Goal: Information Seeking & Learning: Check status

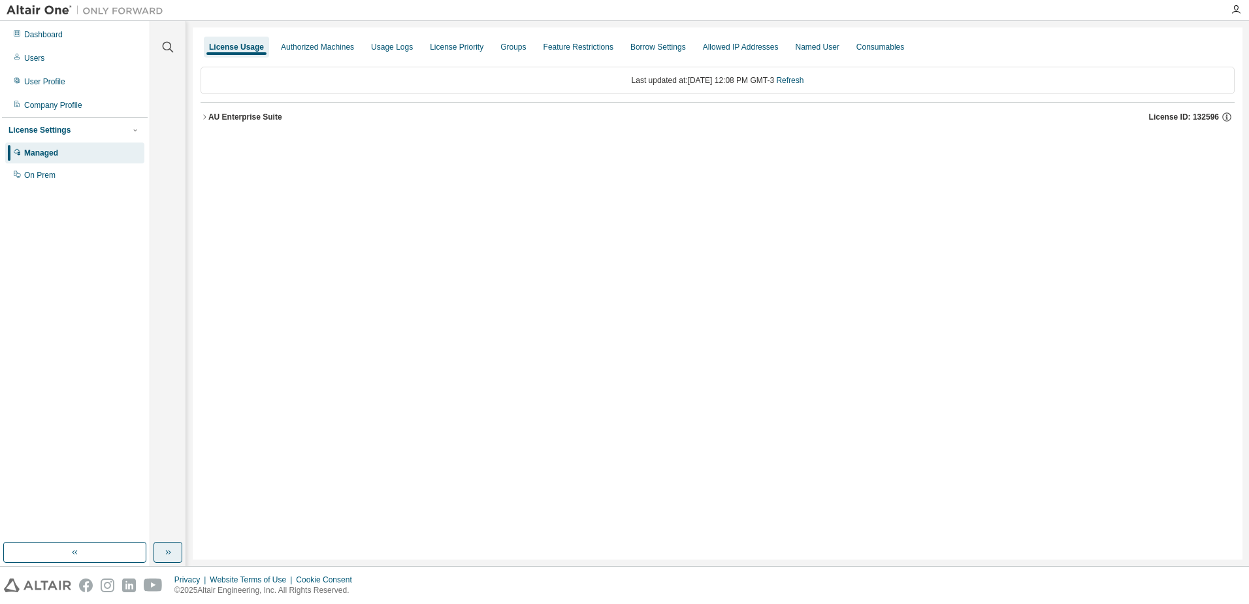
click at [161, 553] on button "button" at bounding box center [167, 551] width 29 height 21
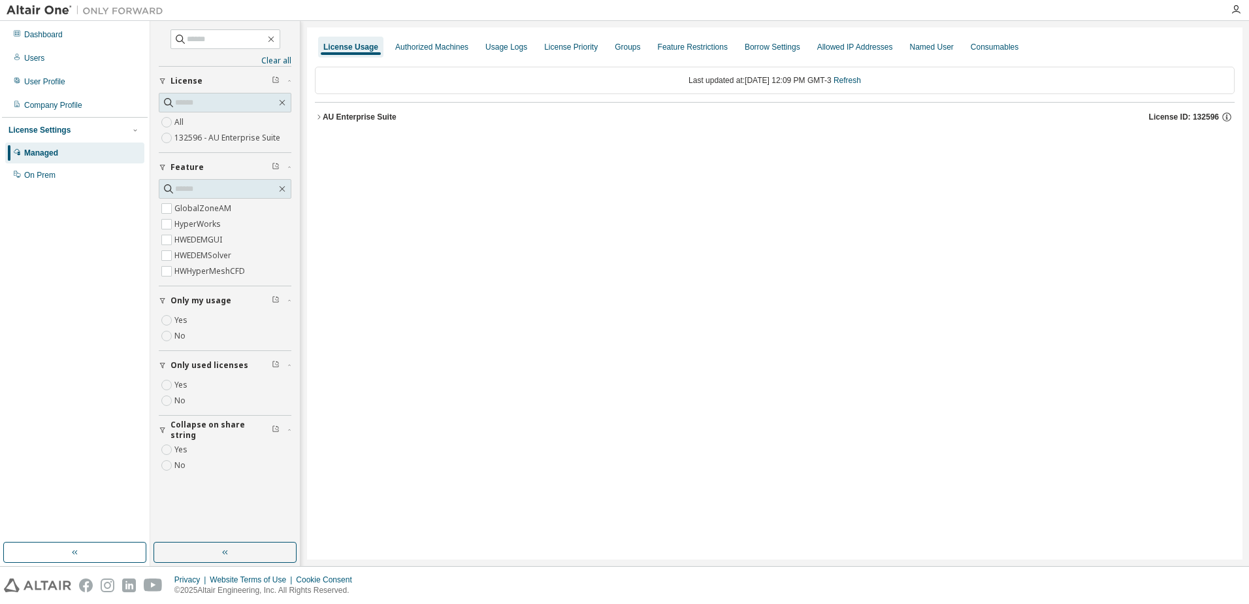
click at [325, 116] on div "AU Enterprise Suite" at bounding box center [360, 117] width 74 height 10
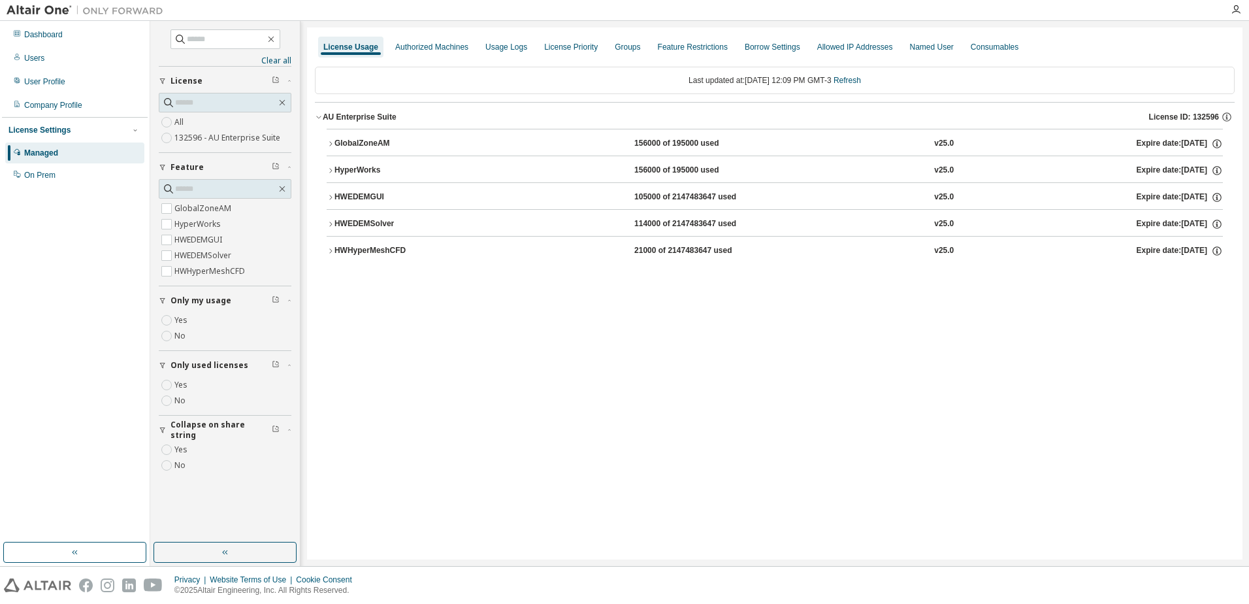
click at [355, 198] on div "HWEDEMGUI" at bounding box center [393, 197] width 118 height 12
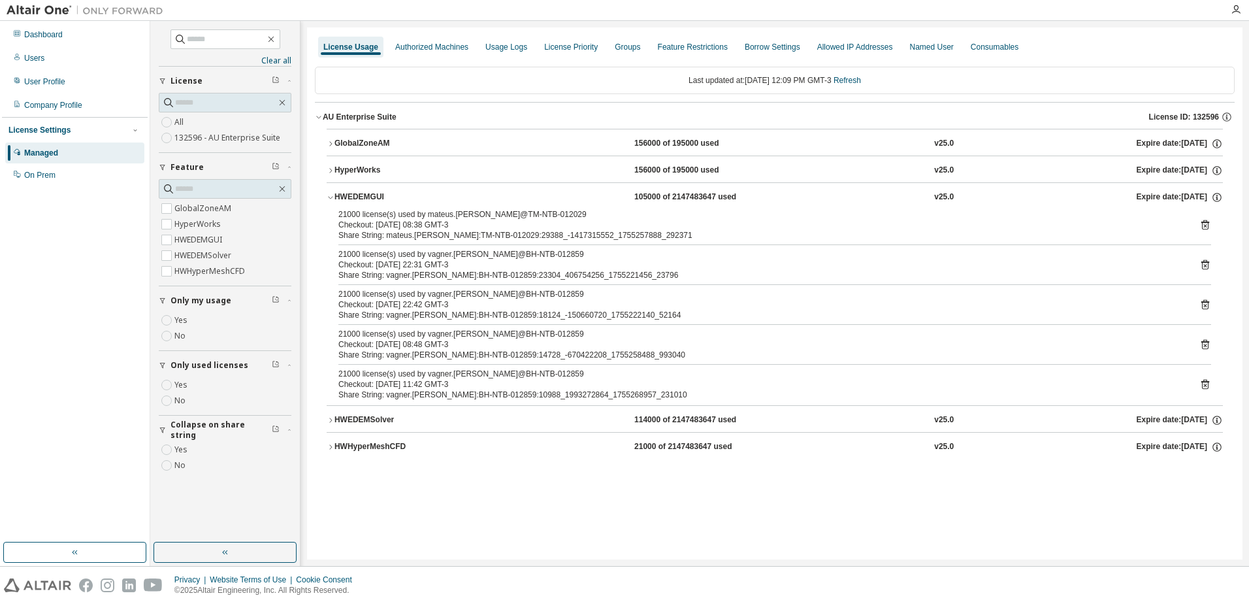
click at [365, 439] on button "HWHyperMeshCFD 21000 of 2147483647 used v25.0 Expire date: 2025-09-29" at bounding box center [775, 446] width 896 height 29
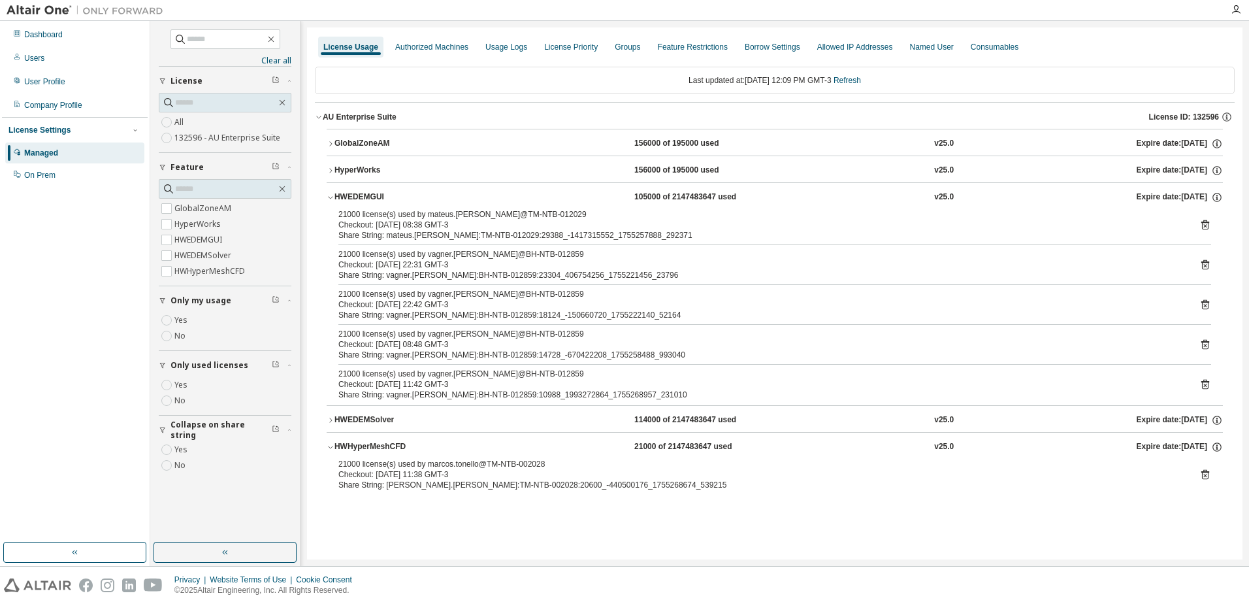
click at [376, 423] on div "HWEDEMSolver" at bounding box center [393, 420] width 118 height 12
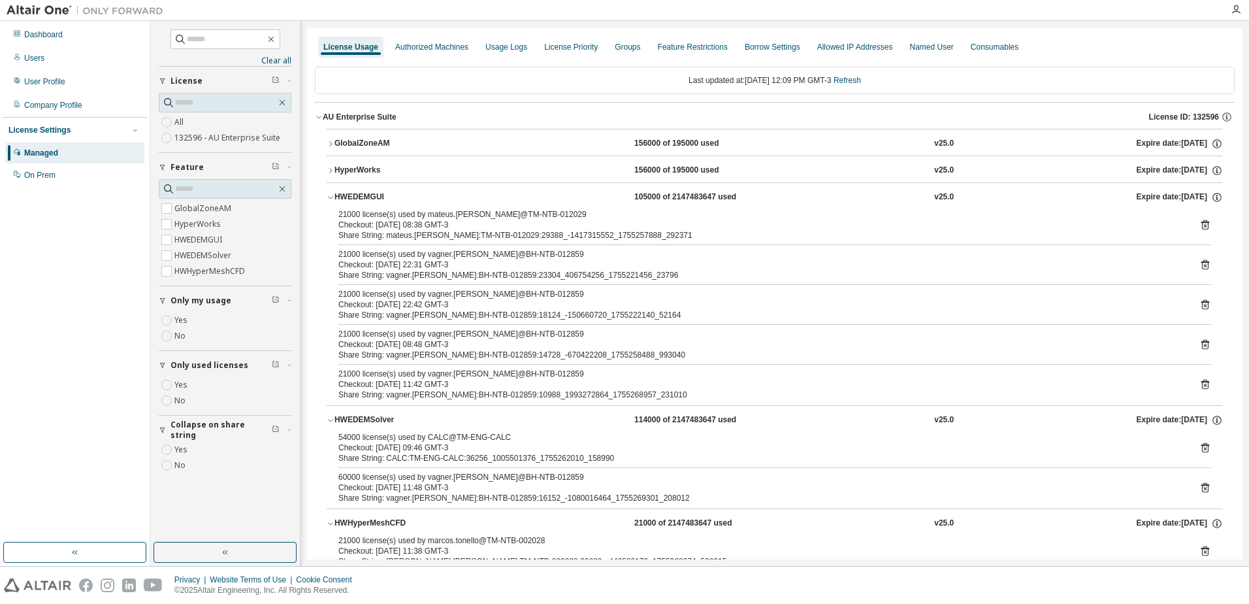
click at [374, 142] on div "GlobalZoneAM" at bounding box center [393, 144] width 118 height 12
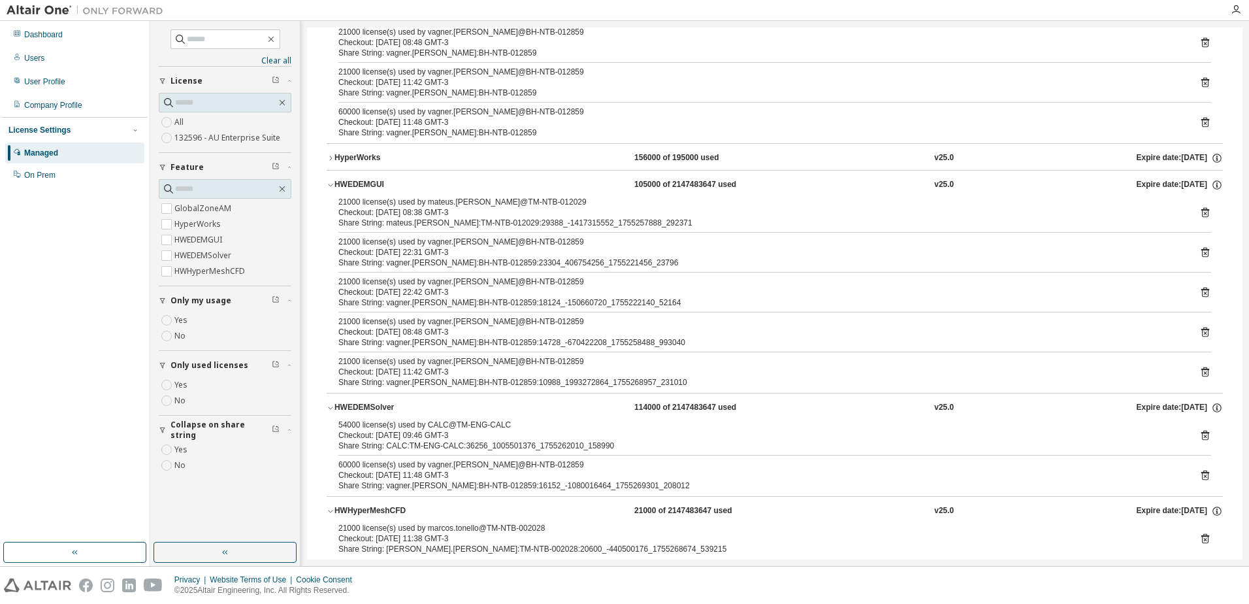
scroll to position [351, 0]
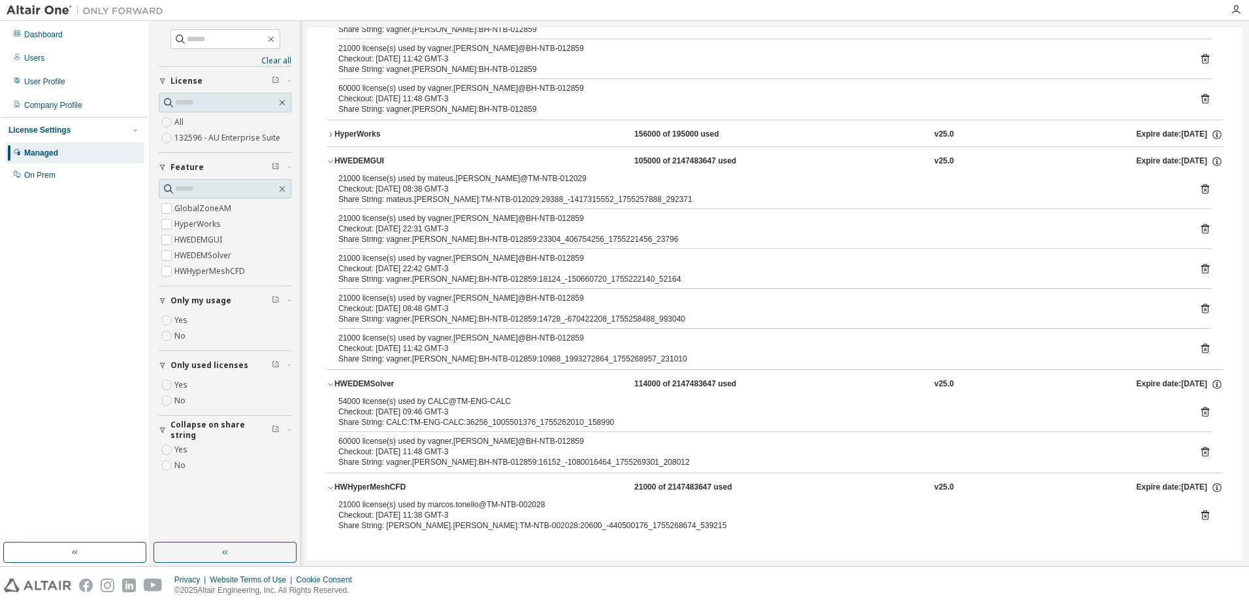
click at [1137, 526] on div "Share String: marcos.tonello:TM-NTB-002028:20600_-440500176_1755268674_539215" at bounding box center [758, 525] width 841 height 10
click at [678, 548] on div "Last updated at: Fri 2025-08-15 12:09 PM GMT-3 Refresh AU Enterprise Suite Lice…" at bounding box center [775, 129] width 920 height 844
click at [733, 558] on div "License Usage Authorized Machines Usage Logs License Priority Groups Feature Re…" at bounding box center [774, 117] width 935 height 883
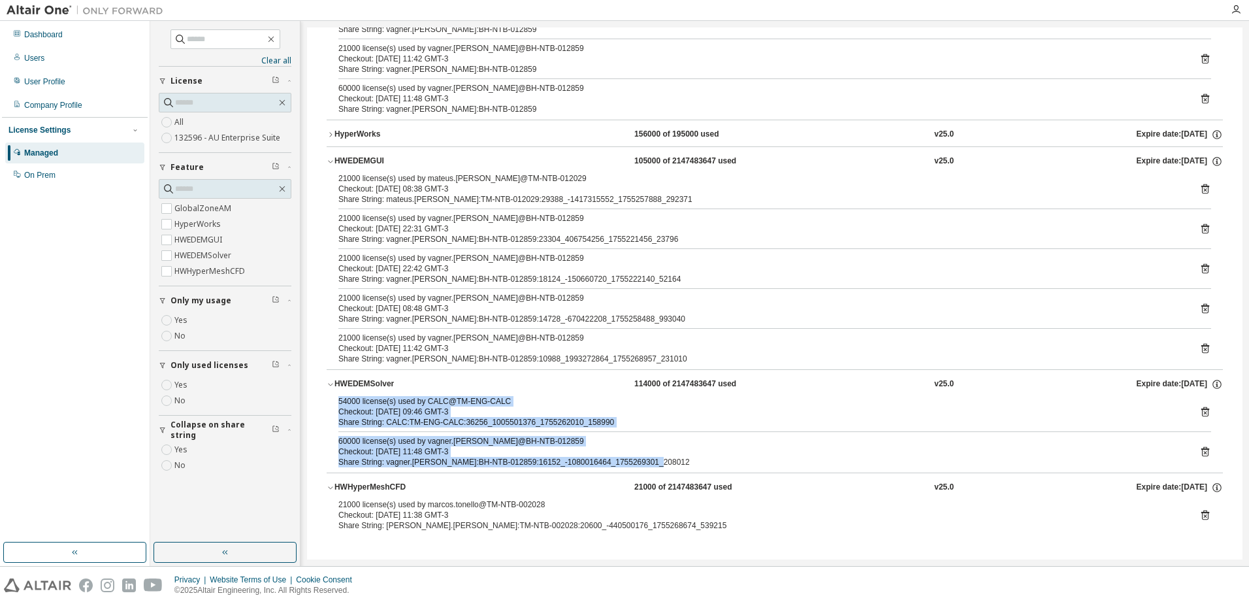
drag, startPoint x: 656, startPoint y: 460, endPoint x: 325, endPoint y: 397, distance: 336.4
click at [325, 397] on div "GlobalZoneAM 156000 of 195000 used v25.0 Expire date: 2025-09-29 54000 license(…" at bounding box center [775, 159] width 920 height 764
click at [659, 461] on div "Share String: vagner.pereira:BH-NTB-012859:16152_-1080016464_1755269301_208012" at bounding box center [758, 462] width 841 height 10
drag, startPoint x: 612, startPoint y: 453, endPoint x: 323, endPoint y: 400, distance: 294.3
click at [323, 400] on div "GlobalZoneAM 156000 of 195000 used v25.0 Expire date: 2025-09-29 54000 license(…" at bounding box center [775, 159] width 920 height 764
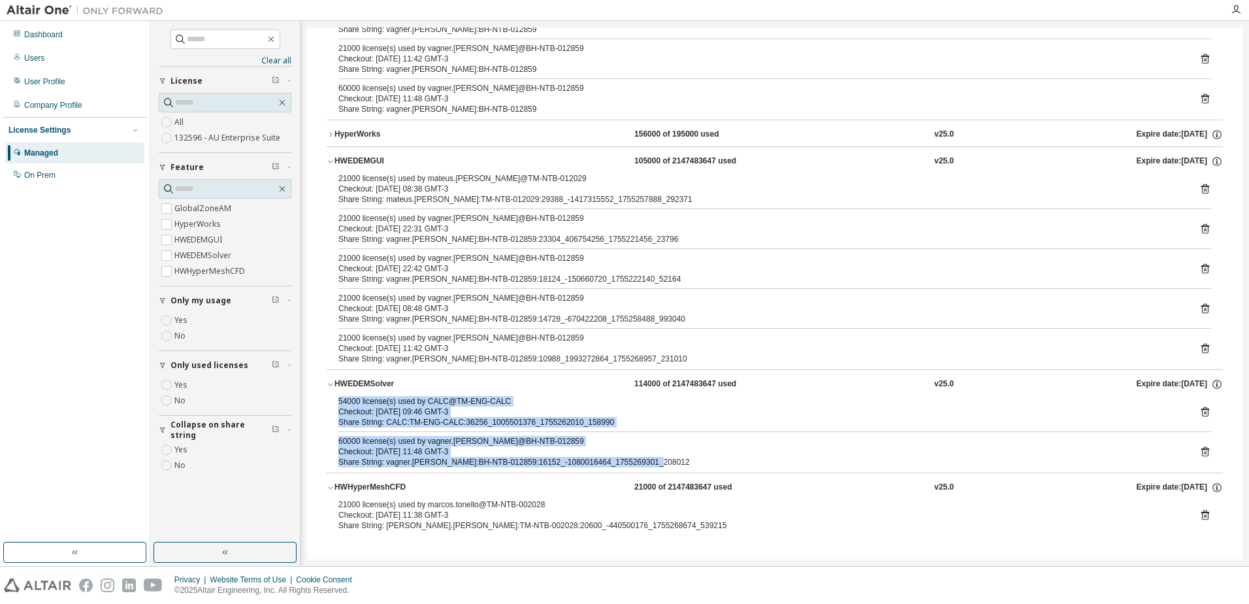
click at [606, 442] on div "60000 license(s) used by vagner.pereira@BH-NTB-012859" at bounding box center [758, 441] width 841 height 10
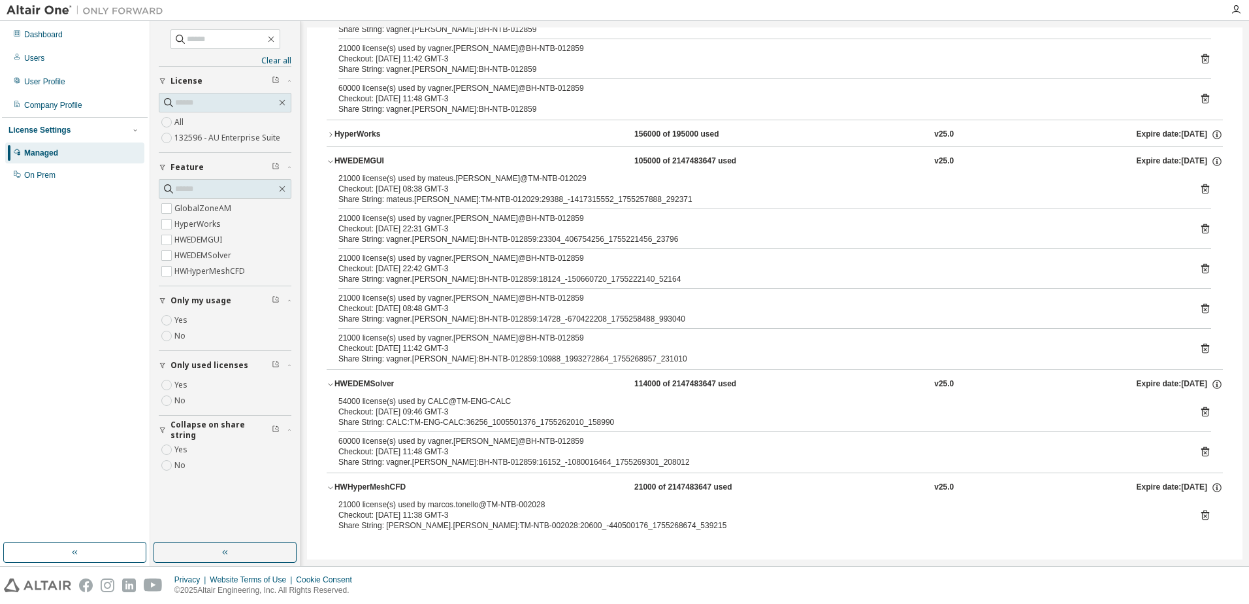
click at [615, 419] on div "Share String: CALC:TM-ENG-CALC:36256_1005501376_1755262010_158990" at bounding box center [758, 422] width 841 height 10
drag, startPoint x: 670, startPoint y: 455, endPoint x: 434, endPoint y: 448, distance: 235.9
click at [434, 448] on div "Checkout: 2025-08-15 11:48 GMT-3" at bounding box center [758, 451] width 841 height 10
drag, startPoint x: 434, startPoint y: 448, endPoint x: 659, endPoint y: 453, distance: 224.7
click at [648, 447] on div "Checkout: 2025-08-15 11:48 GMT-3" at bounding box center [758, 451] width 841 height 10
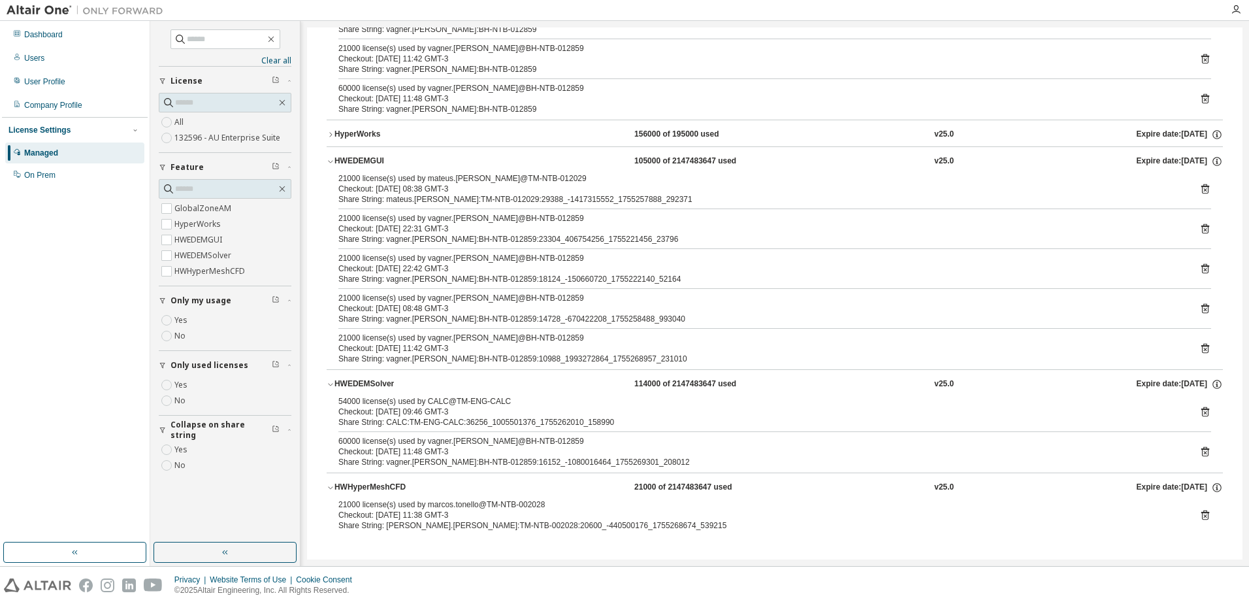
drag, startPoint x: 641, startPoint y: 464, endPoint x: 666, endPoint y: 464, distance: 24.8
click at [641, 464] on div "Share String: vagner.pereira:BH-NTB-012859:16152_-1080016464_1755269301_208012" at bounding box center [758, 462] width 841 height 10
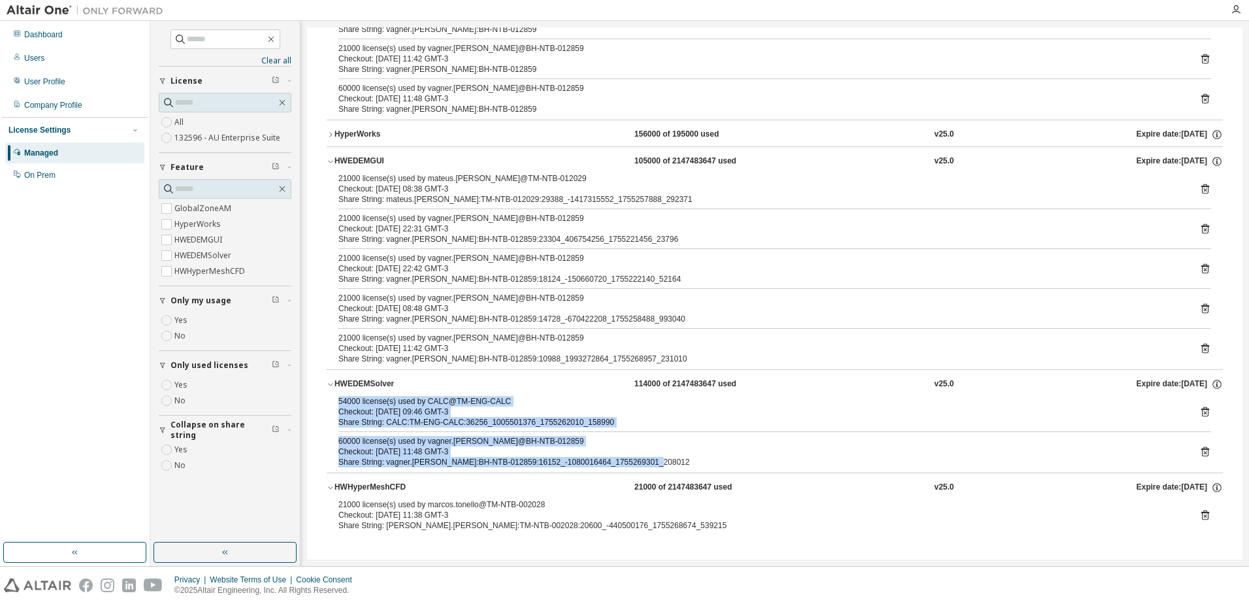
drag, startPoint x: 654, startPoint y: 464, endPoint x: 338, endPoint y: 402, distance: 321.6
click at [338, 402] on div "54000 license(s) used by CALC@TM-ENG-CALC Checkout: 2025-08-15 09:46 GMT-3 Shar…" at bounding box center [775, 434] width 896 height 76
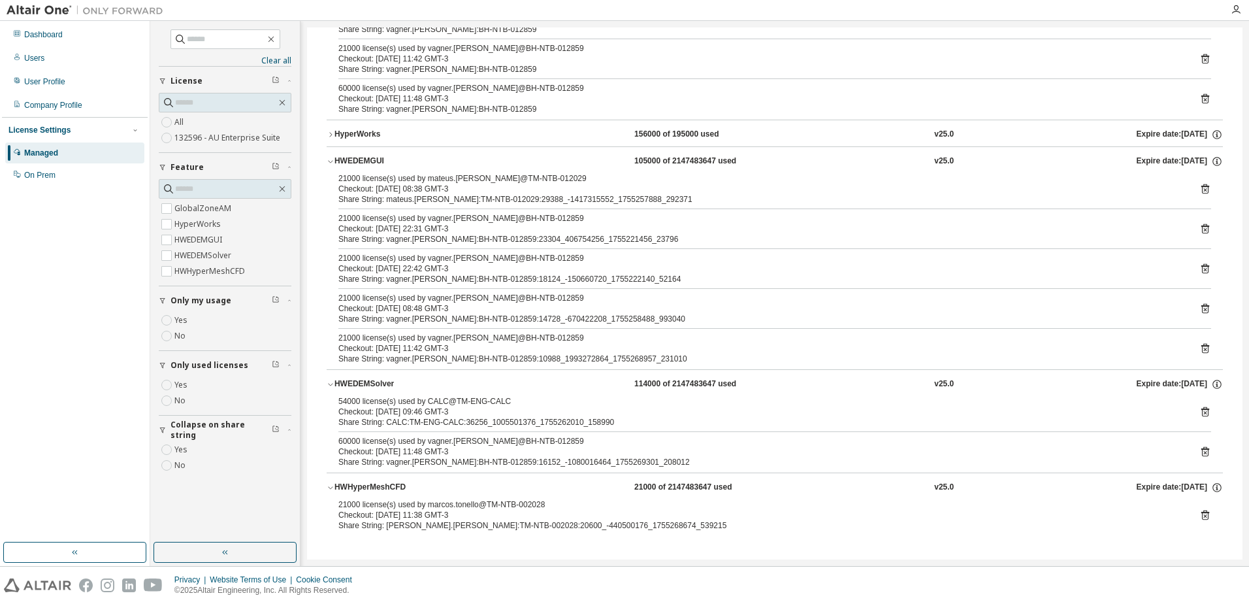
click at [645, 530] on div "21000 license(s) used by marcos.tonello@TM-NTB-002028 Checkout: 2025-08-15 11:3…" at bounding box center [775, 517] width 896 height 37
click at [52, 40] on div "Dashboard" at bounding box center [74, 34] width 139 height 21
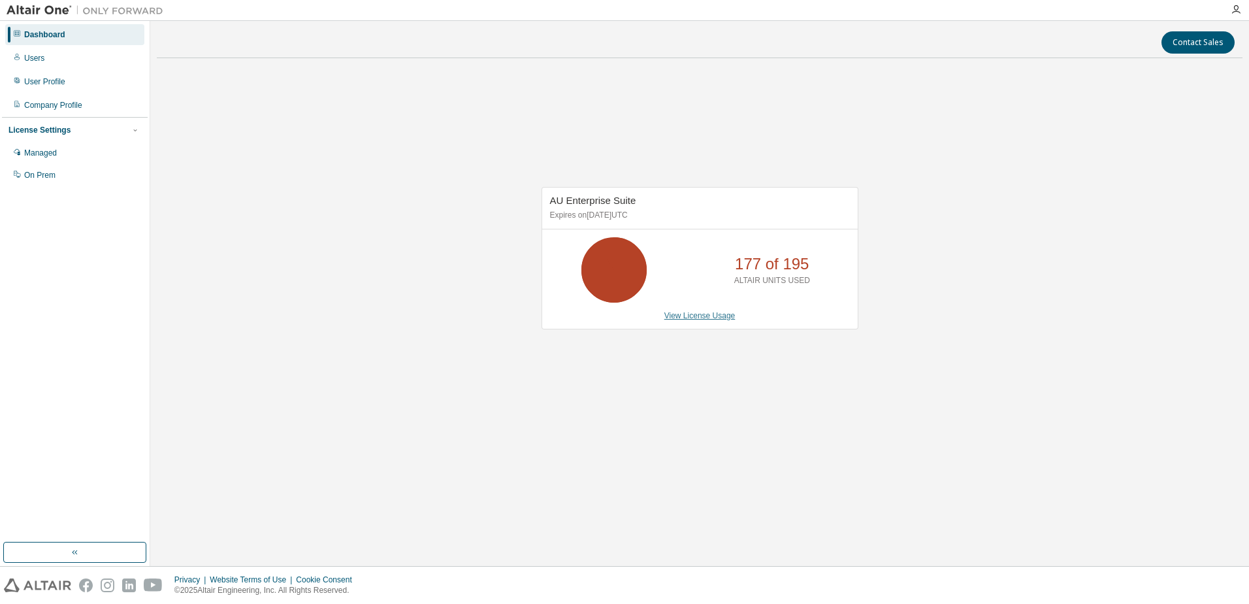
click at [713, 311] on link "View License Usage" at bounding box center [699, 315] width 71 height 9
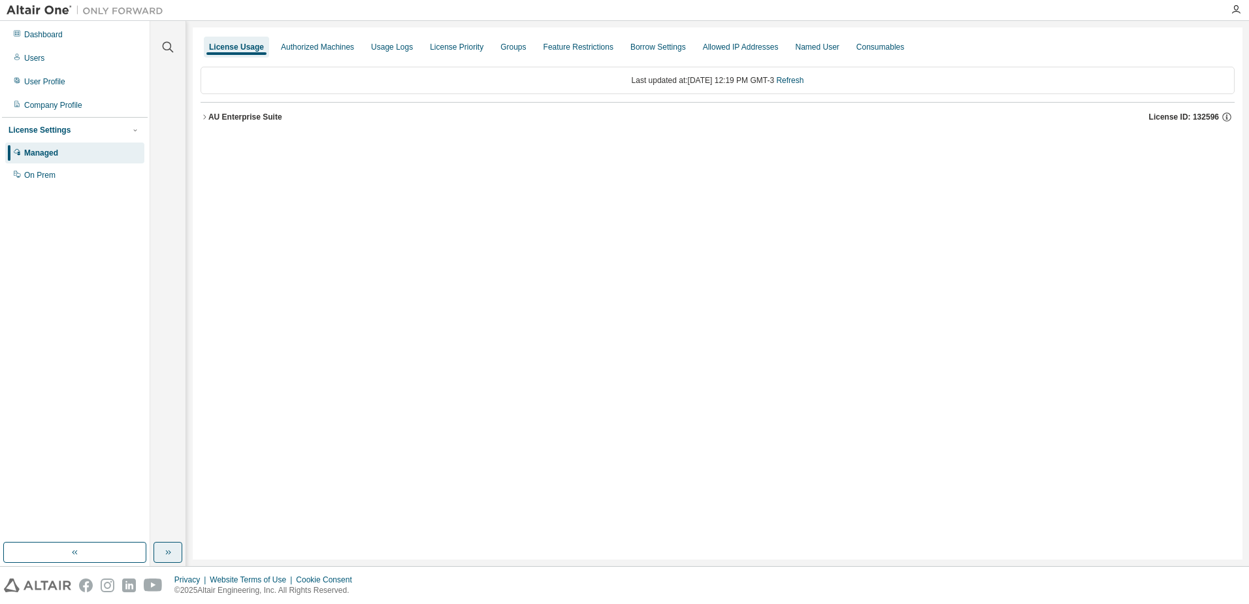
click at [159, 553] on button "button" at bounding box center [167, 551] width 29 height 21
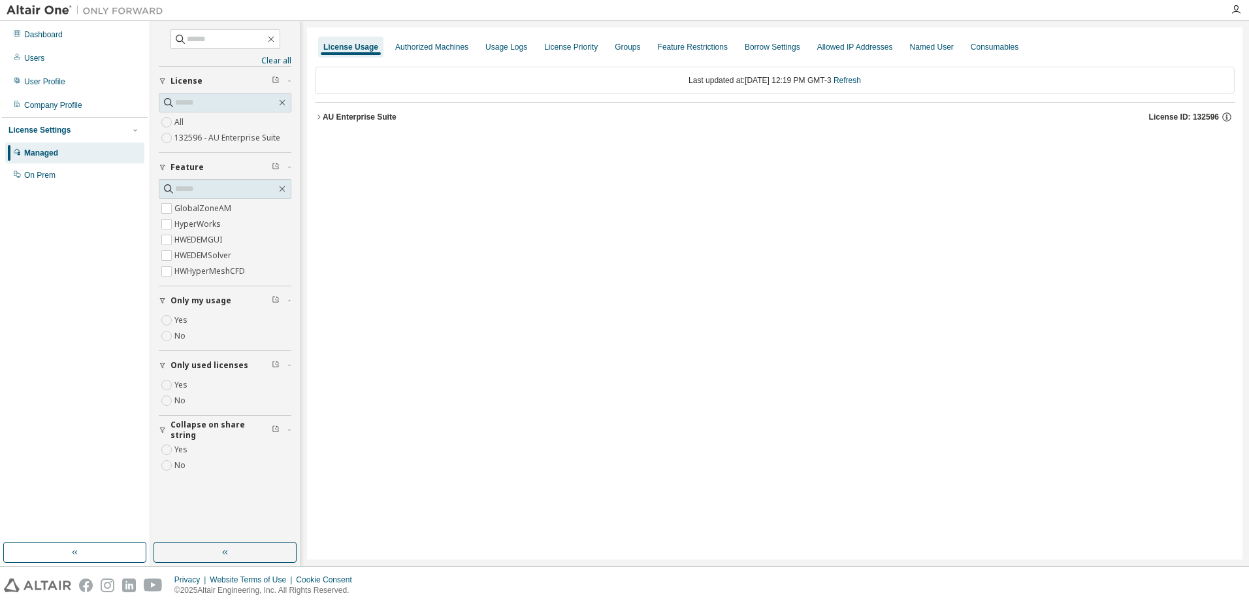
click at [392, 123] on button "AU Enterprise Suite License ID: 132596" at bounding box center [775, 117] width 920 height 29
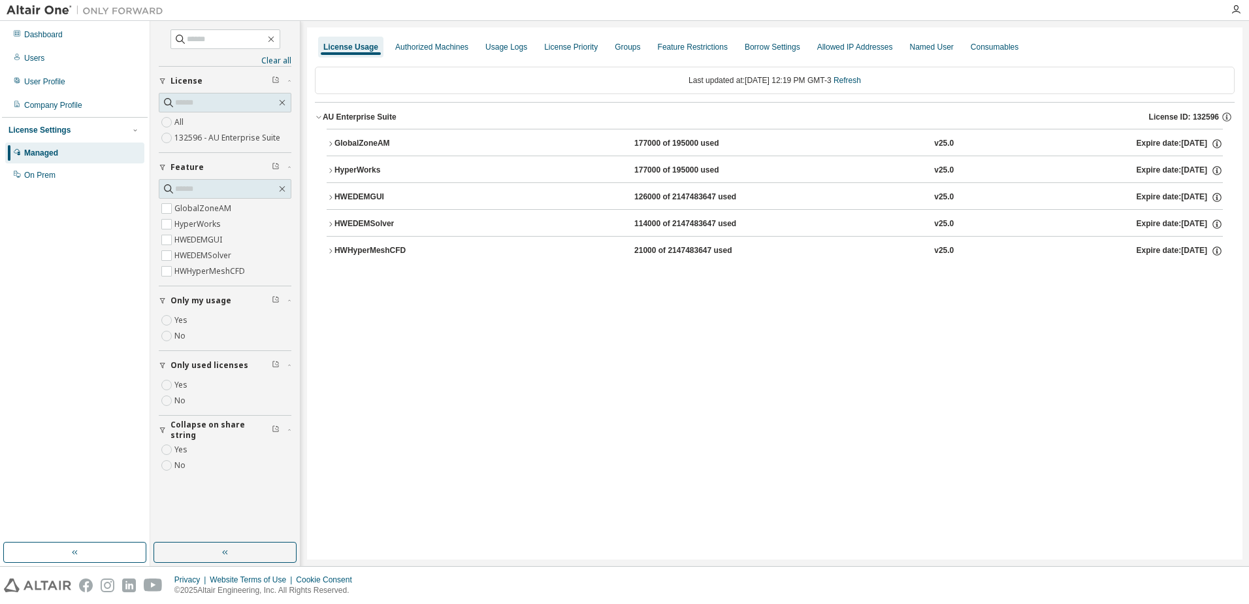
click at [395, 154] on button "GlobalZoneAM 177000 of 195000 used v25.0 Expire date: [DATE]" at bounding box center [775, 143] width 896 height 29
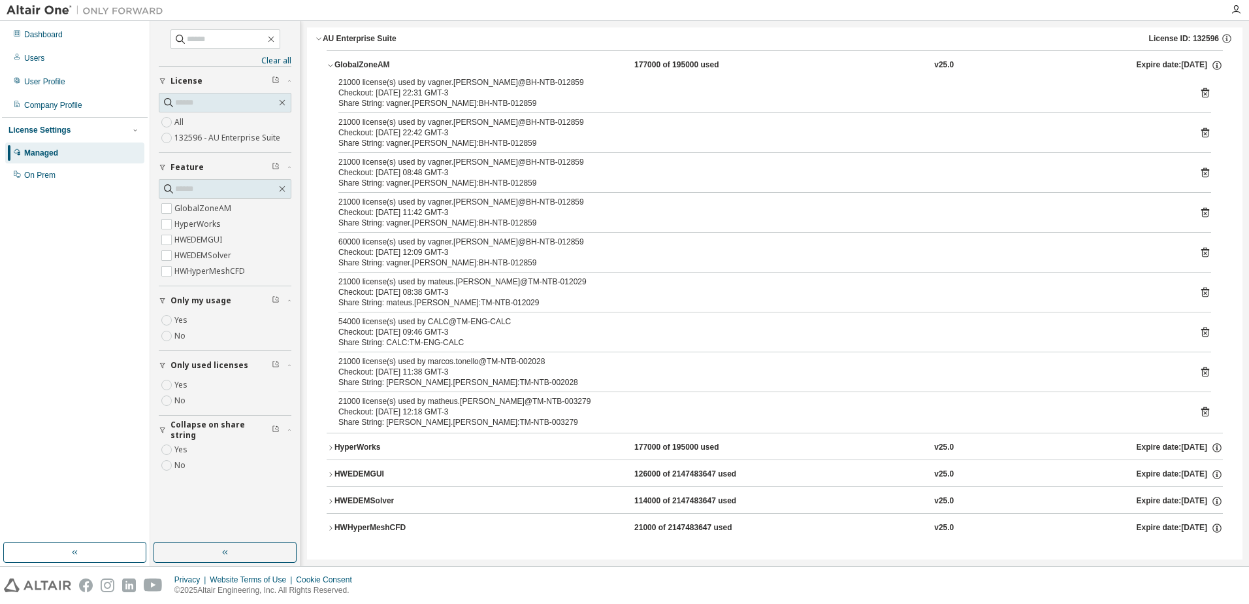
scroll to position [82, 0]
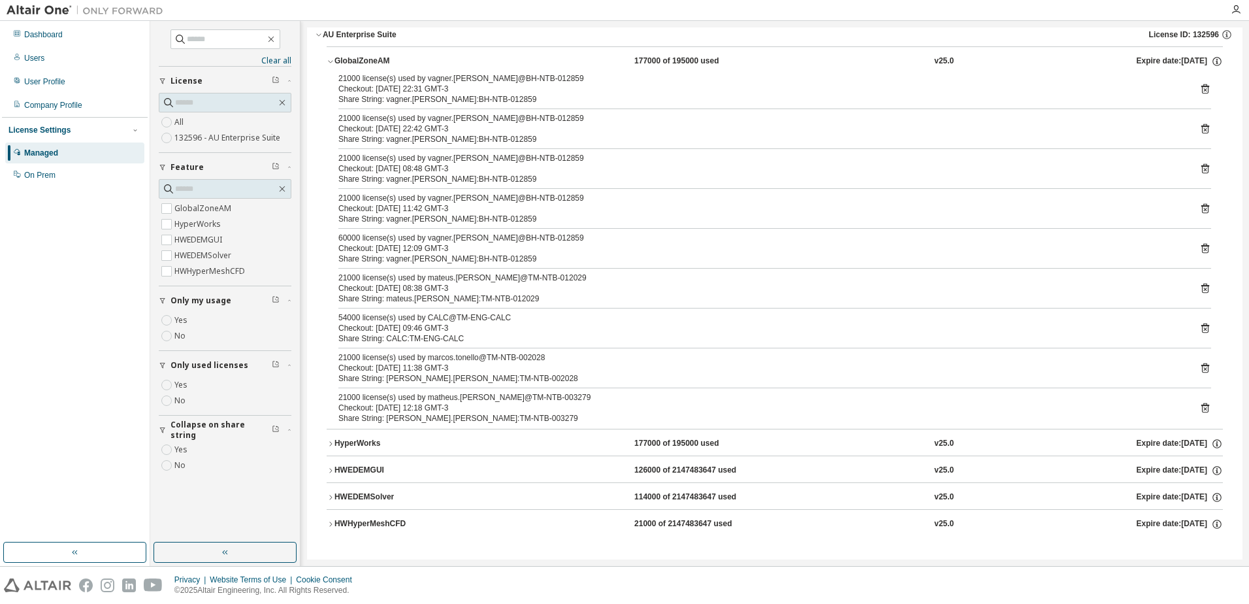
click at [1201, 363] on icon at bounding box center [1205, 368] width 8 height 10
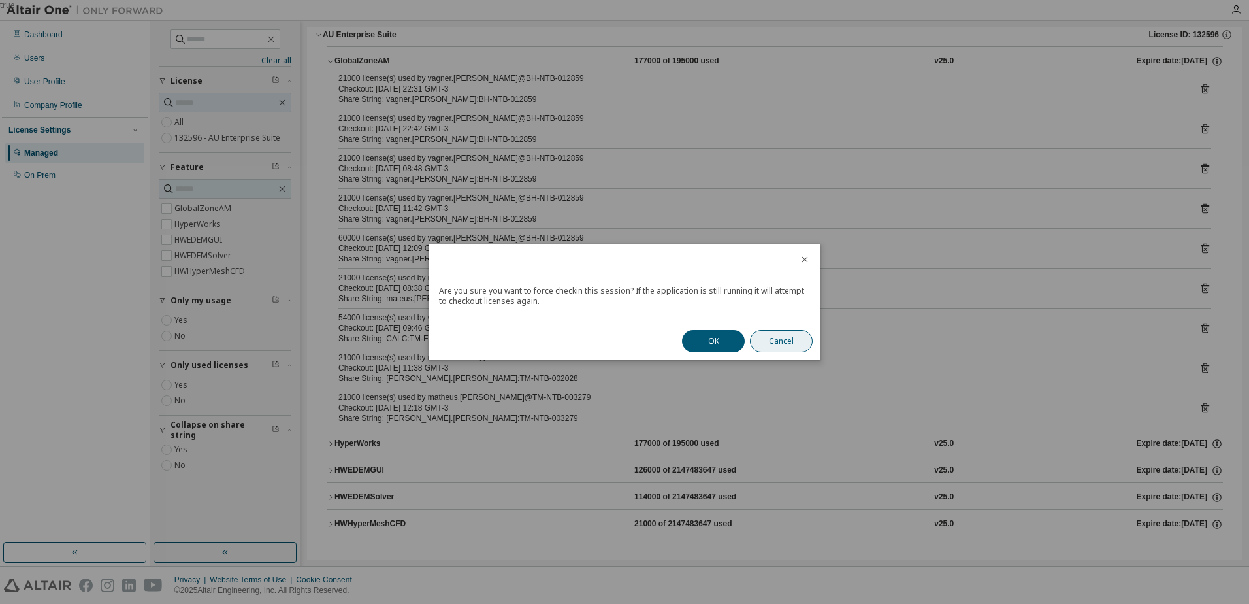
drag, startPoint x: 722, startPoint y: 345, endPoint x: 779, endPoint y: 343, distance: 56.9
click at [722, 344] on button "OK" at bounding box center [713, 341] width 63 height 22
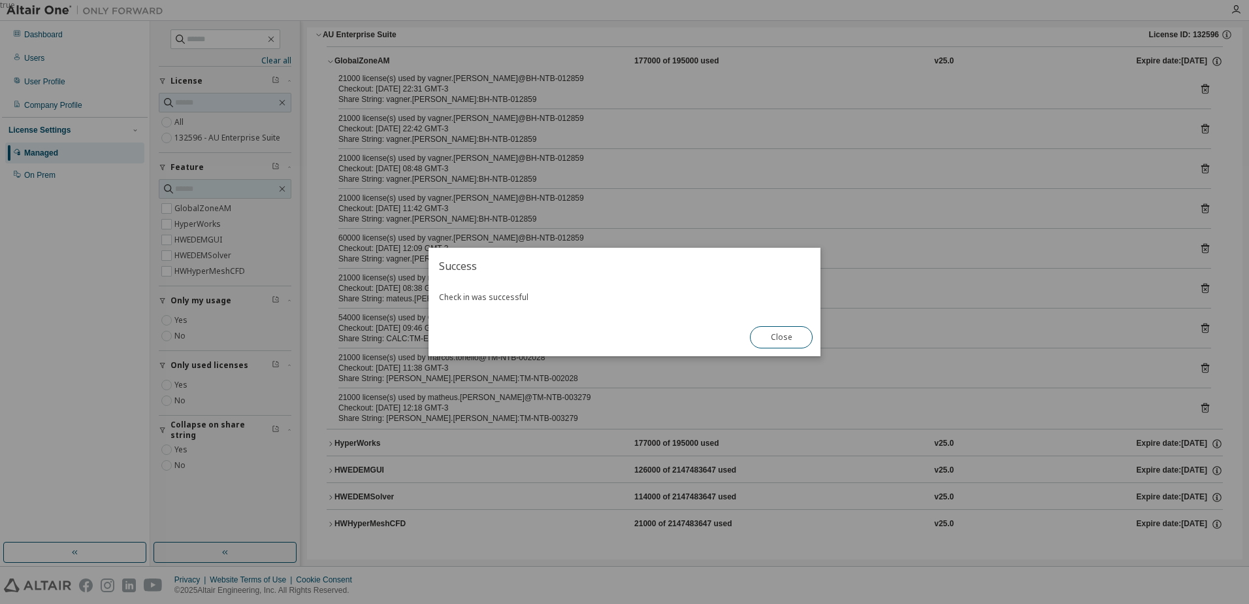
drag, startPoint x: 779, startPoint y: 336, endPoint x: 790, endPoint y: 338, distance: 10.8
click at [779, 336] on button "Close" at bounding box center [781, 337] width 63 height 22
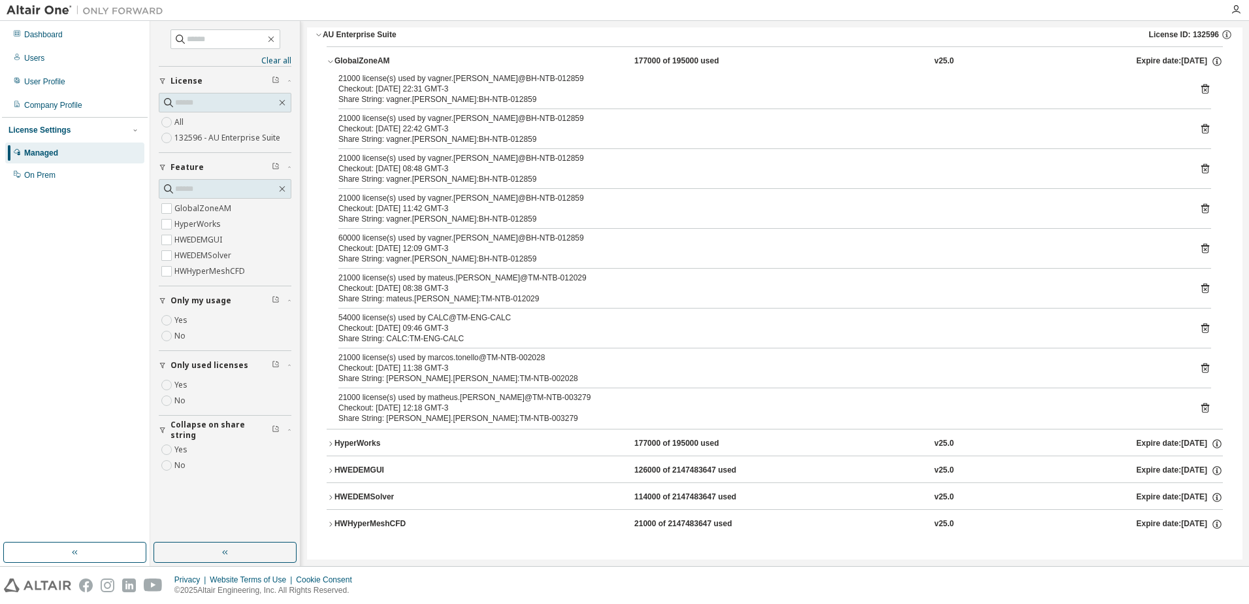
click at [1199, 406] on icon at bounding box center [1205, 408] width 12 height 12
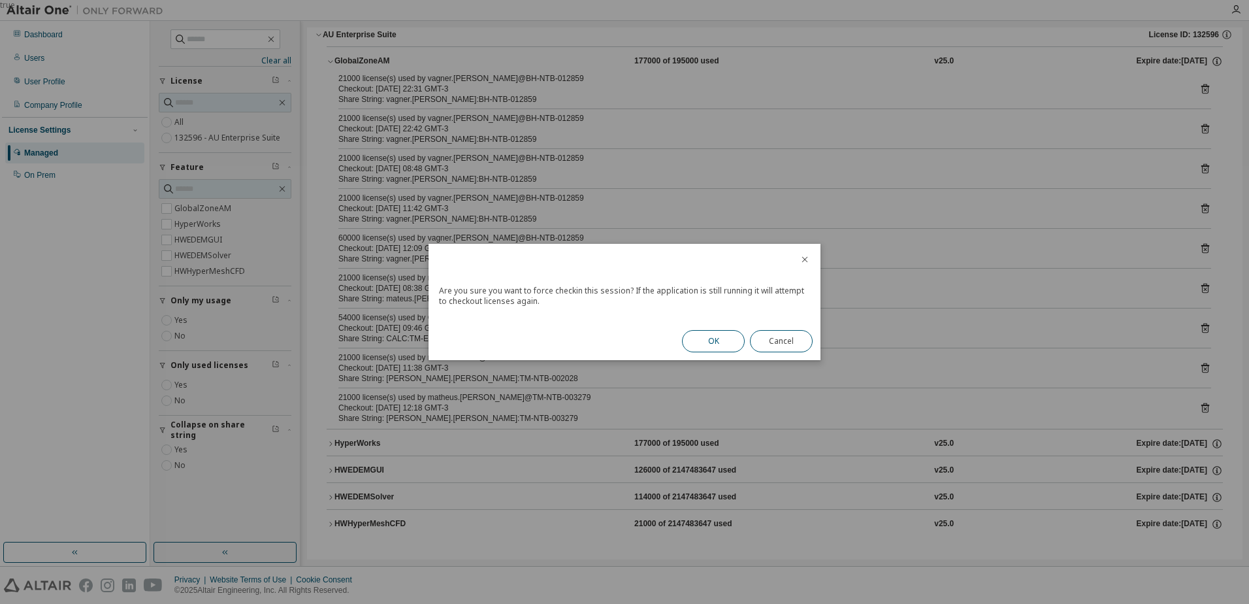
click at [726, 338] on button "OK" at bounding box center [713, 341] width 63 height 22
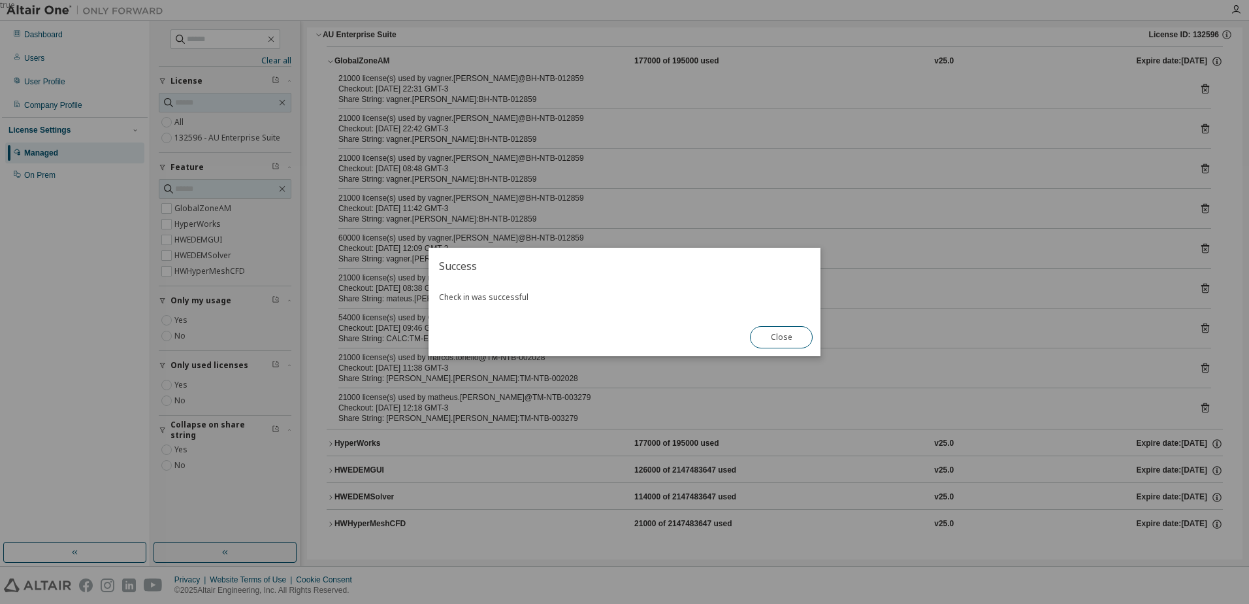
click at [773, 336] on button "Close" at bounding box center [781, 337] width 63 height 22
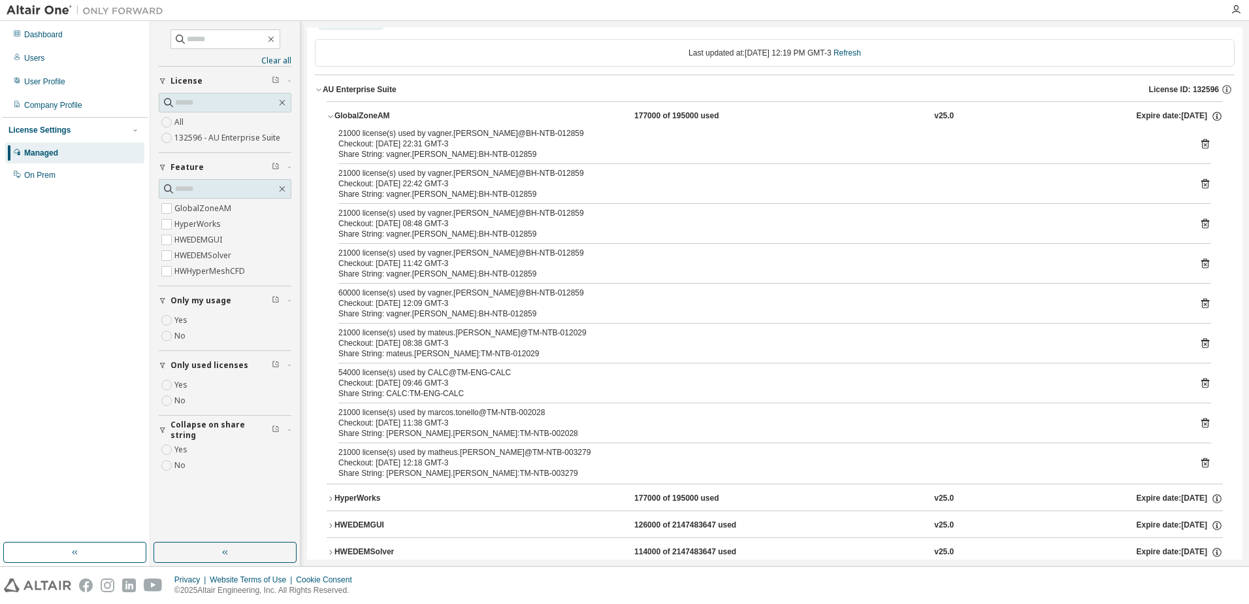
scroll to position [0, 0]
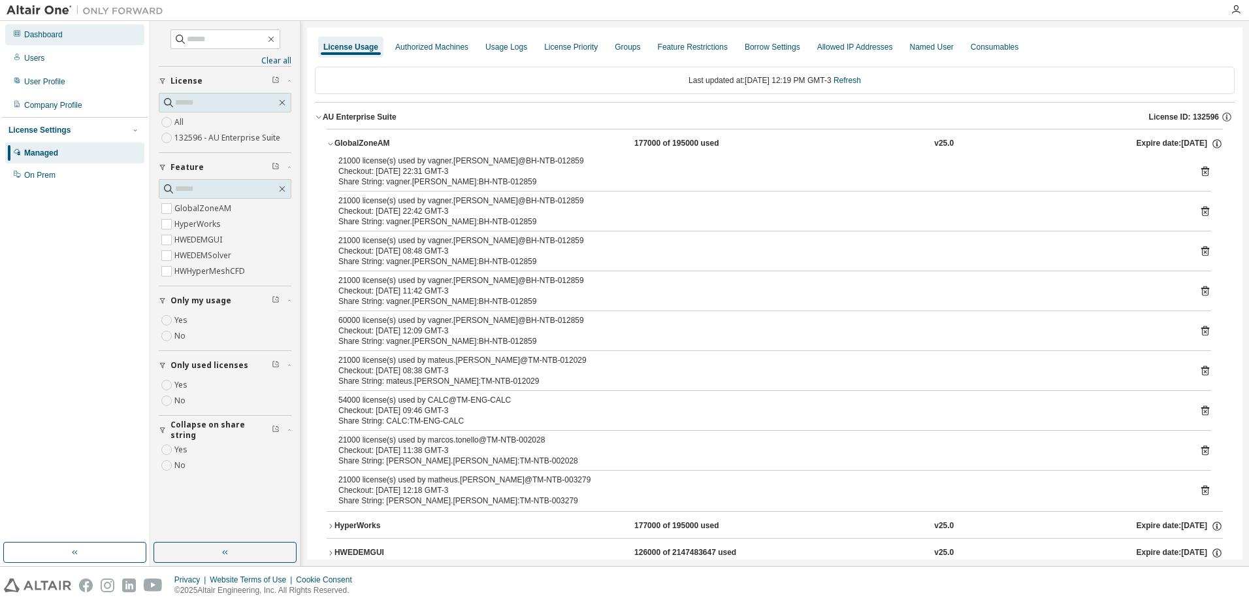
drag, startPoint x: 71, startPoint y: 37, endPoint x: 99, endPoint y: 35, distance: 28.2
click at [72, 37] on div "Dashboard" at bounding box center [74, 34] width 139 height 21
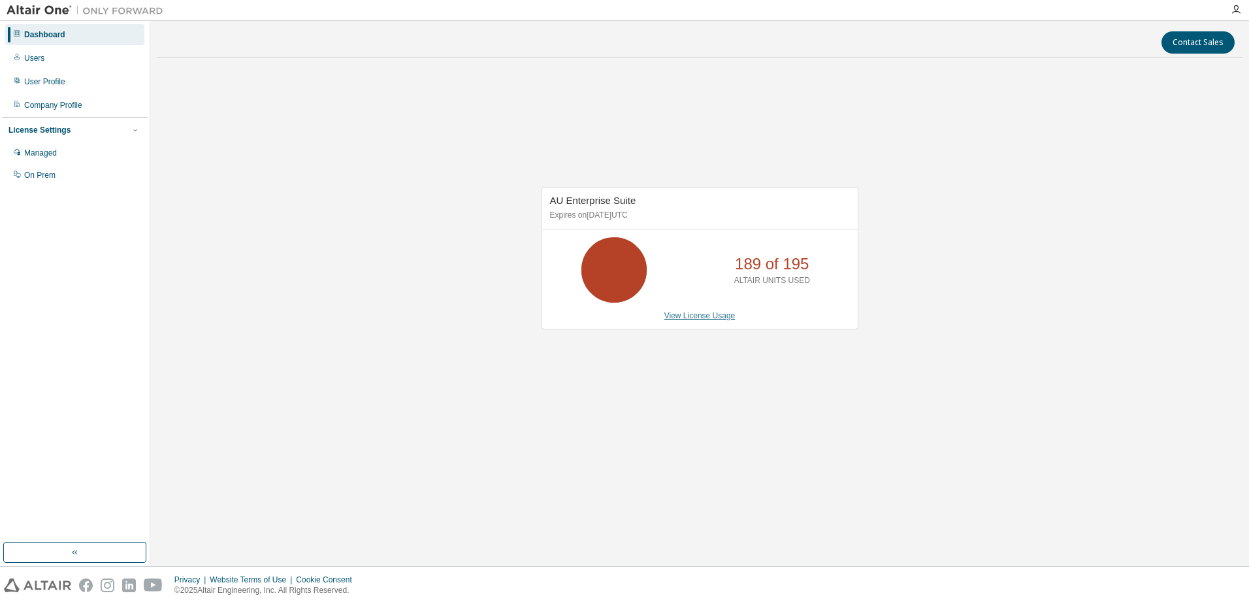
click at [690, 317] on link "View License Usage" at bounding box center [699, 315] width 71 height 9
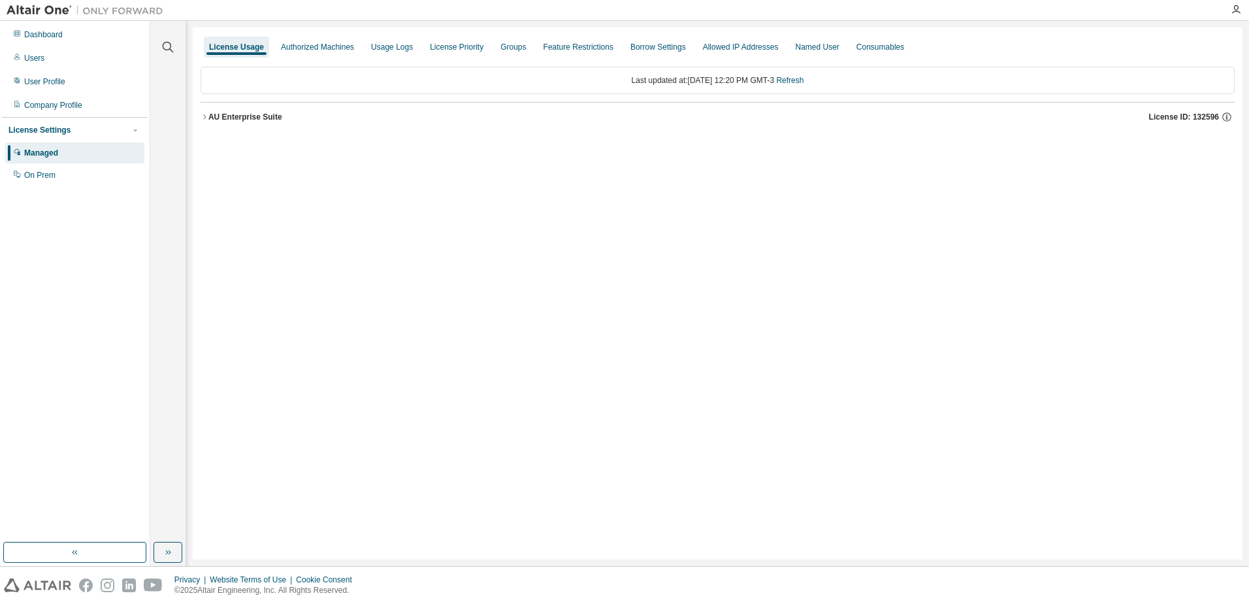
click at [206, 117] on icon "button" at bounding box center [204, 116] width 3 height 5
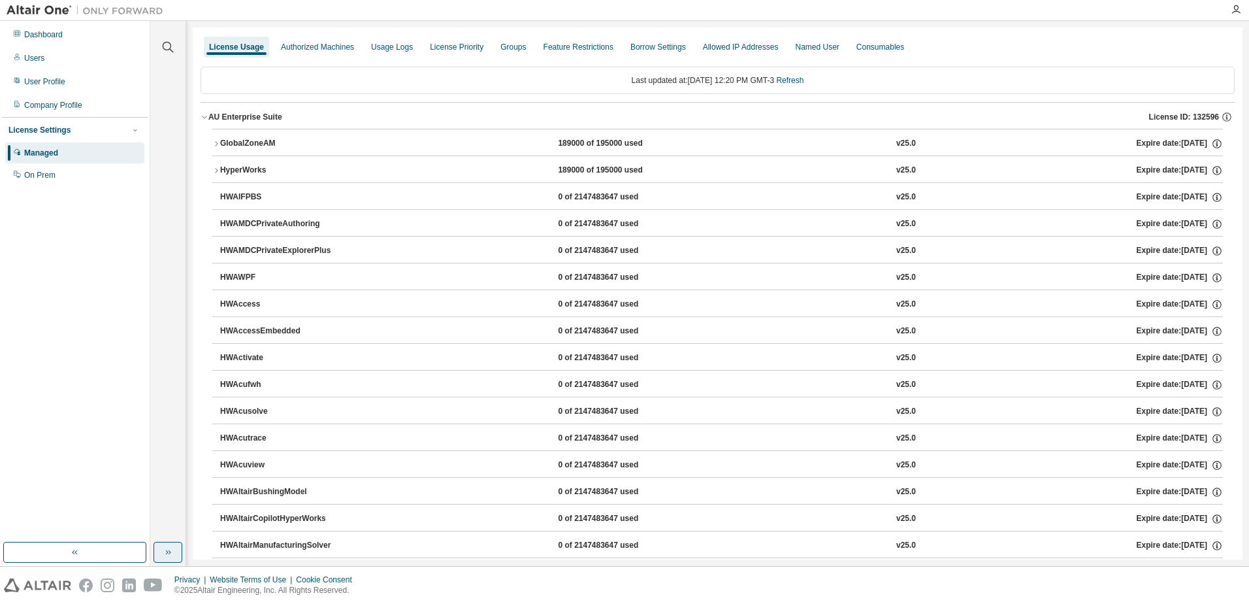
click at [159, 553] on button "button" at bounding box center [167, 551] width 29 height 21
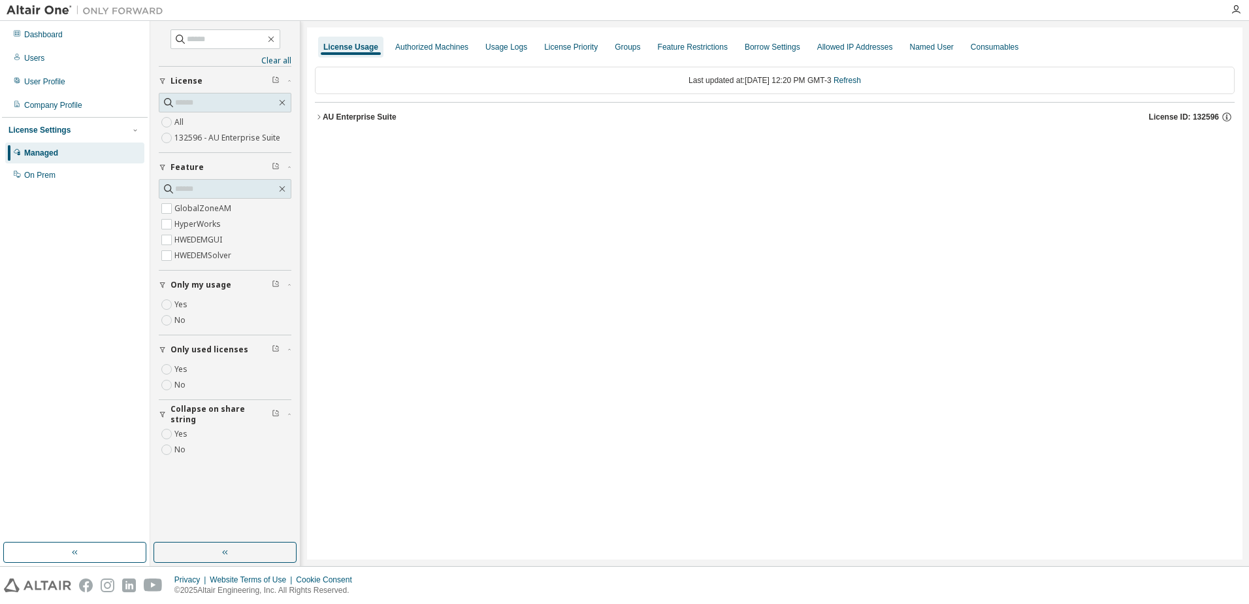
click at [343, 125] on button "AU Enterprise Suite License ID: 132596" at bounding box center [775, 117] width 920 height 29
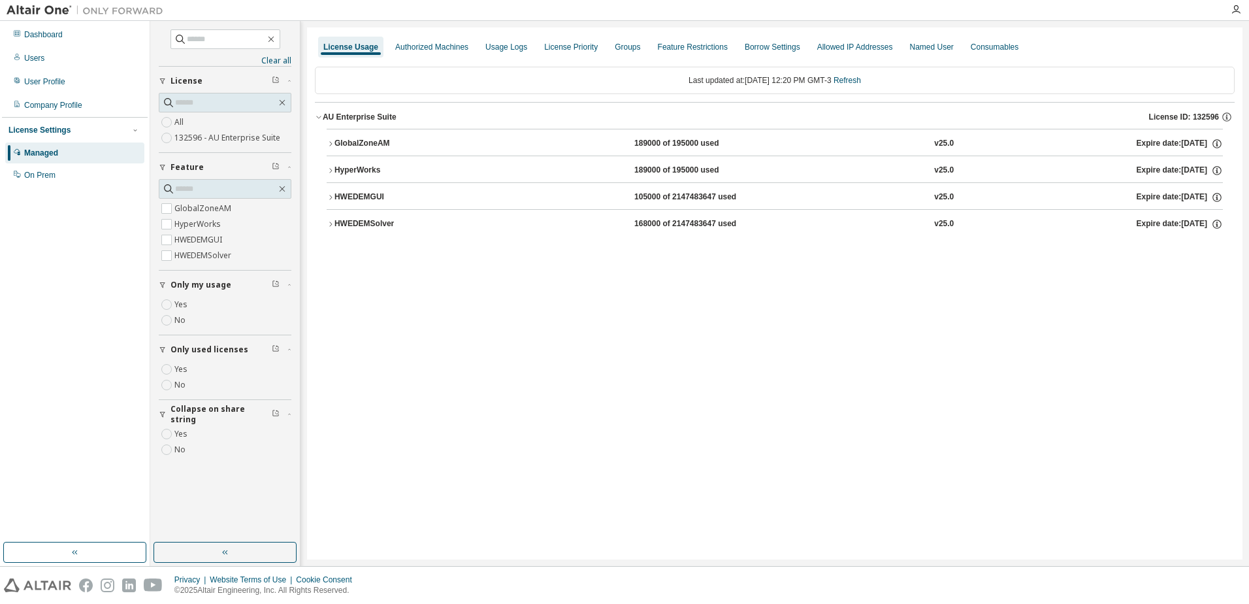
click at [408, 231] on button "HWEDEMSolver 168000 of 2147483647 used v25.0 Expire date: 2025-09-29" at bounding box center [775, 224] width 896 height 29
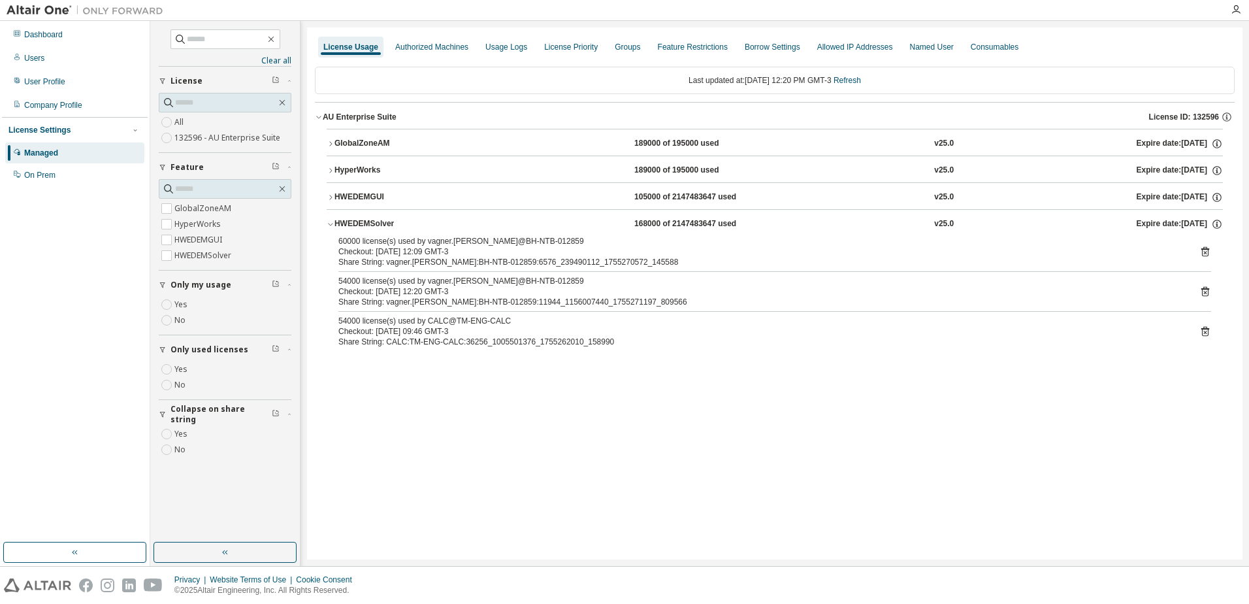
click at [1203, 293] on icon at bounding box center [1205, 291] width 12 height 12
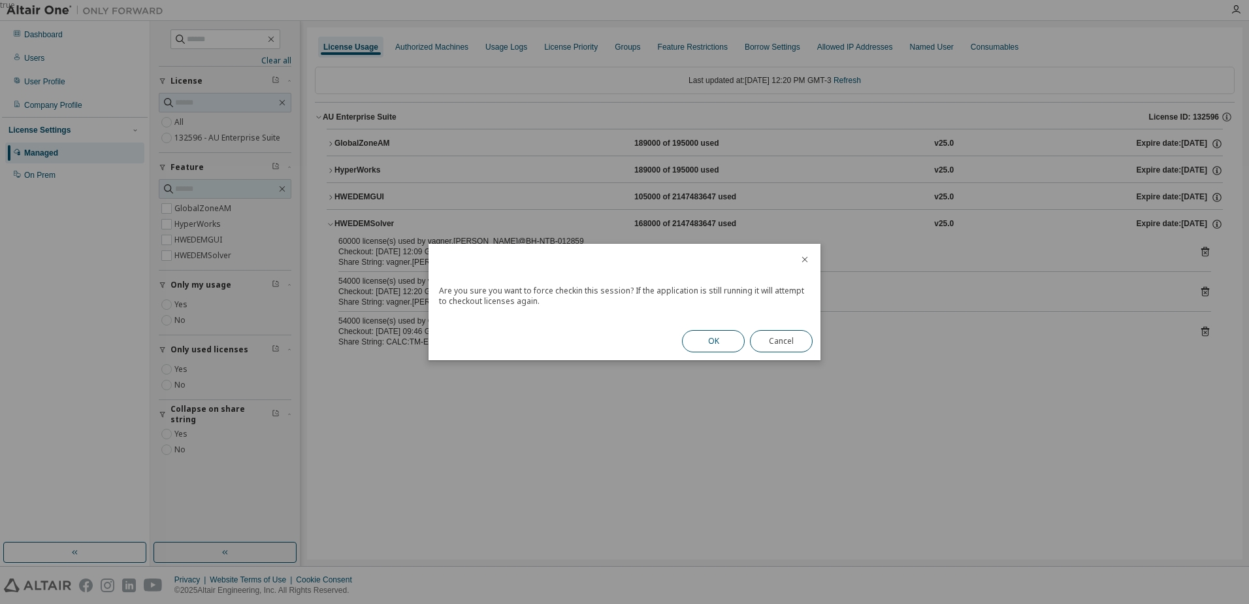
click at [715, 344] on button "OK" at bounding box center [713, 341] width 63 height 22
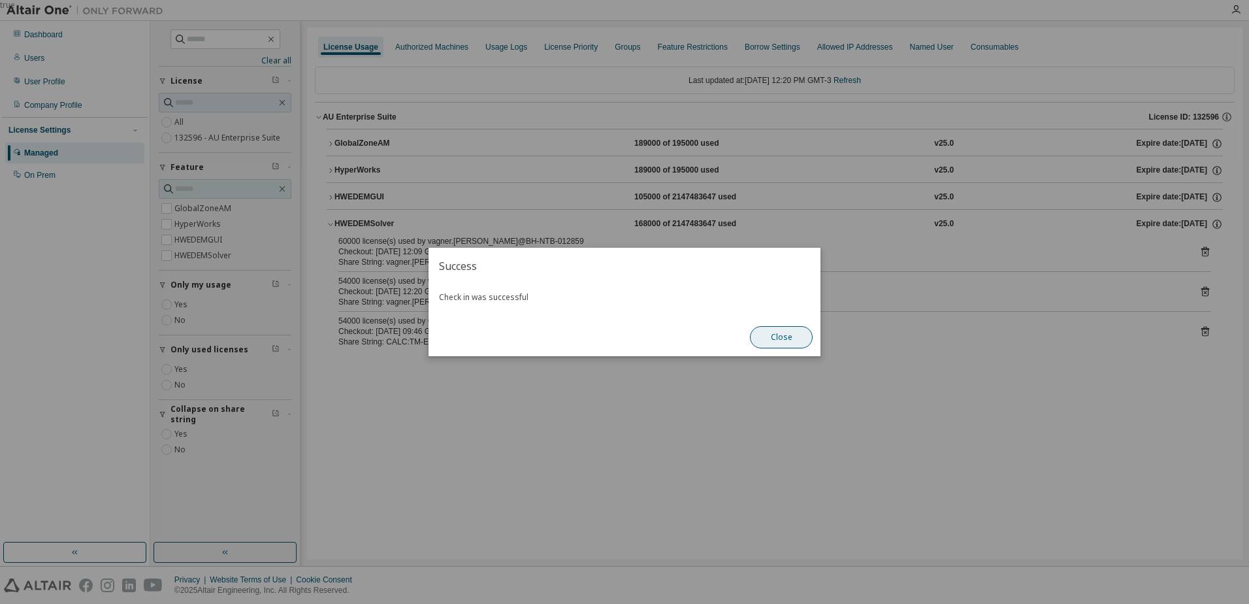
click at [779, 333] on button "Close" at bounding box center [781, 337] width 63 height 22
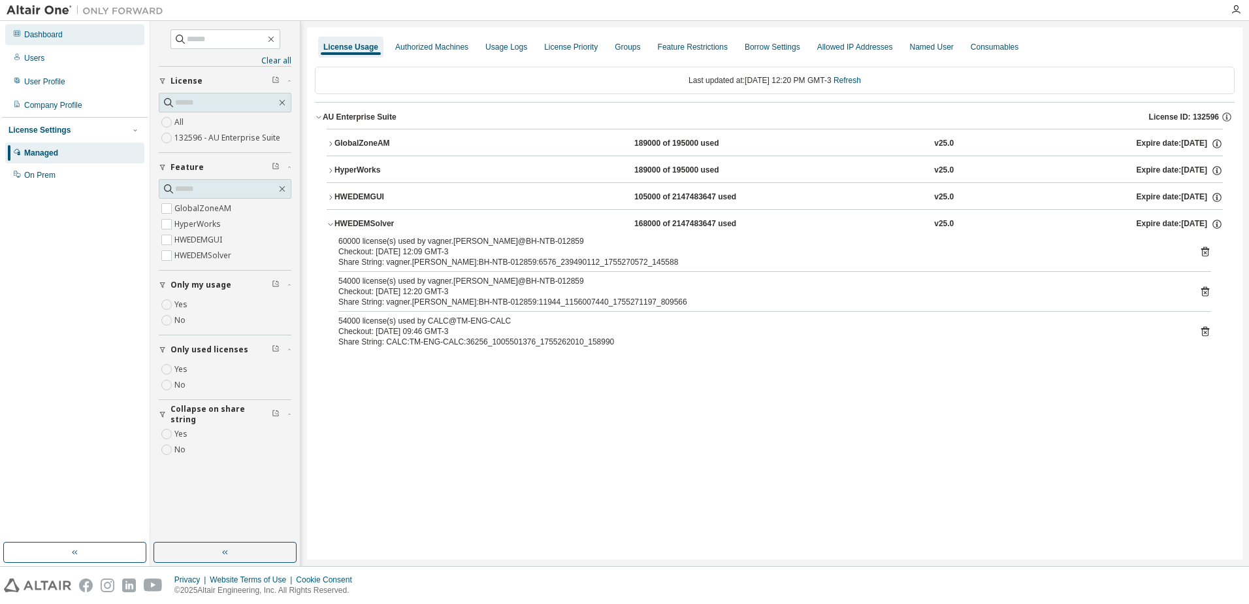
click at [56, 39] on div "Dashboard" at bounding box center [74, 34] width 139 height 21
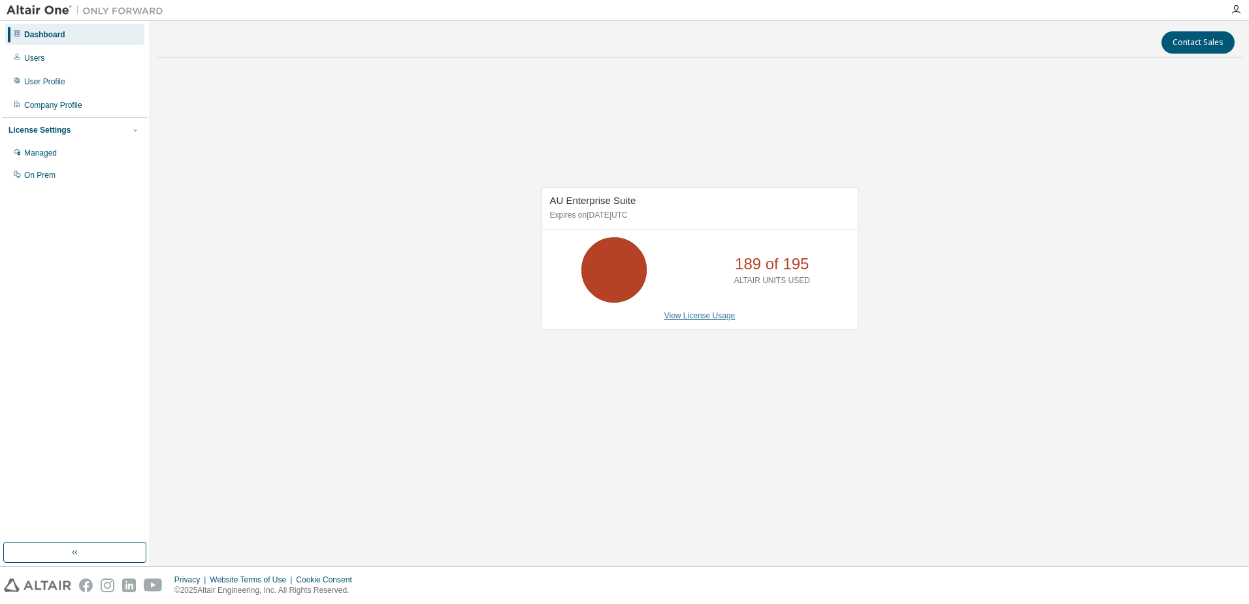
click at [696, 314] on link "View License Usage" at bounding box center [699, 315] width 71 height 9
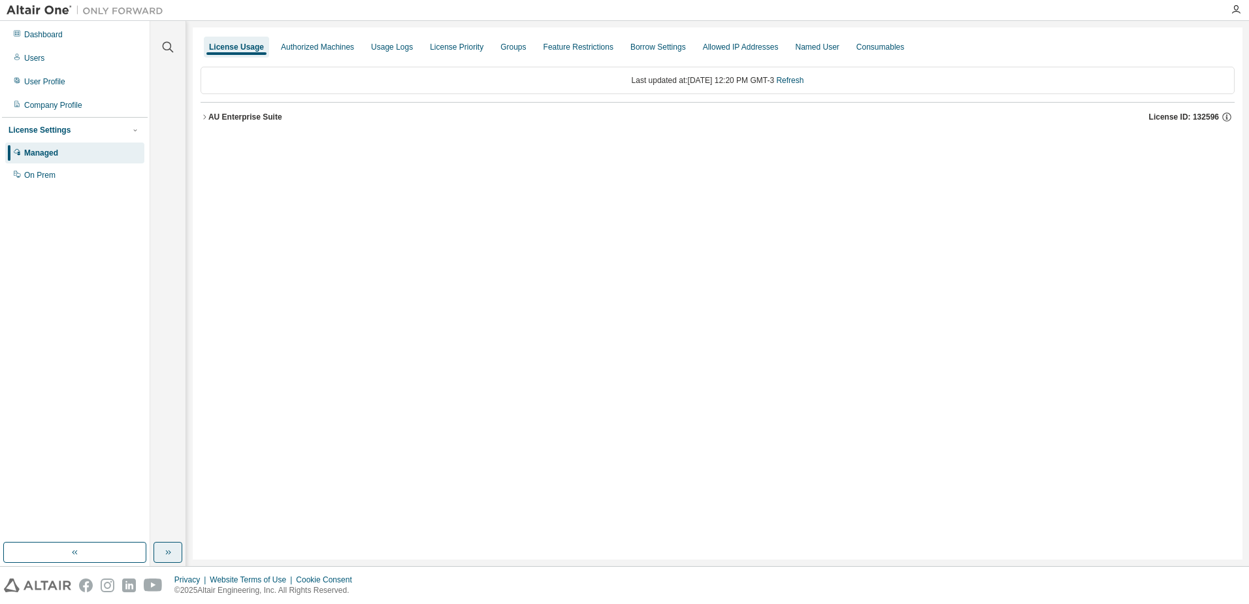
click at [165, 551] on icon "button" at bounding box center [168, 552] width 10 height 10
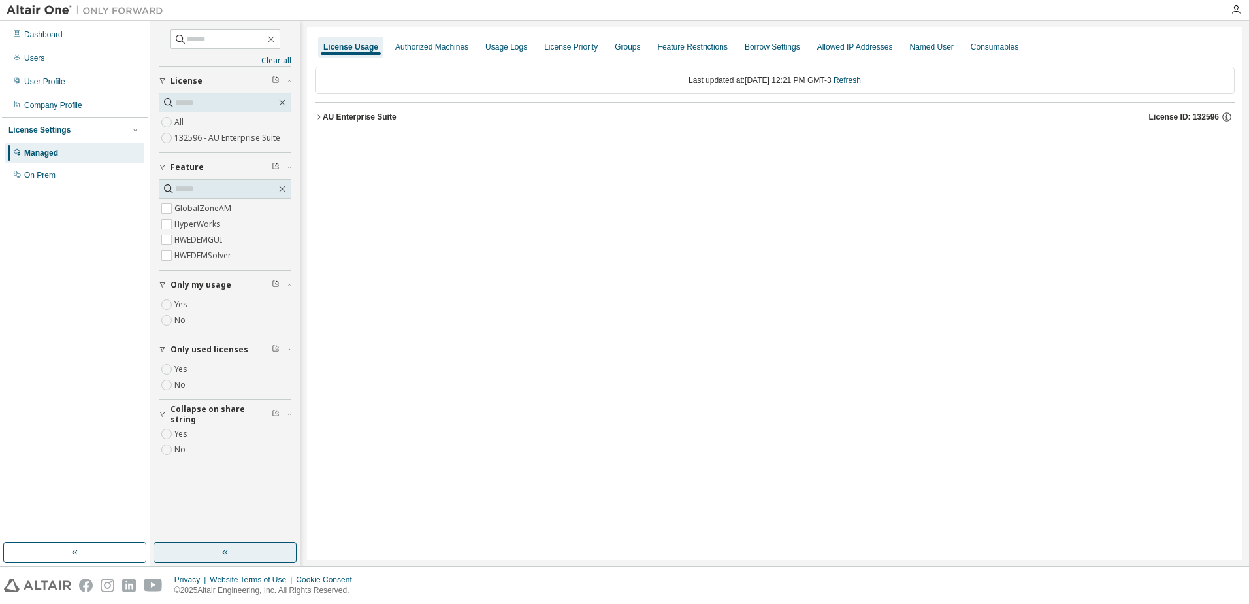
click at [333, 117] on div "AU Enterprise Suite" at bounding box center [360, 117] width 74 height 10
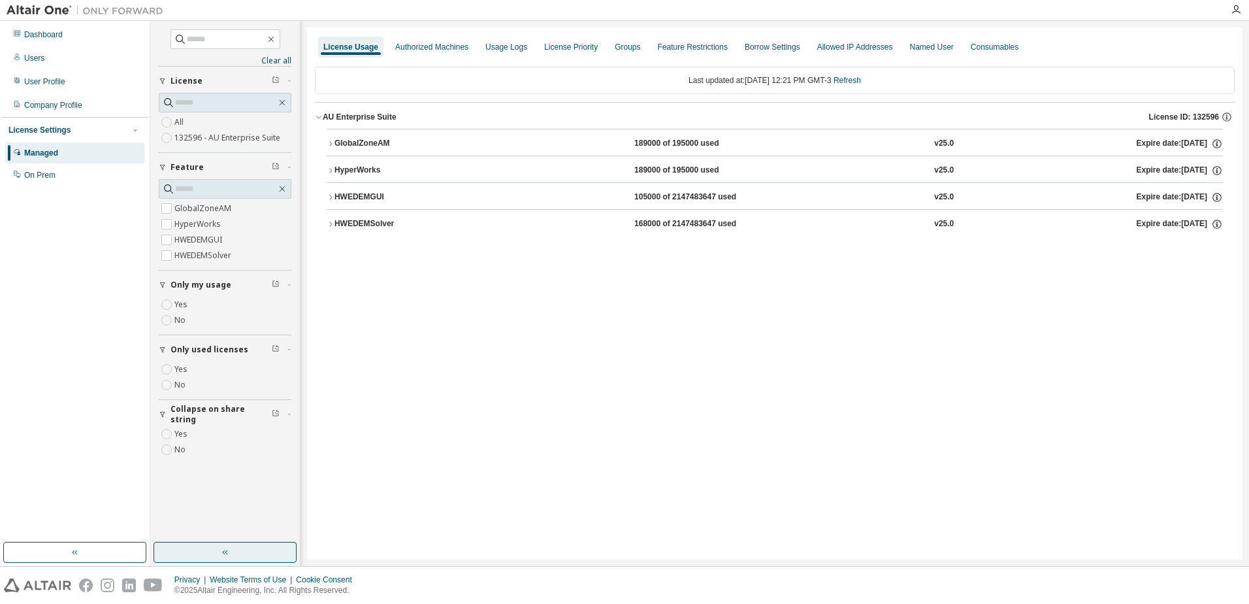
drag, startPoint x: 377, startPoint y: 228, endPoint x: 391, endPoint y: 234, distance: 15.2
click at [377, 229] on div "HWEDEMSolver" at bounding box center [393, 224] width 118 height 12
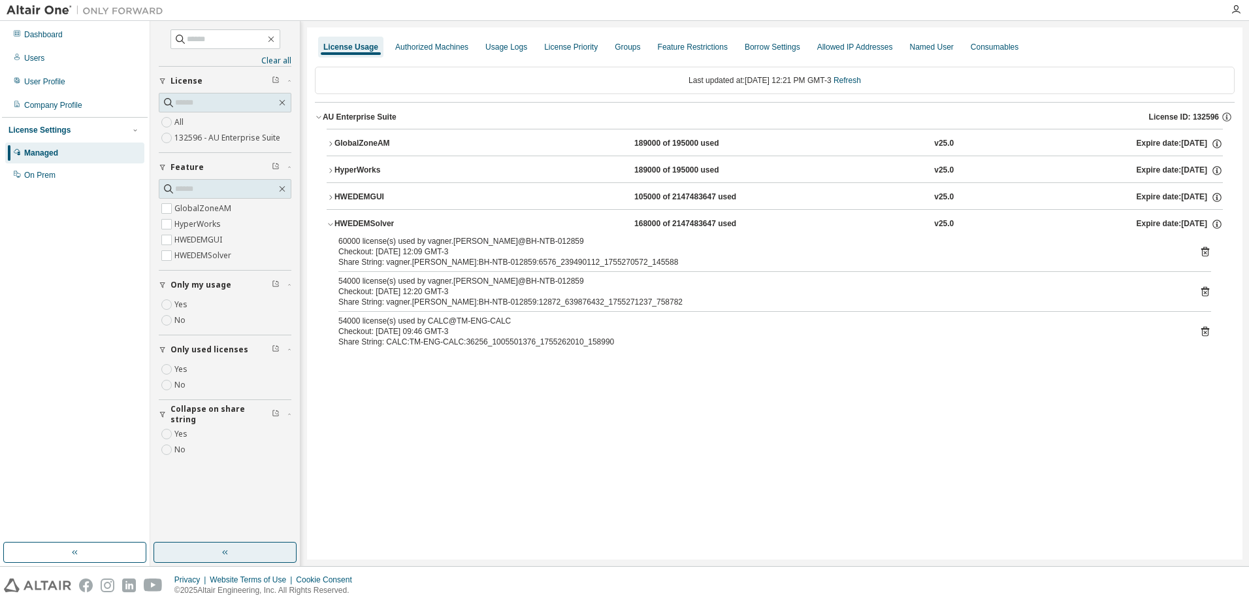
click at [1206, 288] on icon at bounding box center [1205, 292] width 8 height 10
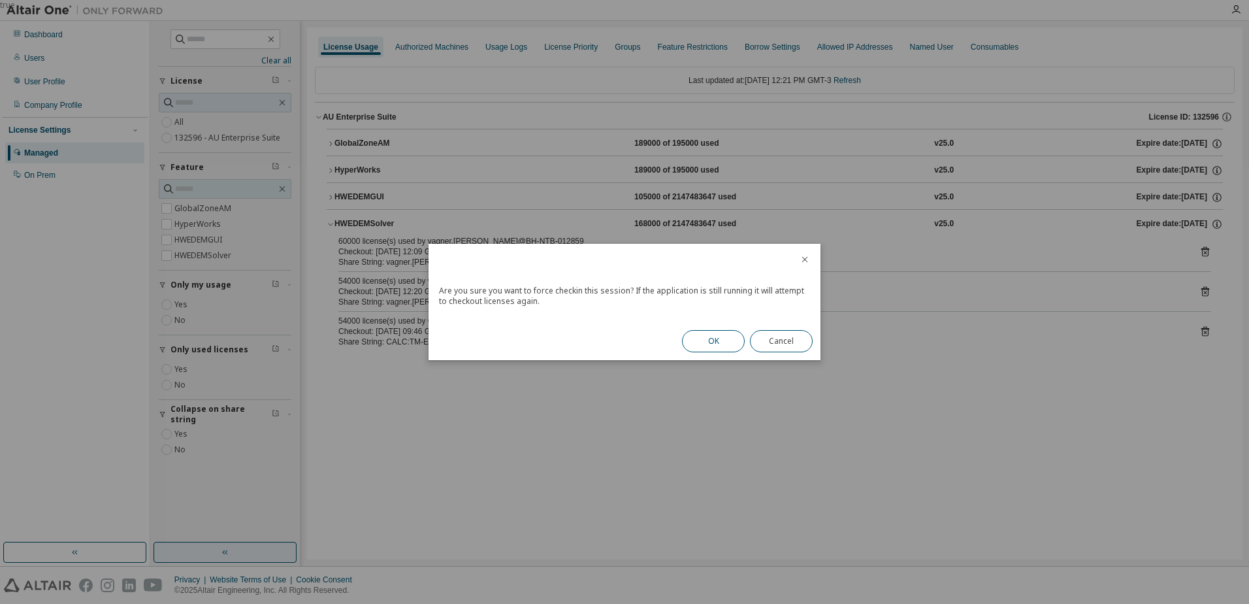
click at [715, 344] on button "OK" at bounding box center [713, 341] width 63 height 22
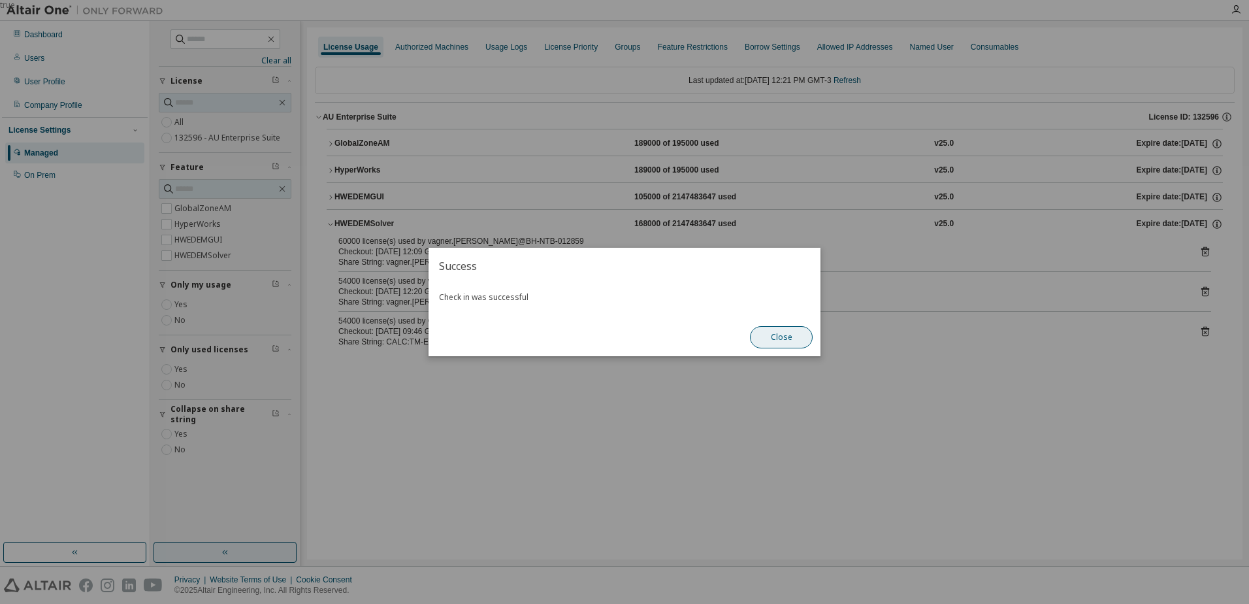
click at [803, 336] on button "Close" at bounding box center [781, 337] width 63 height 22
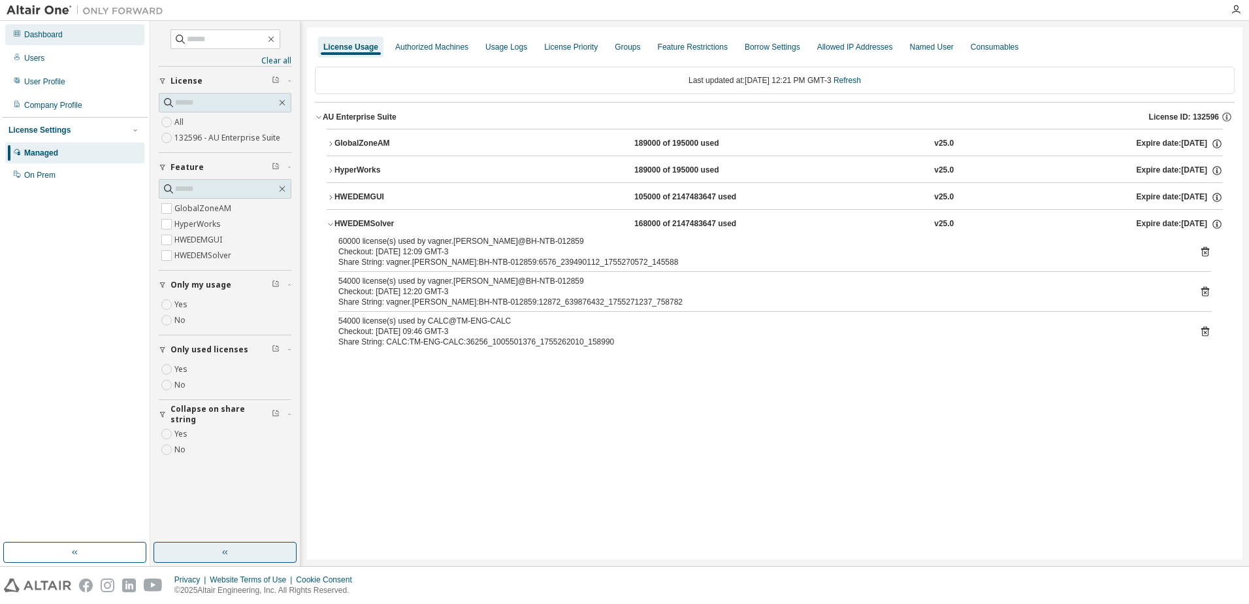
click at [105, 42] on div "Dashboard" at bounding box center [74, 34] width 139 height 21
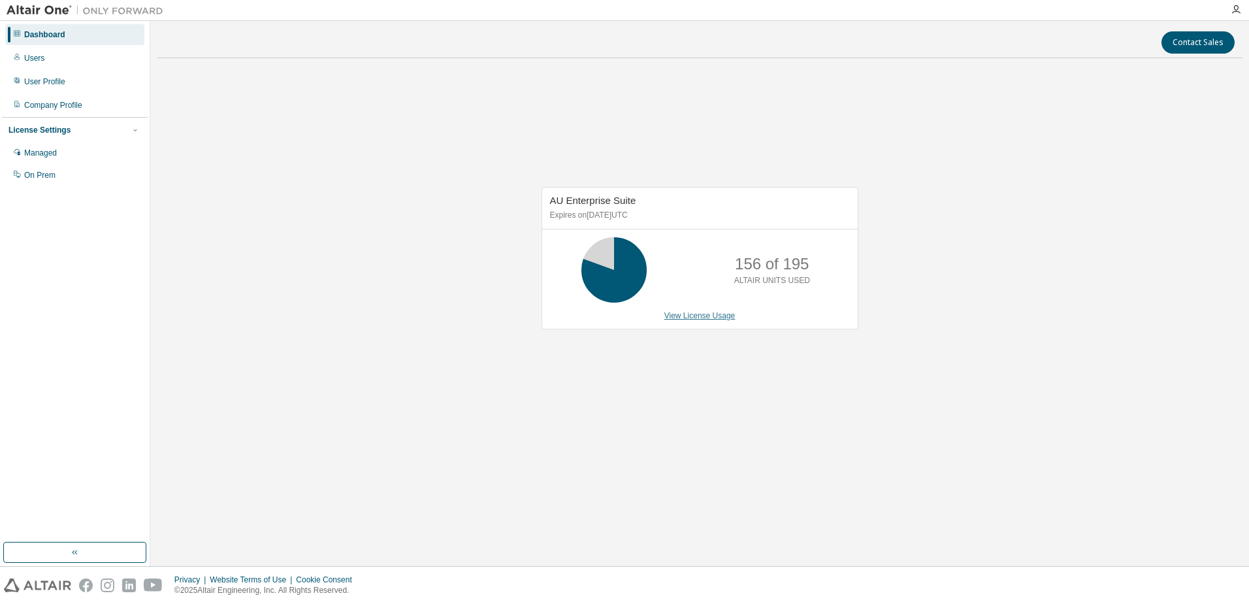
click at [694, 317] on link "View License Usage" at bounding box center [699, 315] width 71 height 9
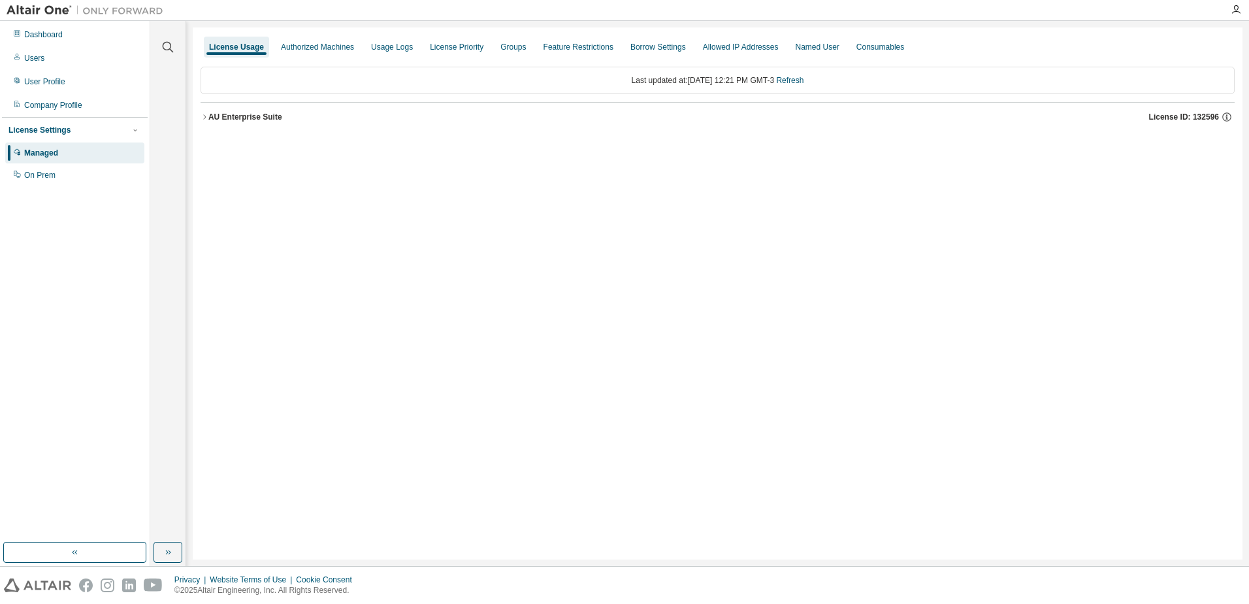
click at [265, 114] on div "AU Enterprise Suite" at bounding box center [245, 117] width 74 height 10
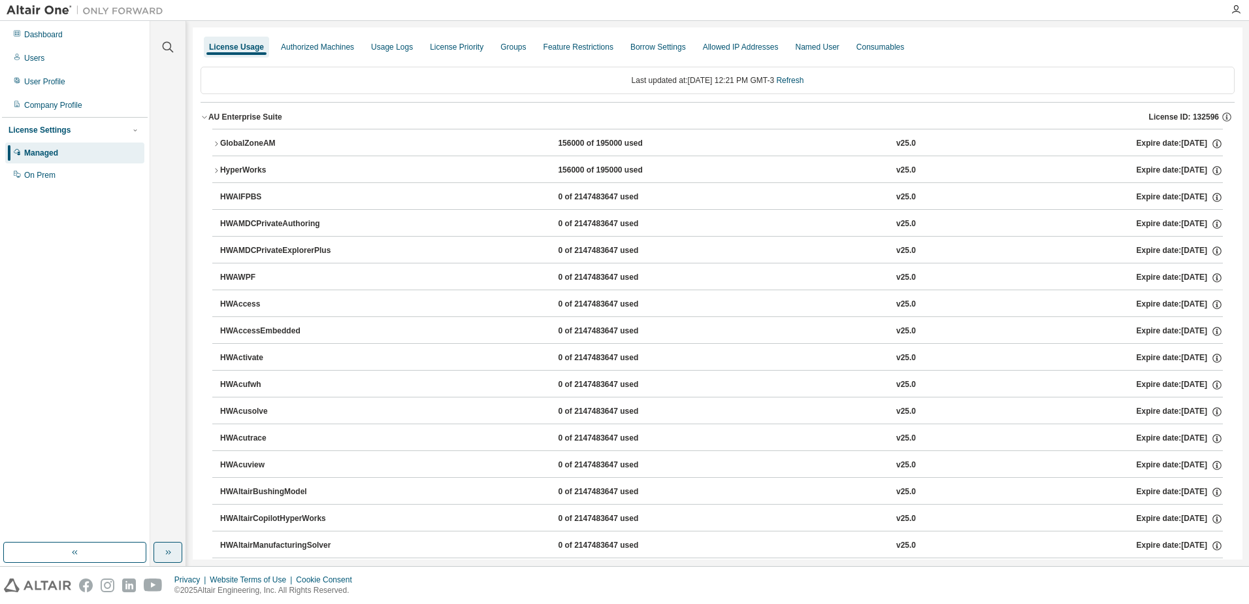
click at [165, 551] on icon "button" at bounding box center [168, 552] width 10 height 10
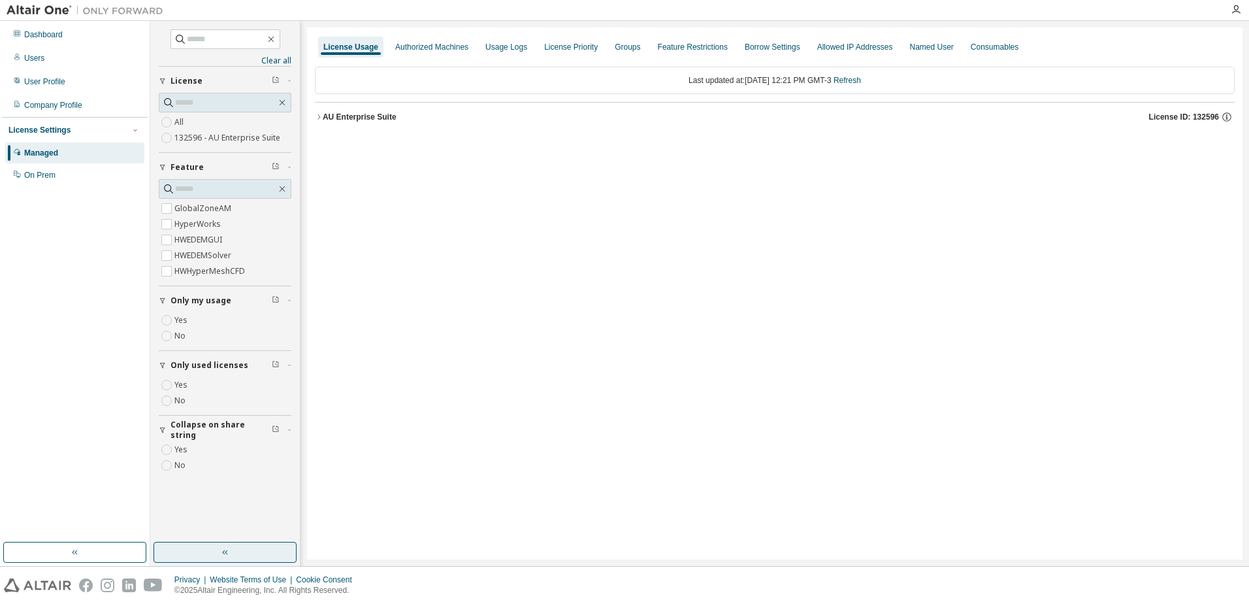
click at [385, 121] on div "AU Enterprise Suite" at bounding box center [360, 117] width 74 height 10
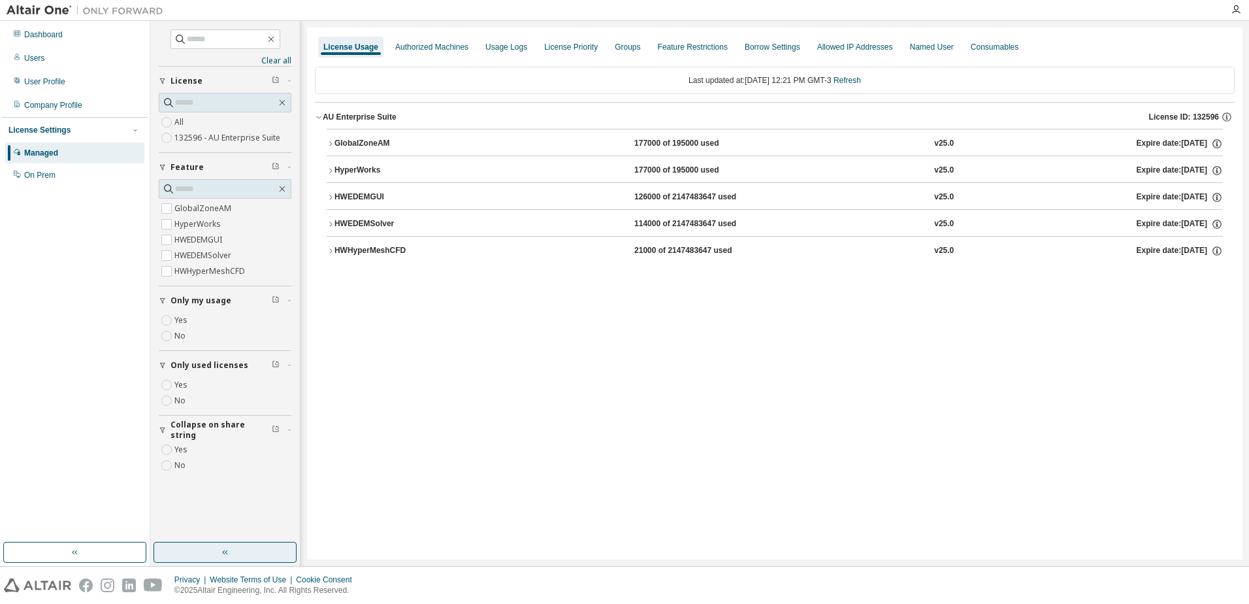
click at [649, 250] on div "21000 of 2147483647 used" at bounding box center [693, 251] width 118 height 12
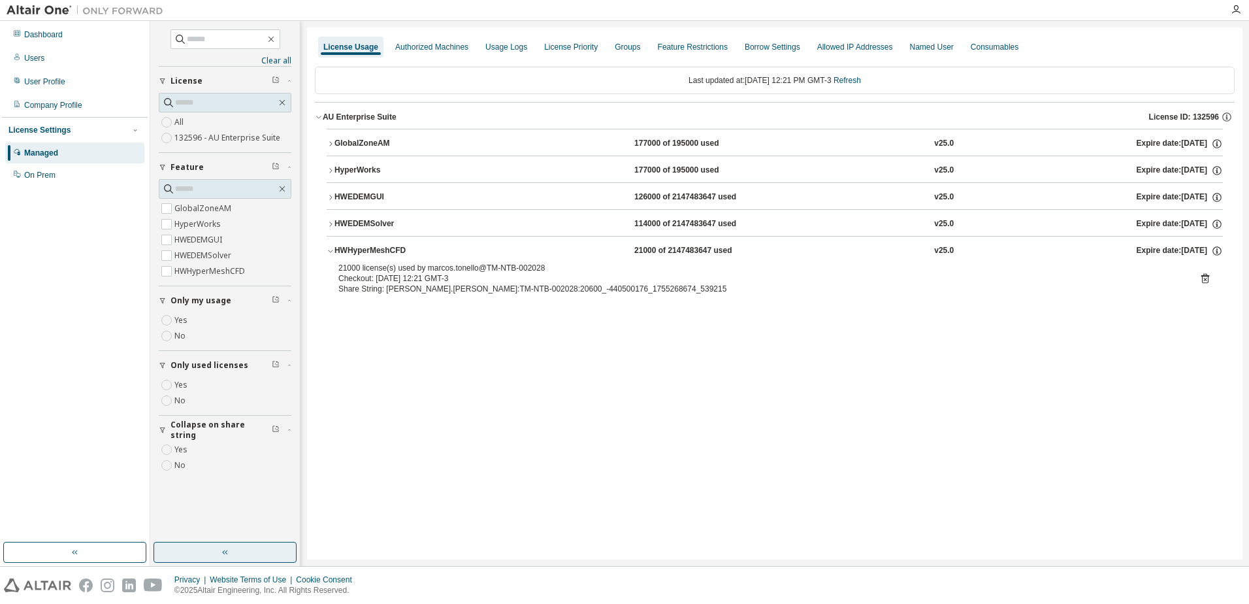
click at [1206, 276] on icon at bounding box center [1205, 279] width 8 height 10
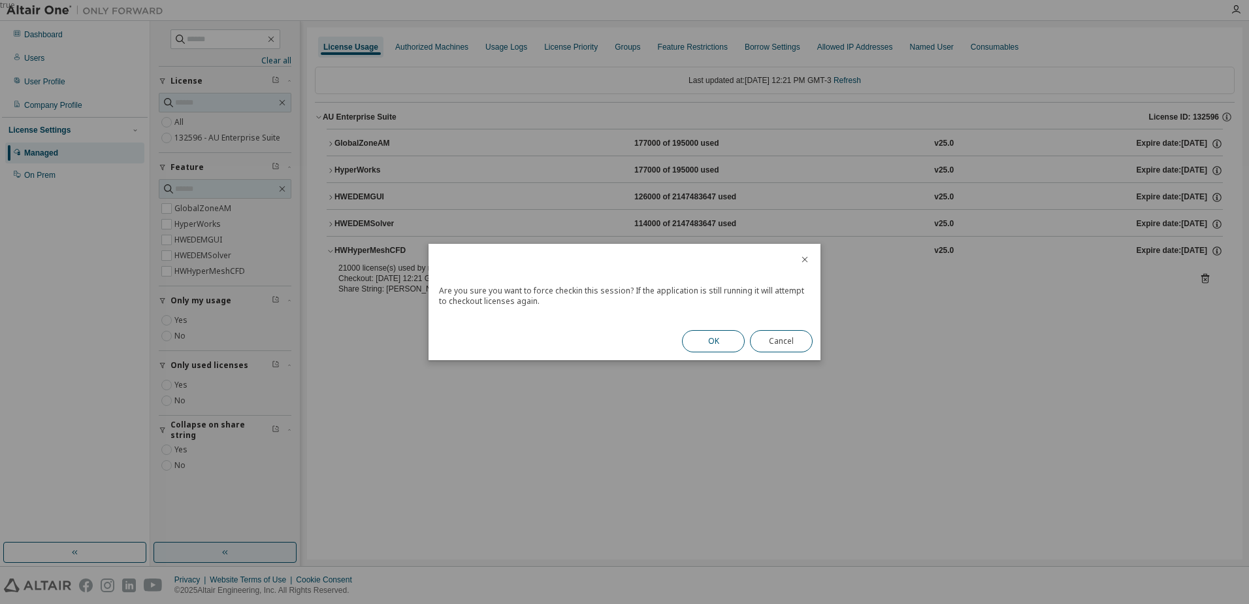
click at [715, 351] on div "OK Cancel" at bounding box center [747, 341] width 146 height 38
click at [722, 340] on button "OK" at bounding box center [713, 341] width 63 height 22
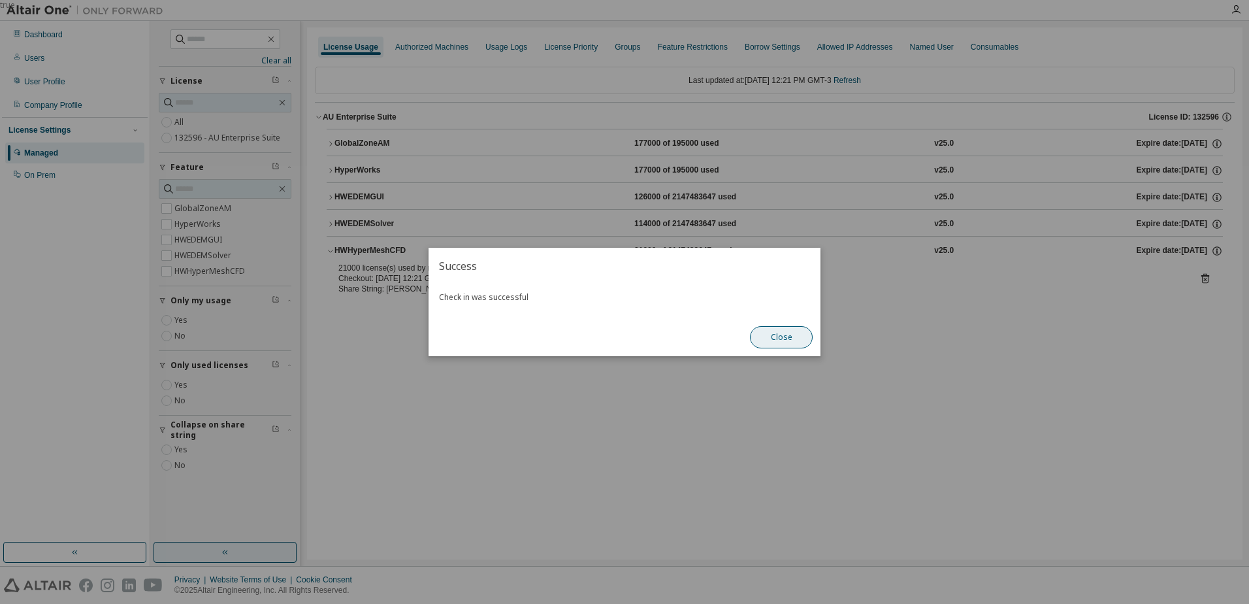
drag, startPoint x: 817, startPoint y: 342, endPoint x: 790, endPoint y: 337, distance: 27.2
click at [810, 343] on div "Close" at bounding box center [781, 337] width 78 height 38
drag, startPoint x: 789, startPoint y: 336, endPoint x: 921, endPoint y: 323, distance: 132.6
click at [791, 336] on button "Close" at bounding box center [781, 337] width 63 height 22
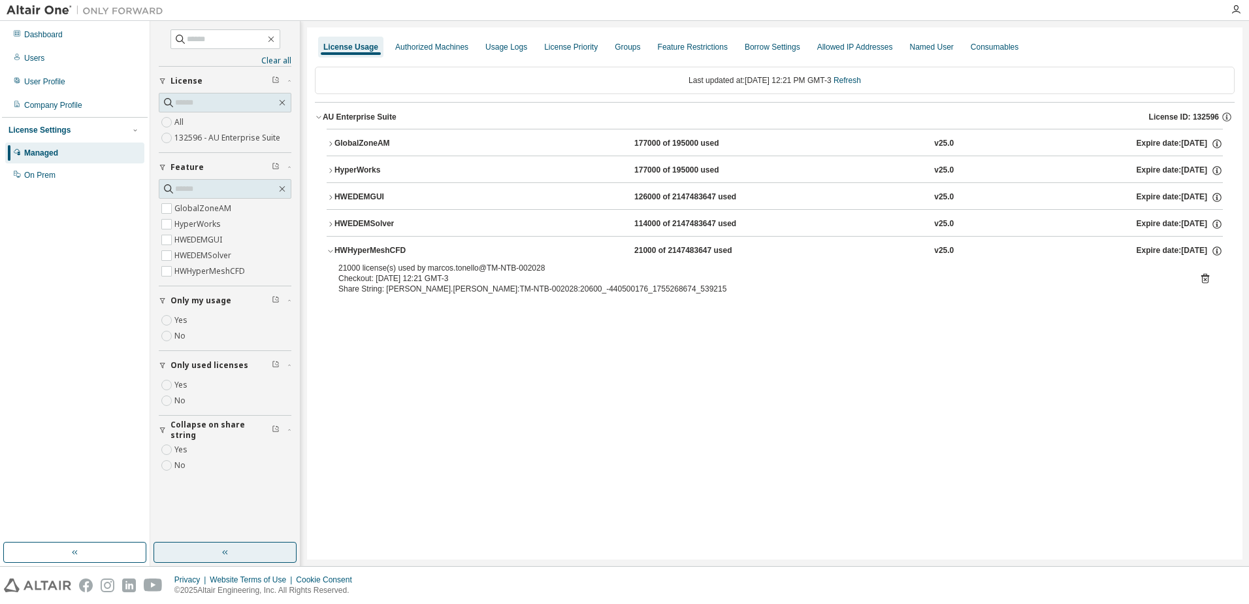
click at [1206, 276] on icon at bounding box center [1205, 279] width 8 height 10
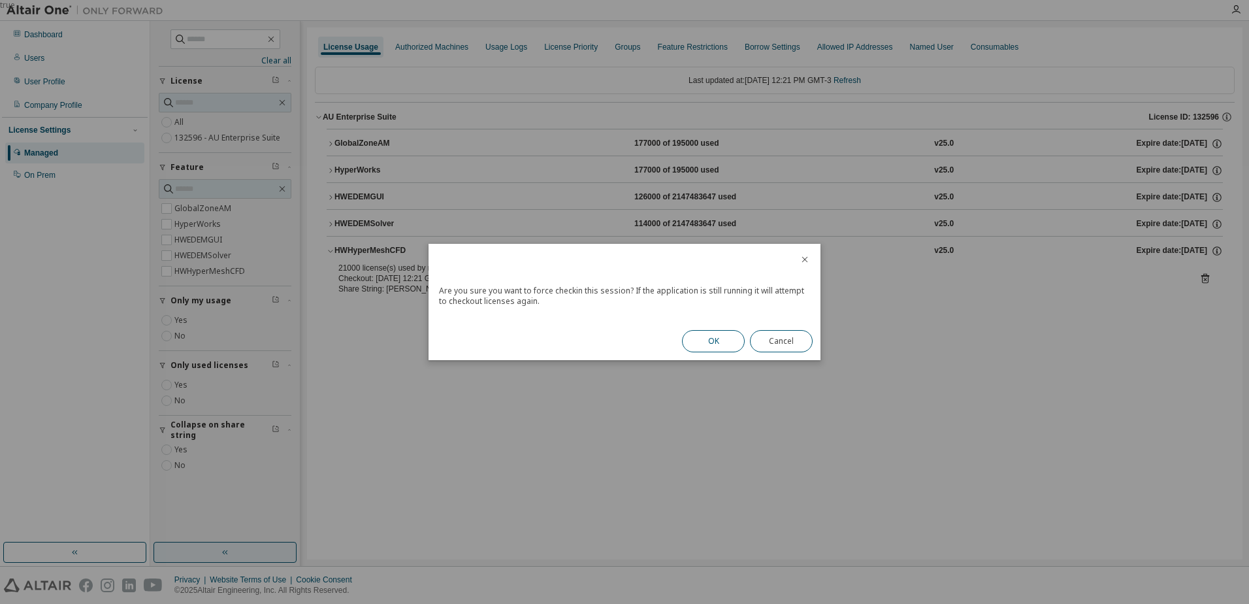
click at [710, 343] on button "OK" at bounding box center [713, 341] width 63 height 22
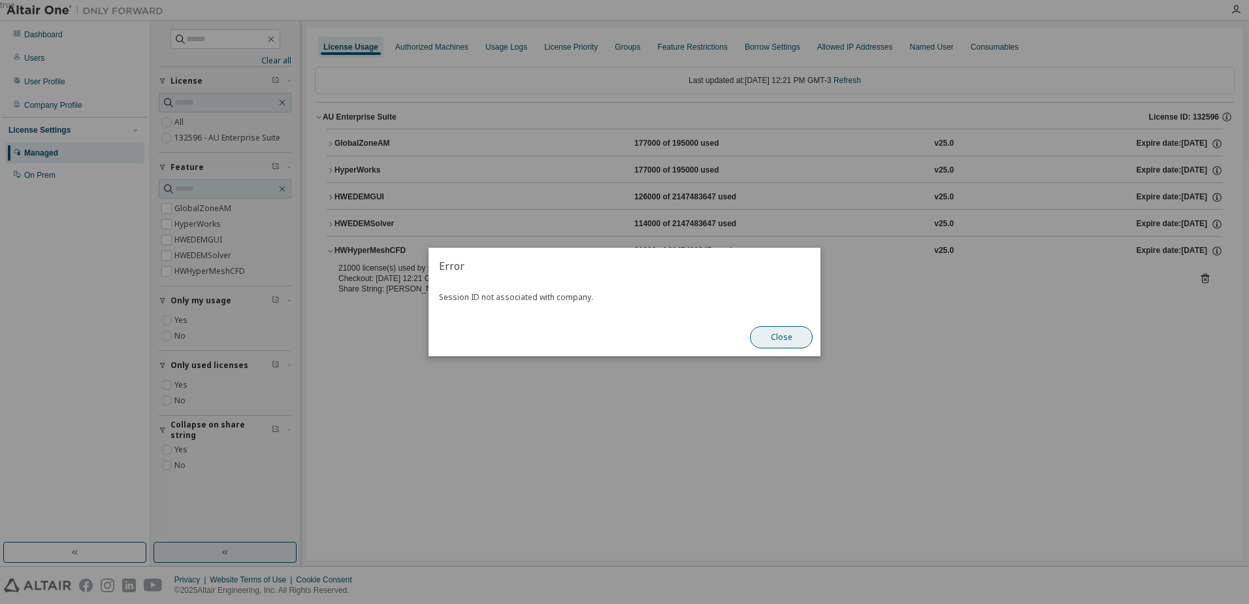
click at [794, 327] on button "Close" at bounding box center [781, 337] width 63 height 22
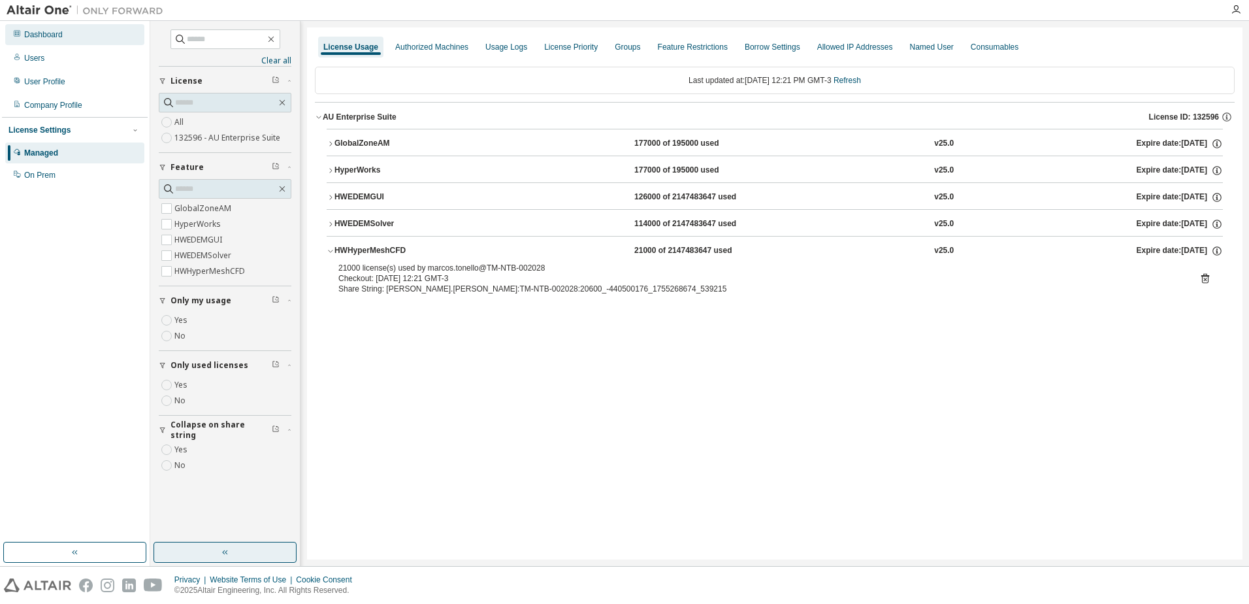
click at [57, 39] on div "Dashboard" at bounding box center [43, 34] width 39 height 10
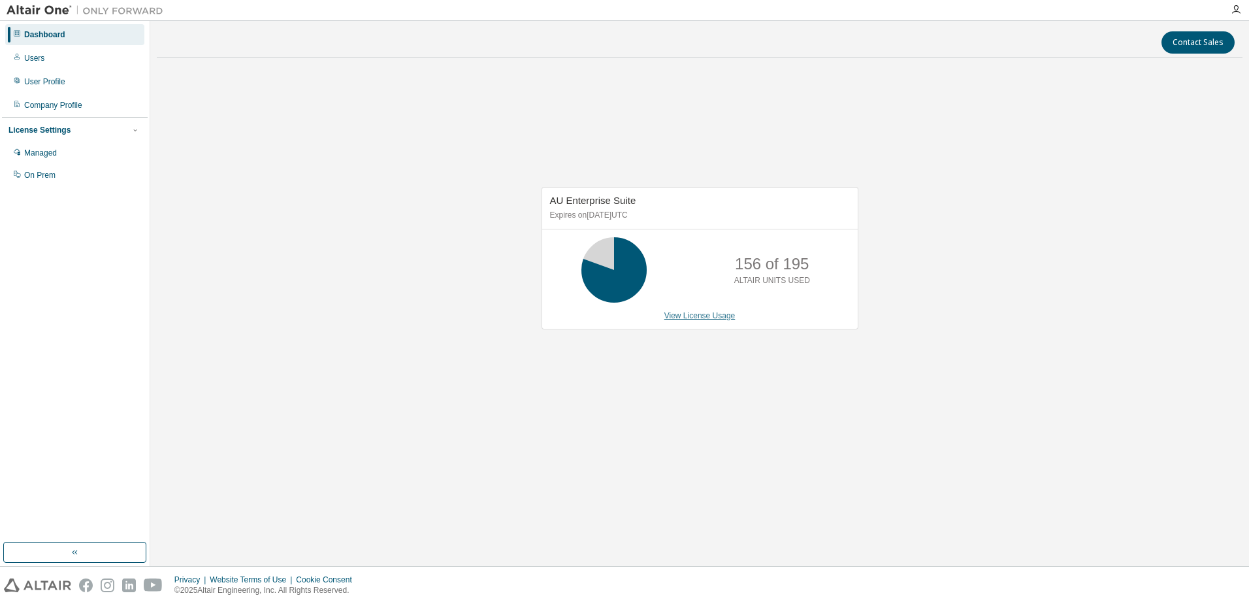
click at [692, 315] on link "View License Usage" at bounding box center [699, 315] width 71 height 9
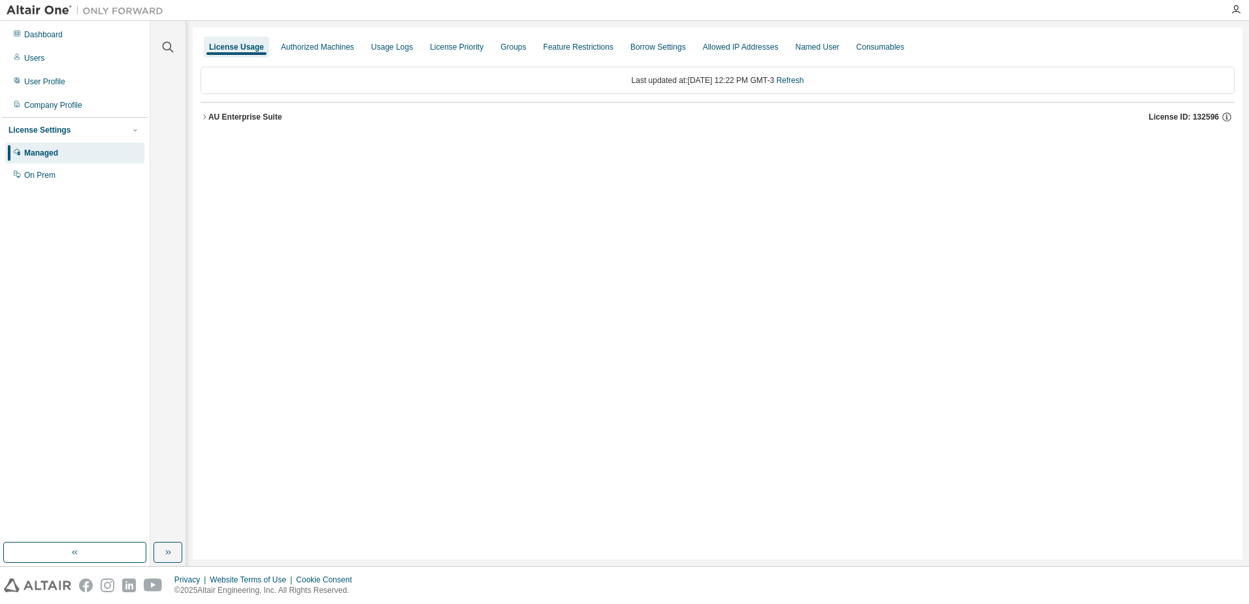
click at [246, 114] on div "AU Enterprise Suite" at bounding box center [245, 117] width 74 height 10
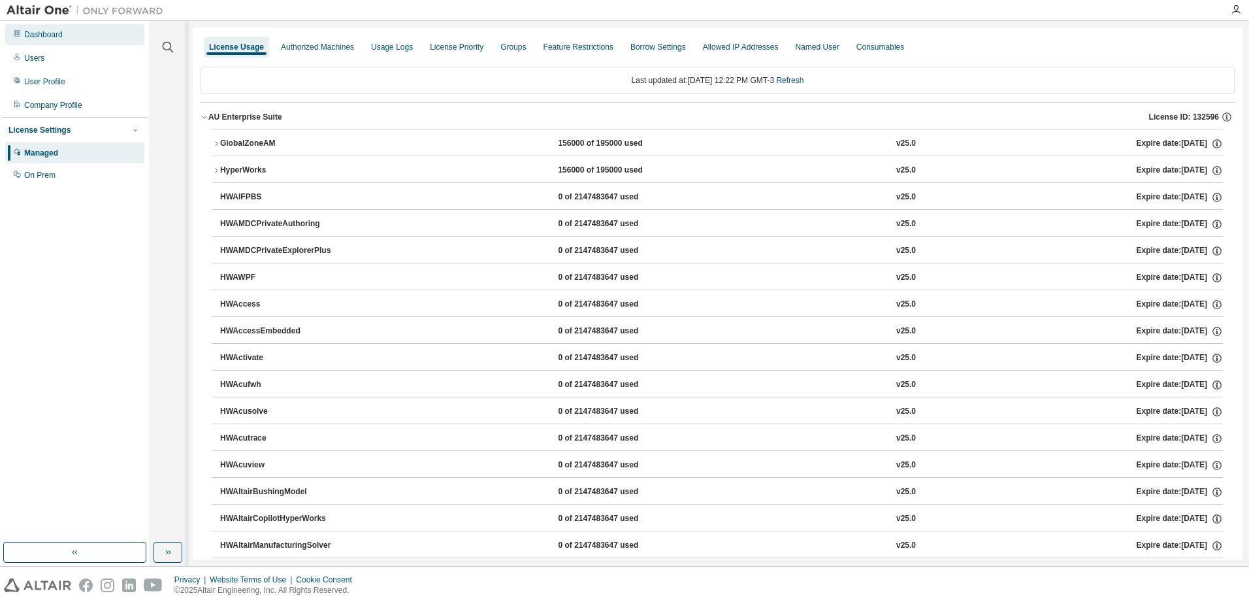
click at [91, 37] on div "Dashboard" at bounding box center [74, 34] width 139 height 21
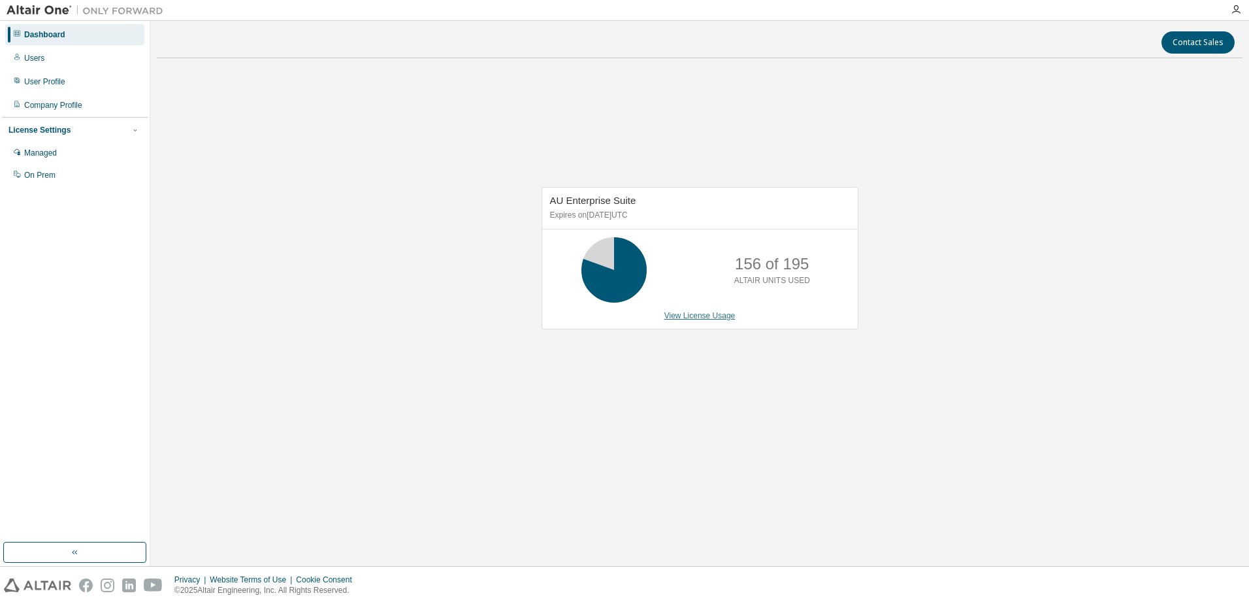
click at [703, 315] on link "View License Usage" at bounding box center [699, 315] width 71 height 9
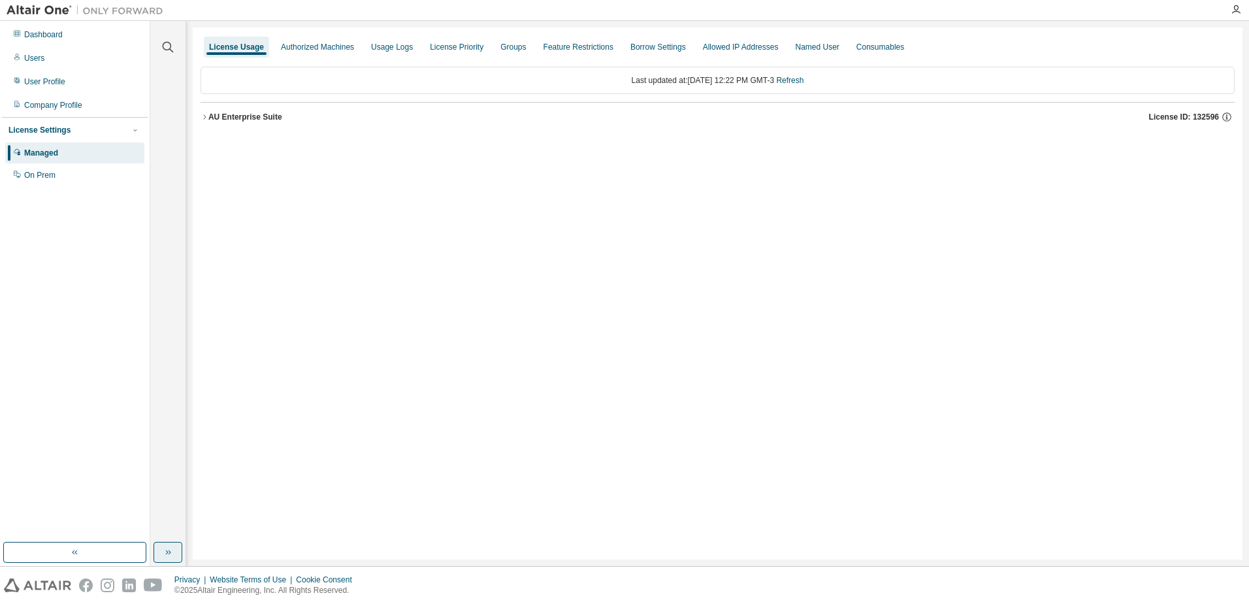
click at [174, 553] on button "button" at bounding box center [167, 551] width 29 height 21
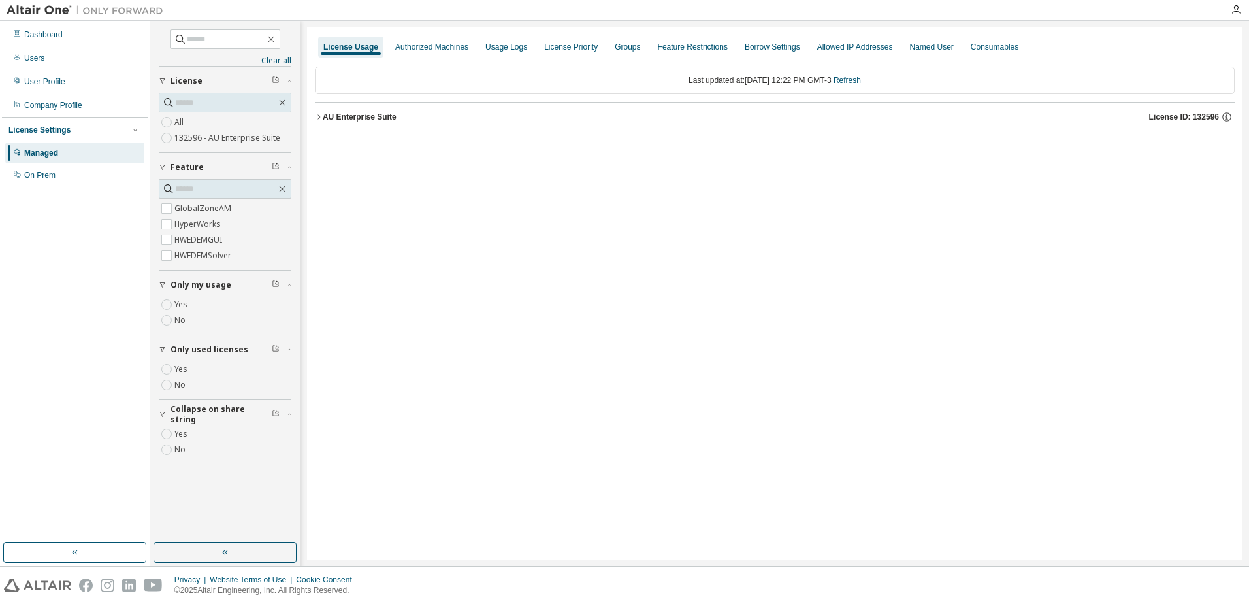
click at [378, 116] on div "AU Enterprise Suite" at bounding box center [360, 117] width 74 height 10
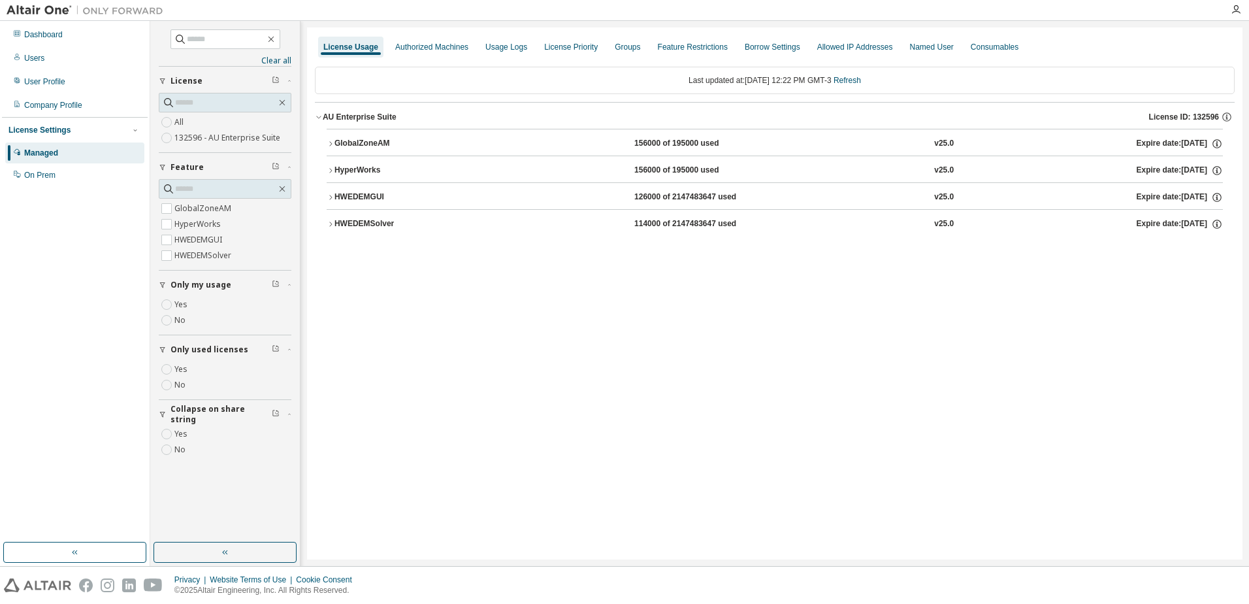
click at [416, 227] on div "HWEDEMSolver" at bounding box center [393, 224] width 118 height 12
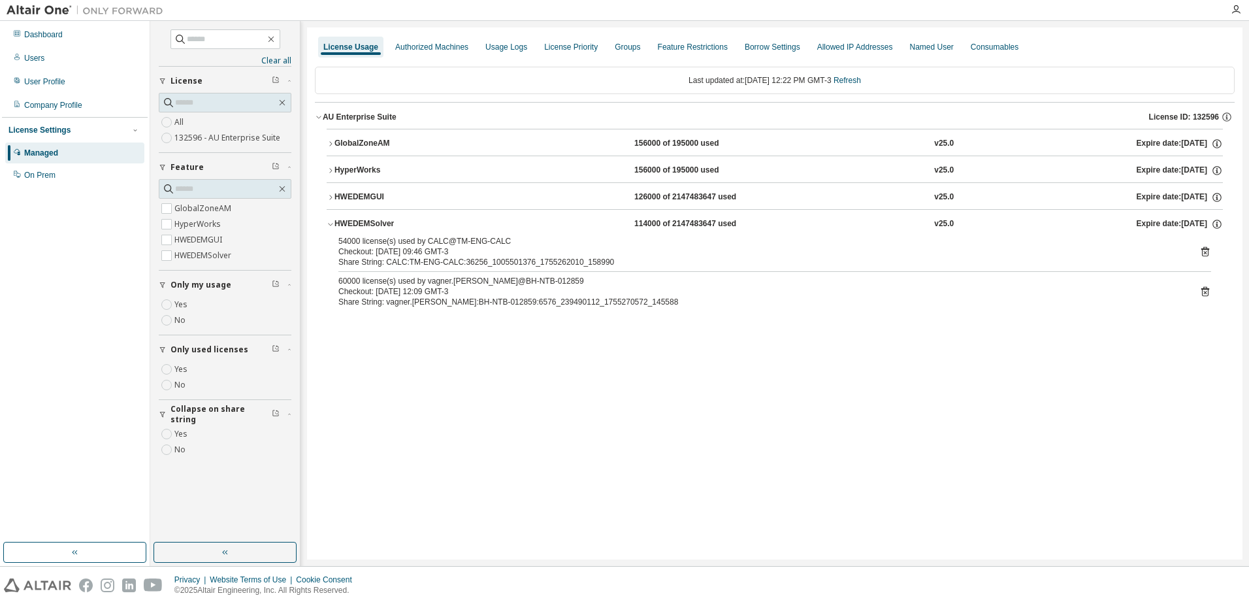
click at [449, 140] on div "GlobalZoneAM" at bounding box center [393, 144] width 118 height 12
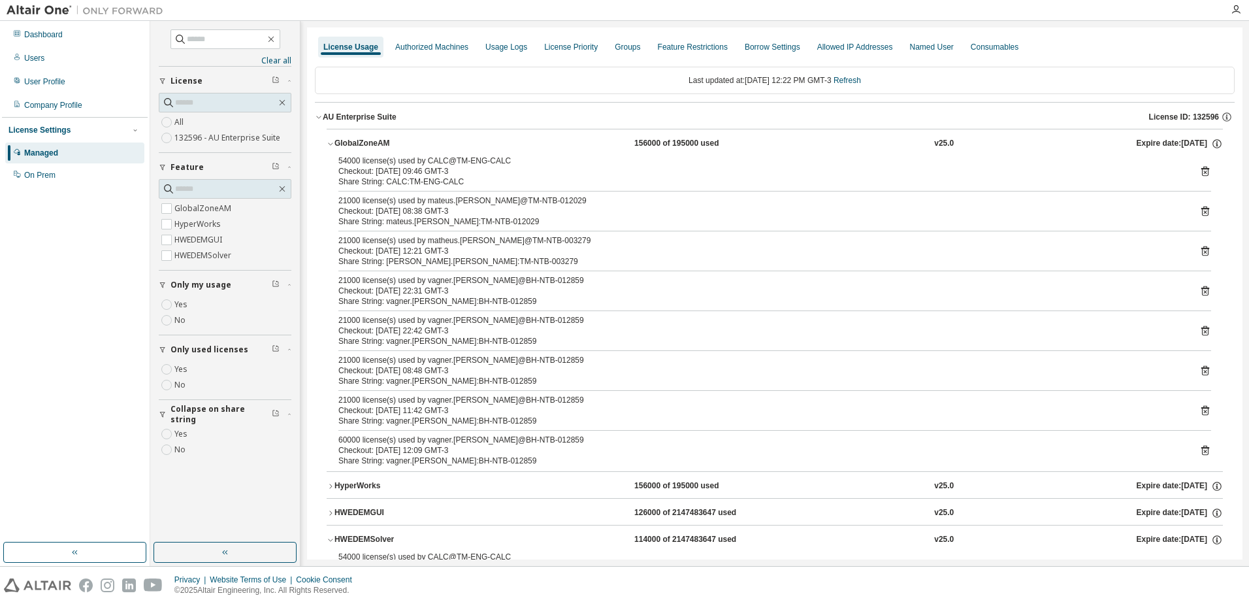
click at [477, 139] on div "GlobalZoneAM 156000 of 195000 used v25.0 Expire date: 2025-09-29" at bounding box center [778, 144] width 888 height 12
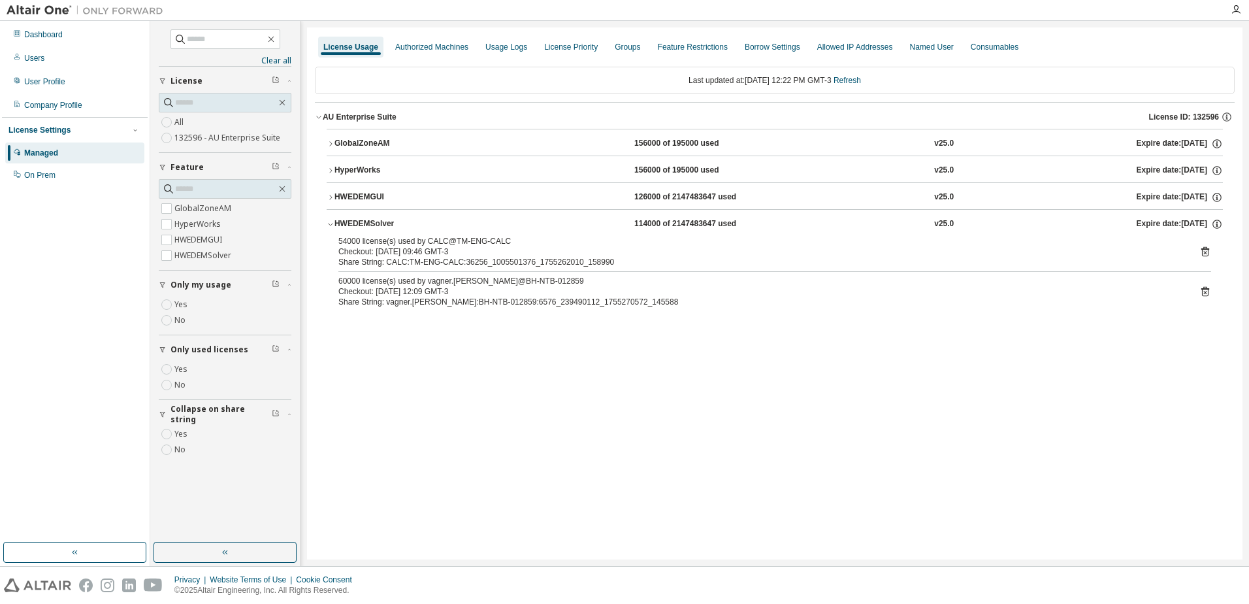
click at [477, 197] on div "HWEDEMGUI 126000 of 2147483647 used v25.0 Expire date: [DATE]" at bounding box center [778, 197] width 888 height 12
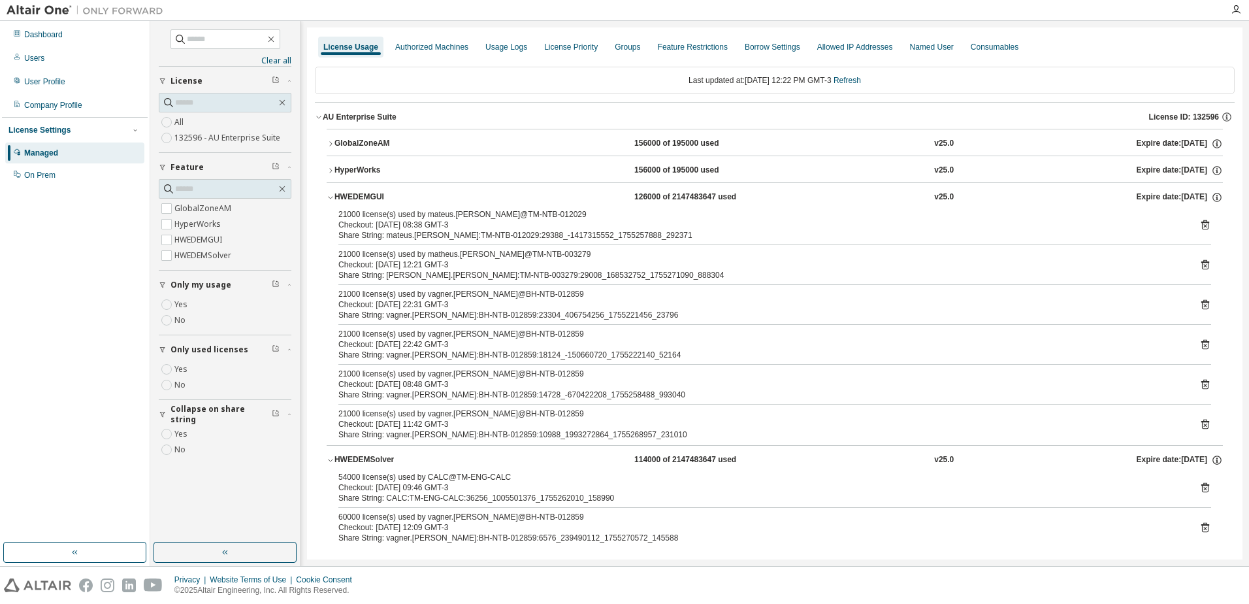
scroll to position [12, 0]
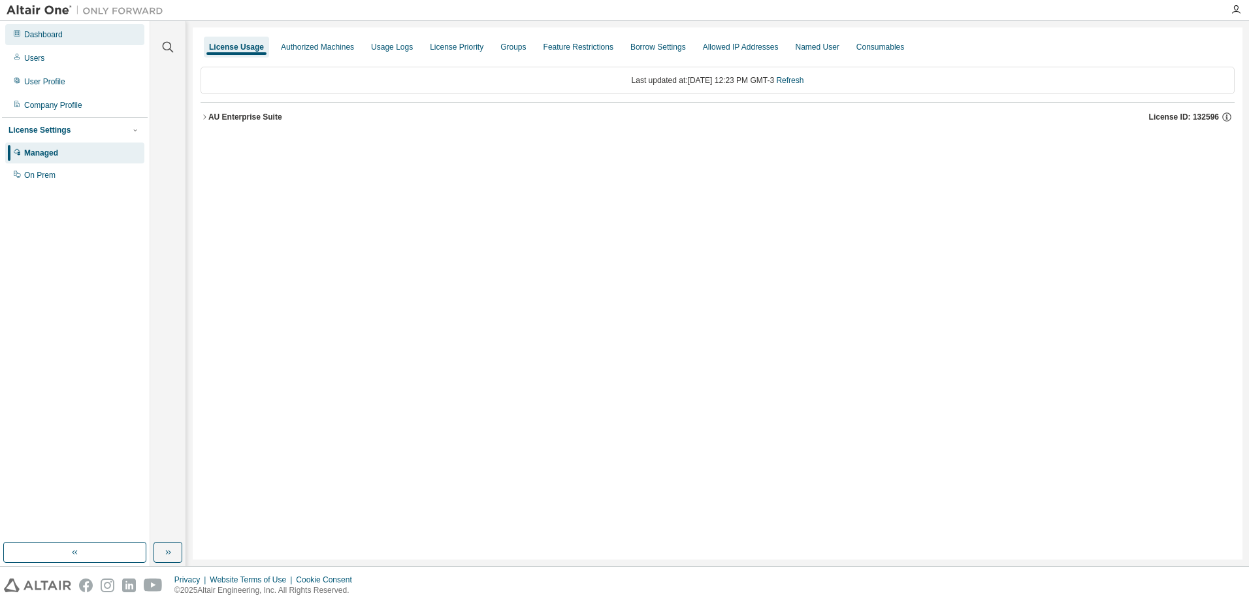
click at [78, 41] on div "Dashboard" at bounding box center [74, 34] width 139 height 21
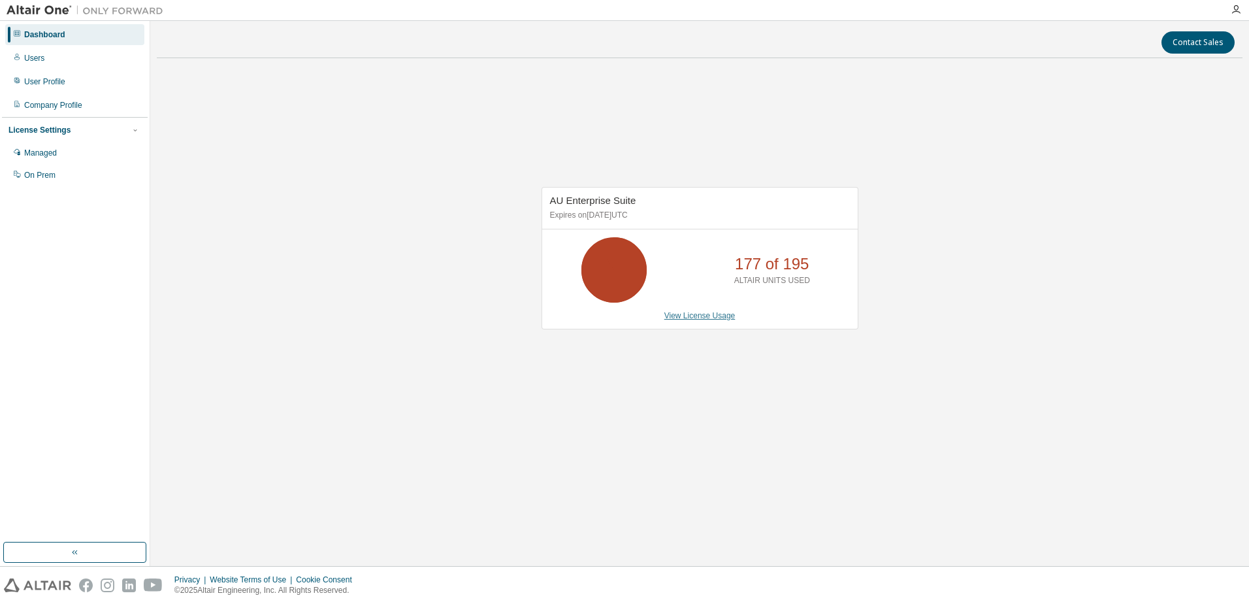
click at [685, 315] on link "View License Usage" at bounding box center [699, 315] width 71 height 9
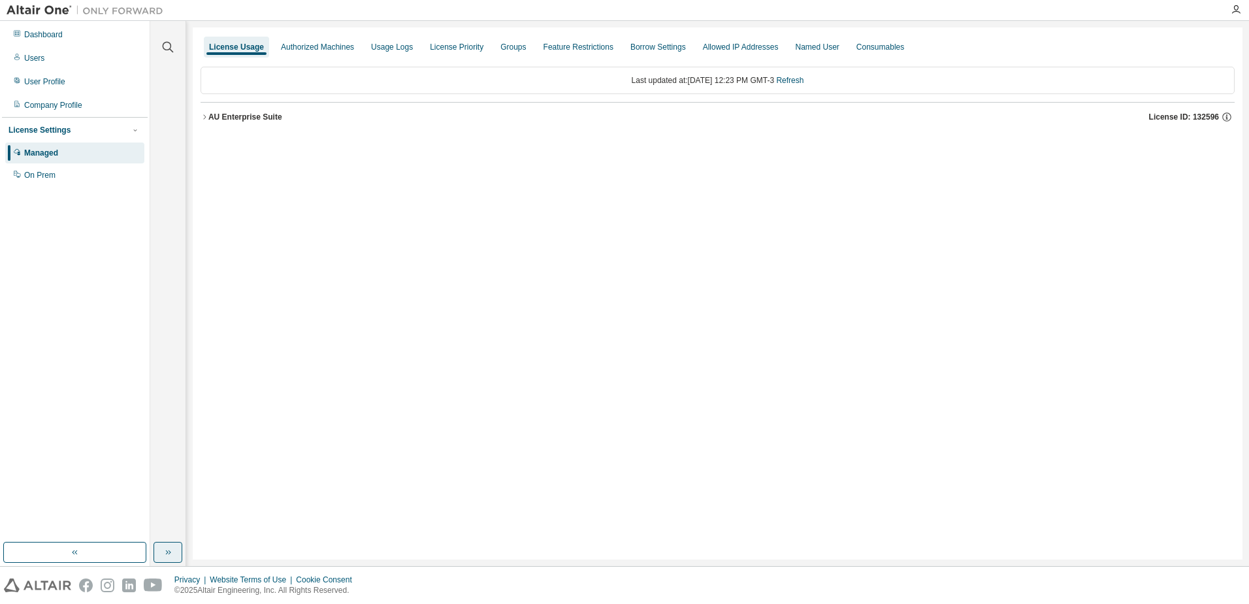
click at [162, 549] on button "button" at bounding box center [167, 551] width 29 height 21
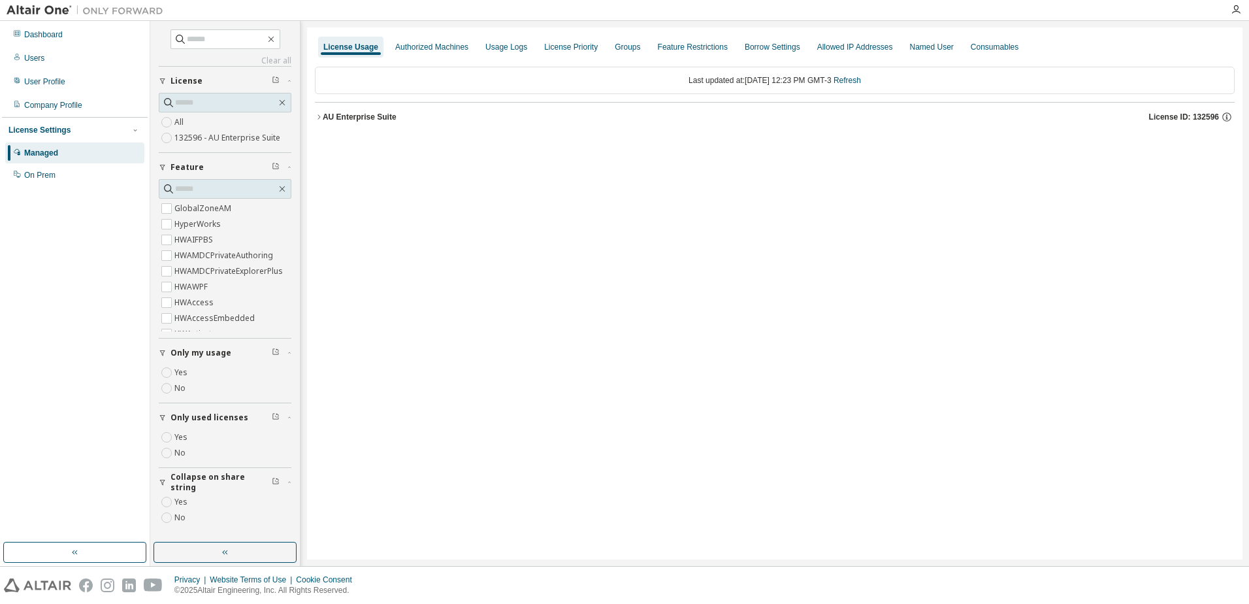
click at [184, 438] on label "Yes" at bounding box center [182, 437] width 16 height 16
click at [361, 116] on div "AU Enterprise Suite" at bounding box center [360, 117] width 74 height 10
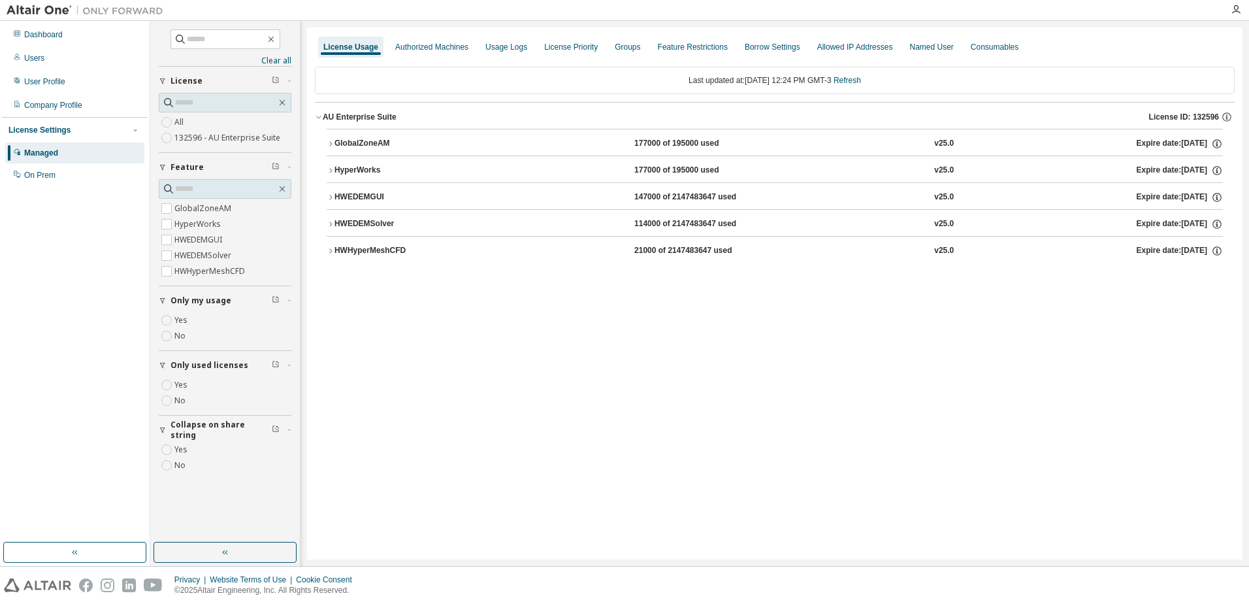
click at [362, 252] on div "HWHyperMeshCFD" at bounding box center [393, 251] width 118 height 12
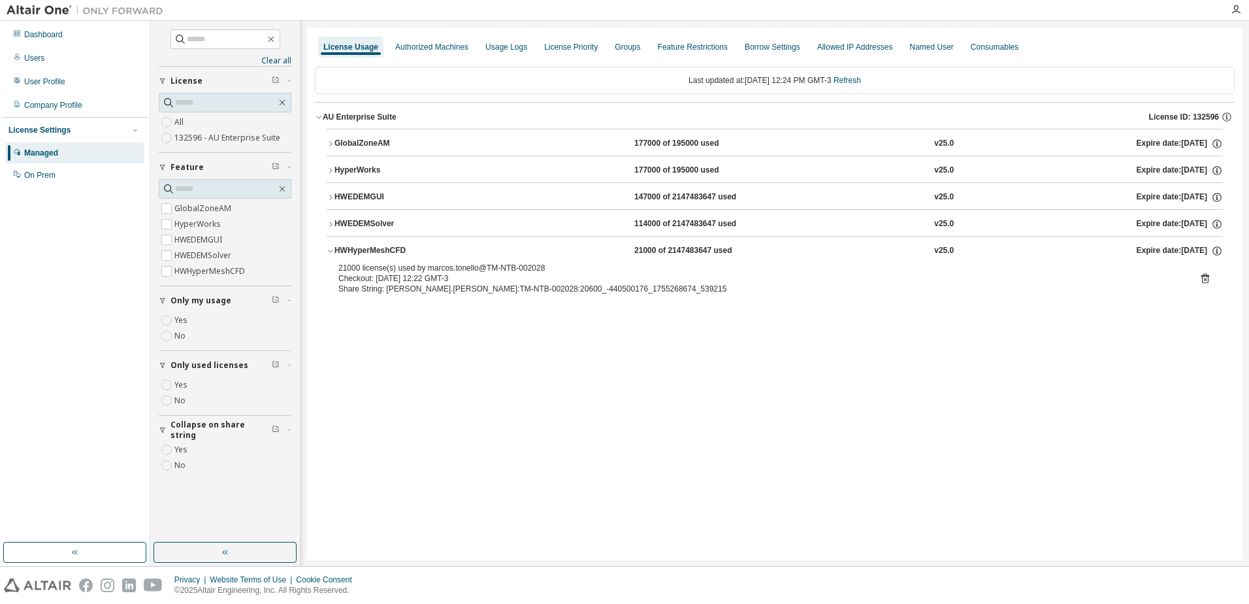
click at [388, 148] on div "GlobalZoneAM" at bounding box center [393, 144] width 118 height 12
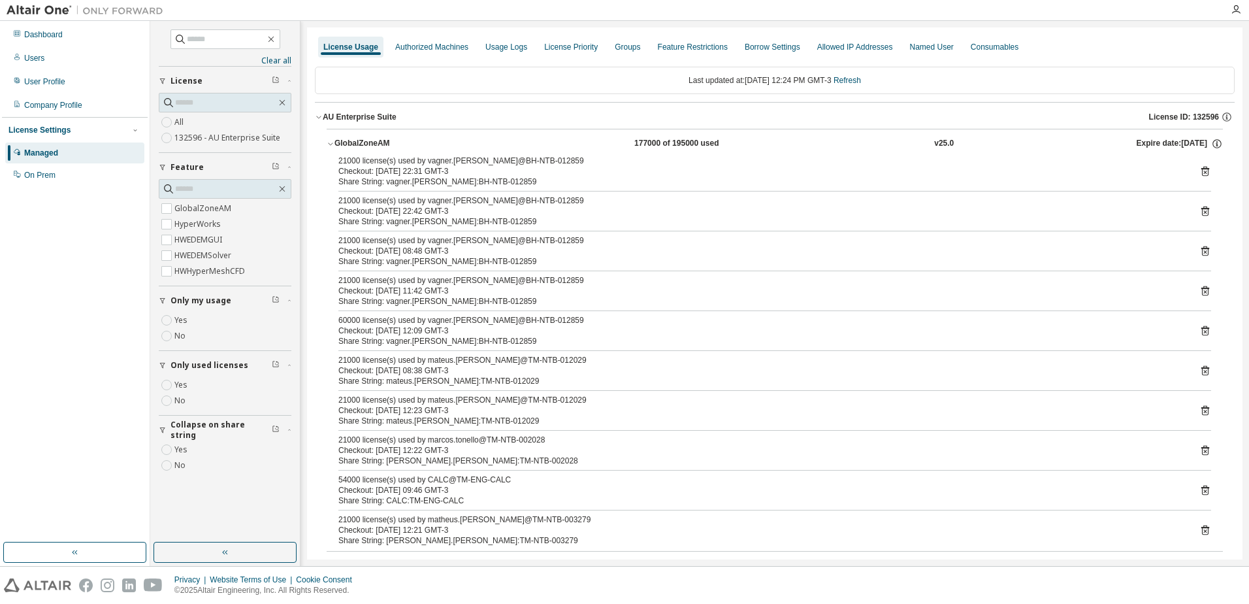
click at [377, 142] on div "GlobalZoneAM" at bounding box center [393, 144] width 118 height 12
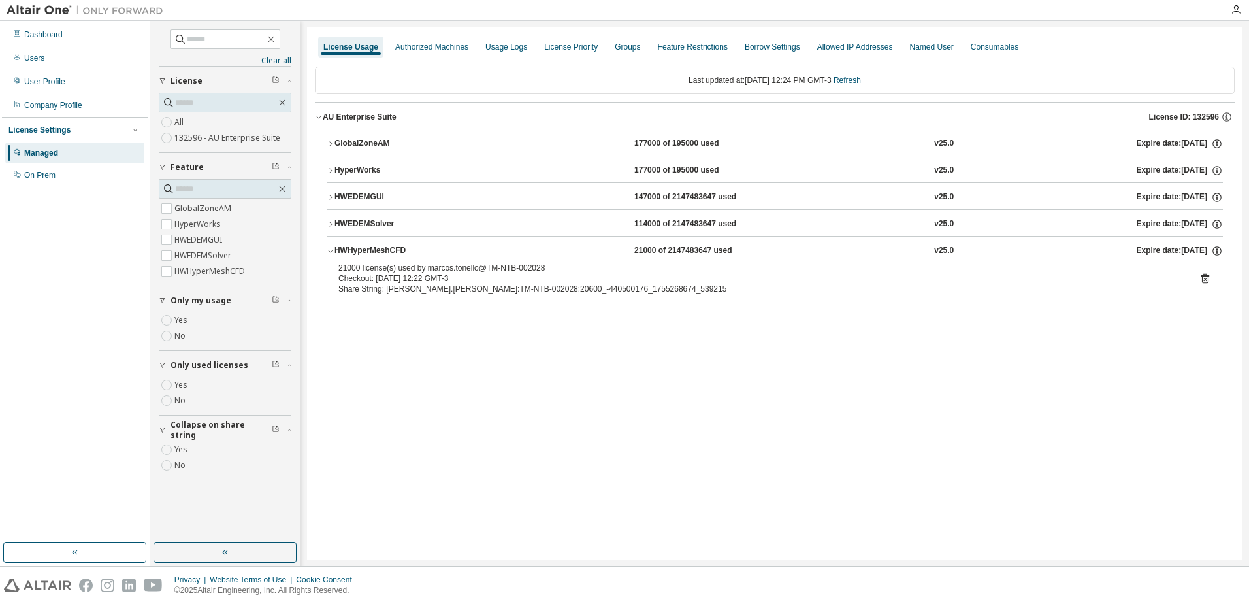
click at [357, 206] on button "HWEDEMGUI 147000 of 2147483647 used v25.0 Expire date: 2025-09-29" at bounding box center [775, 197] width 896 height 29
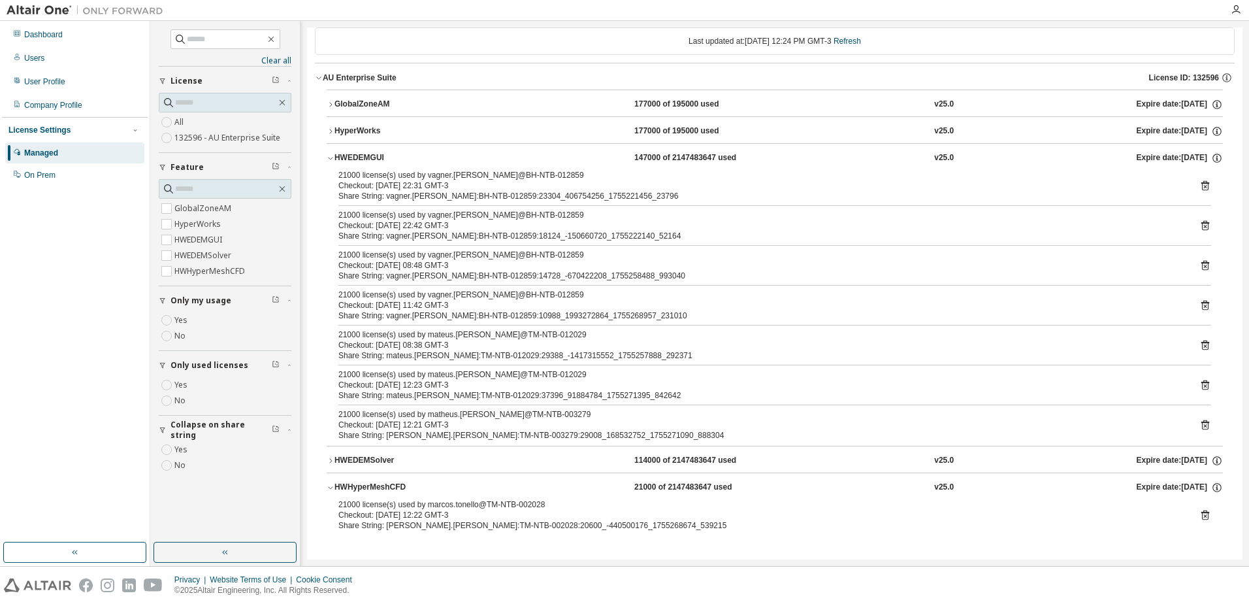
scroll to position [37, 0]
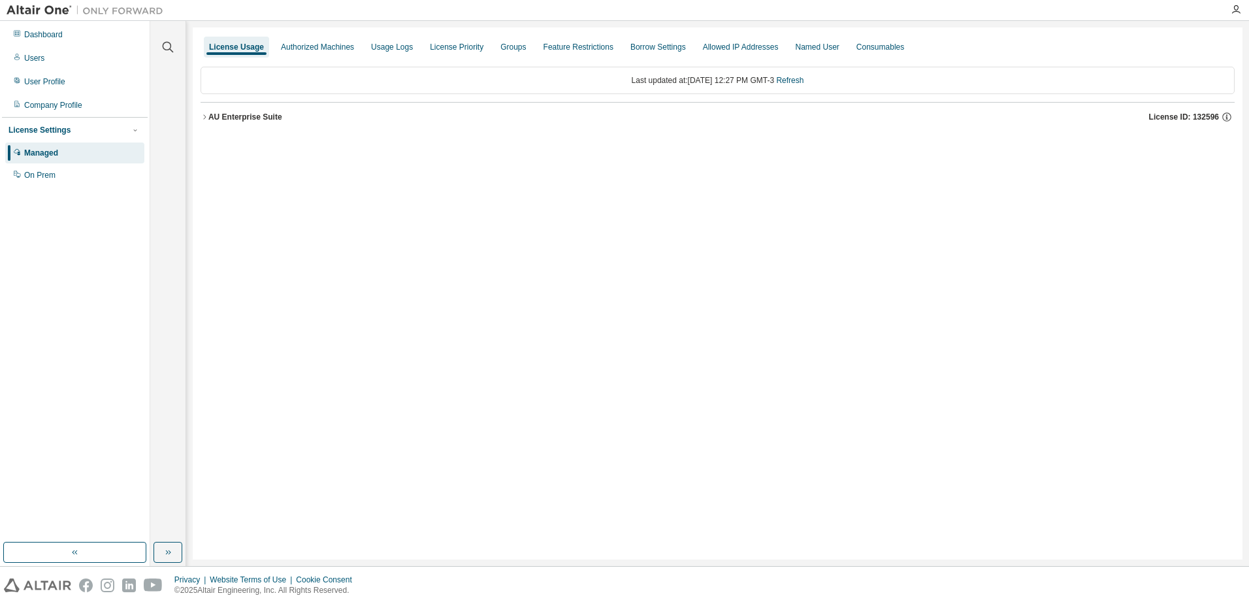
click at [232, 129] on button "AU Enterprise Suite License ID: 132596" at bounding box center [718, 117] width 1034 height 29
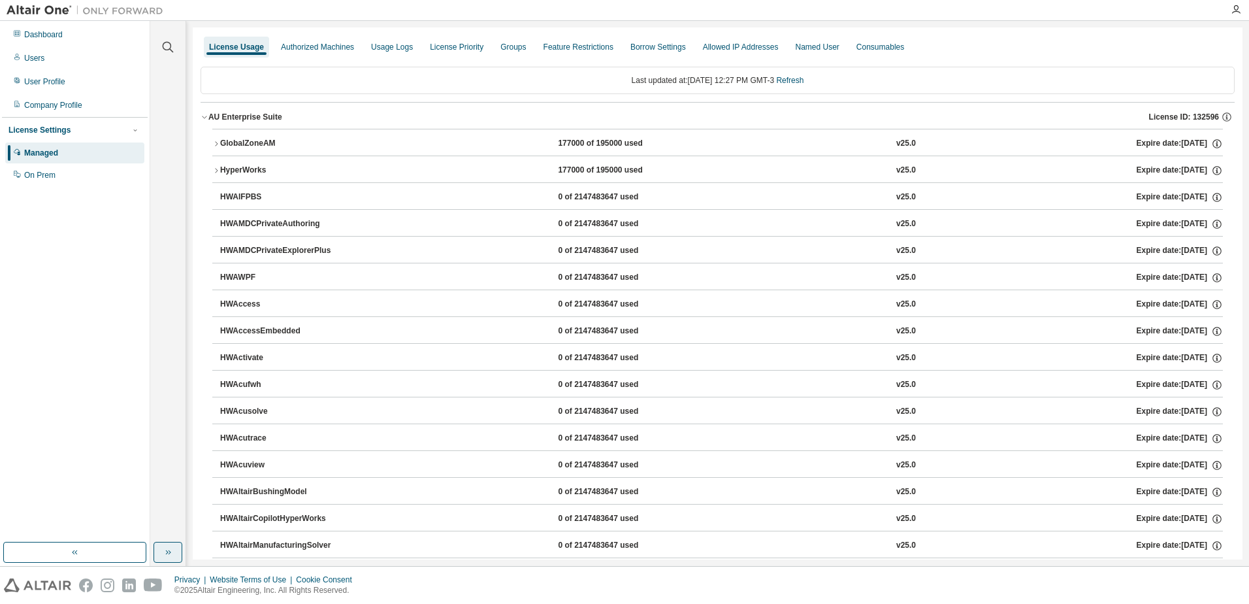
click at [166, 547] on icon "button" at bounding box center [168, 552] width 10 height 10
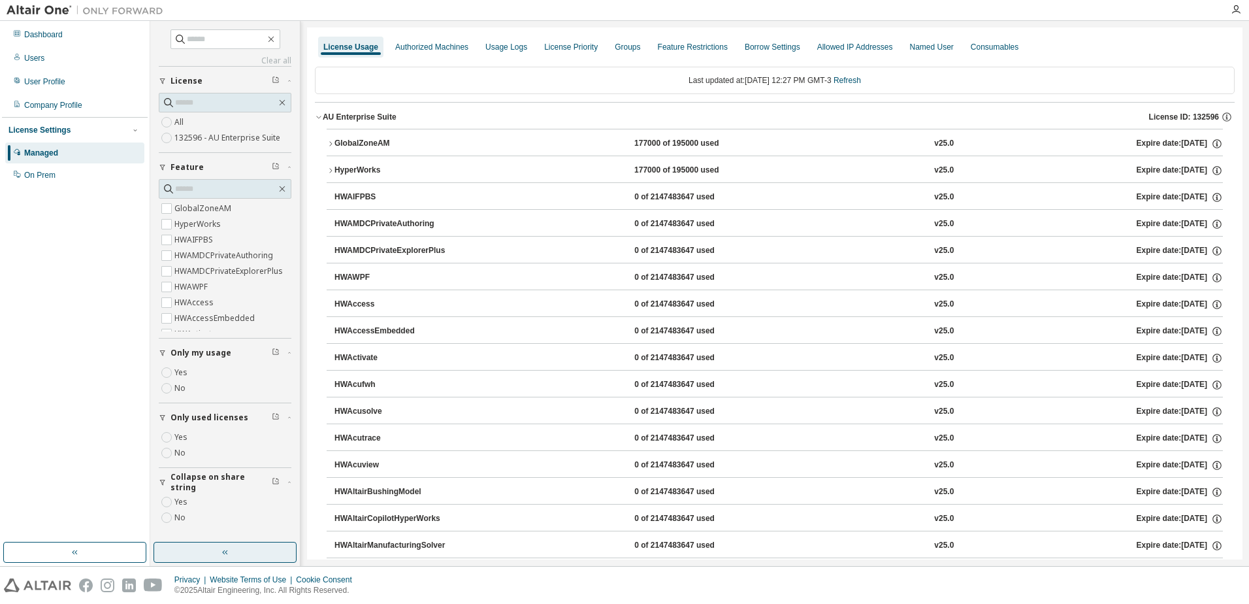
click at [184, 441] on label "Yes" at bounding box center [182, 437] width 16 height 16
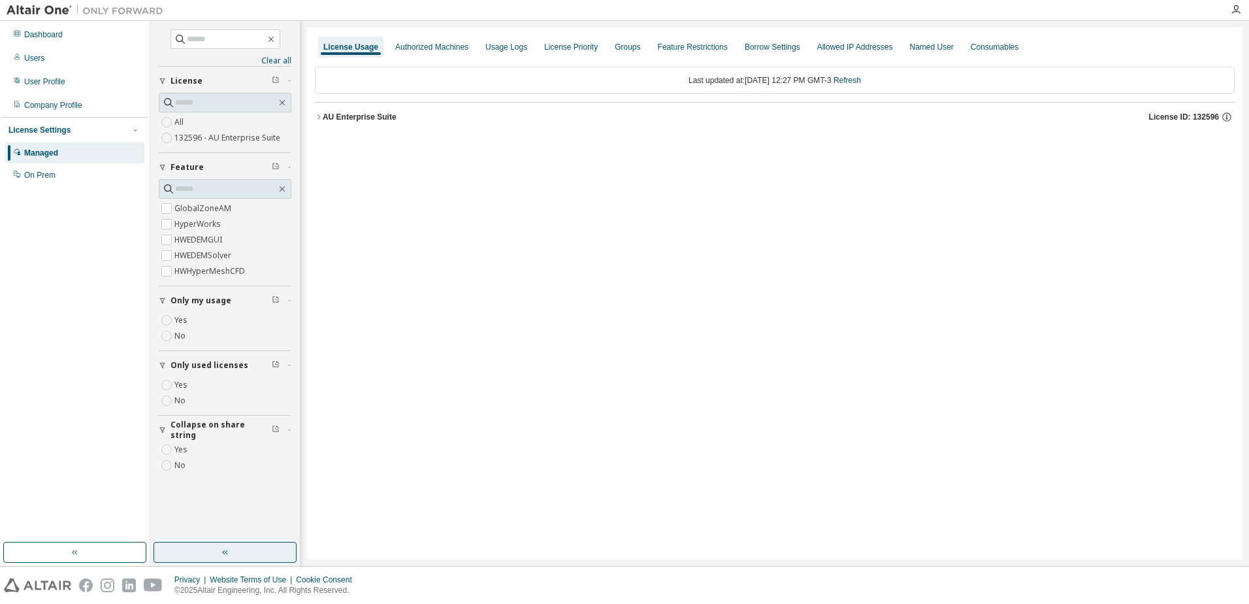
click at [389, 120] on div "AU Enterprise Suite" at bounding box center [360, 117] width 74 height 10
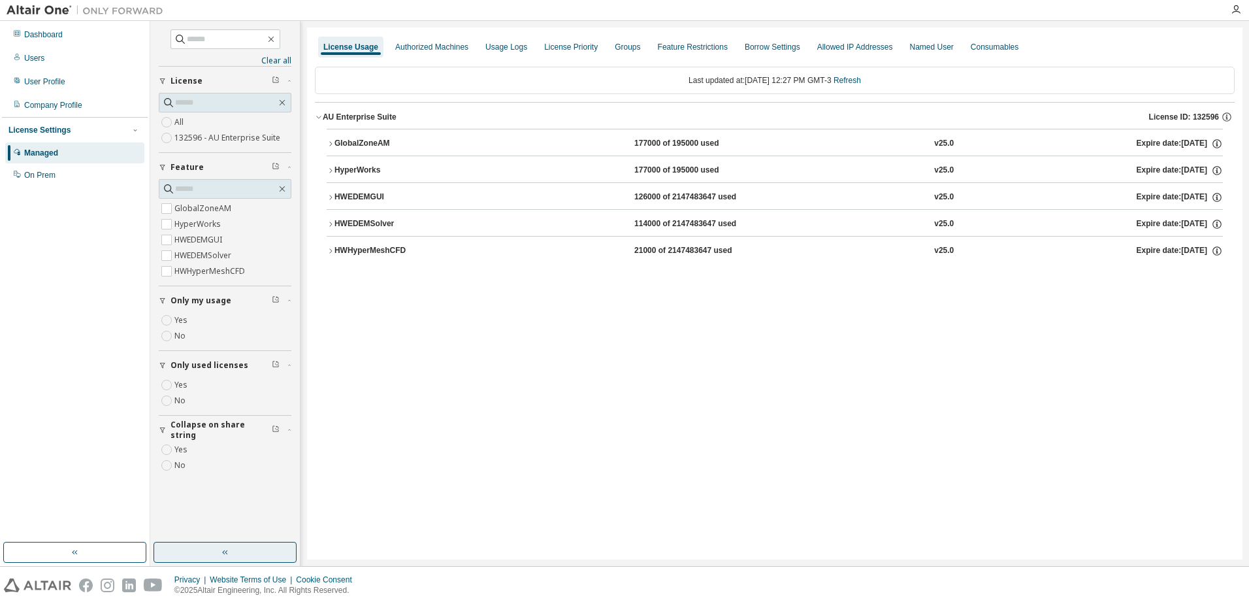
click at [539, 194] on div "HWEDEMGUI 126000 of 2147483647 used v25.0 Expire date: [DATE]" at bounding box center [778, 197] width 888 height 12
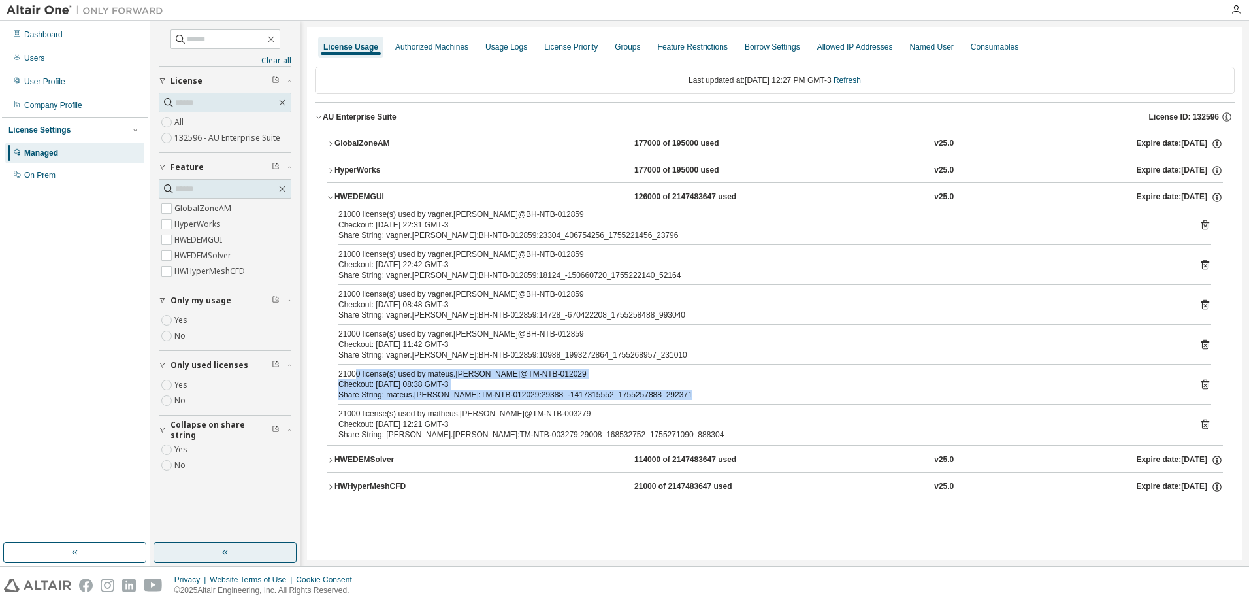
drag, startPoint x: 540, startPoint y: 400, endPoint x: 357, endPoint y: 376, distance: 185.2
click at [357, 376] on div "21000 license(s) used by vagner.[PERSON_NAME]@BH-NTB-012859 Checkout: [DATE] 22…" at bounding box center [775, 327] width 896 height 236
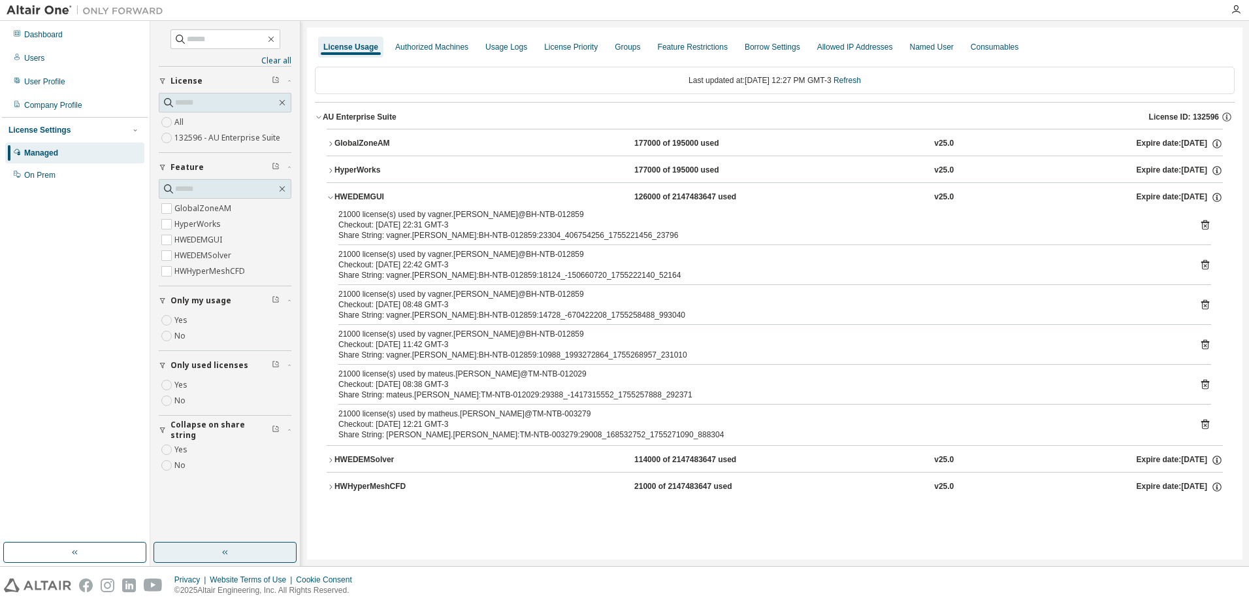
click at [706, 420] on div "Checkout: [DATE] 12:21 GMT-3" at bounding box center [758, 424] width 841 height 10
click at [517, 508] on div "Last updated at: [DATE] 12:27 PM GMT-3 Refresh AU Enterprise Suite License ID: …" at bounding box center [775, 286] width 920 height 455
click at [37, 38] on div "Dashboard" at bounding box center [43, 34] width 39 height 10
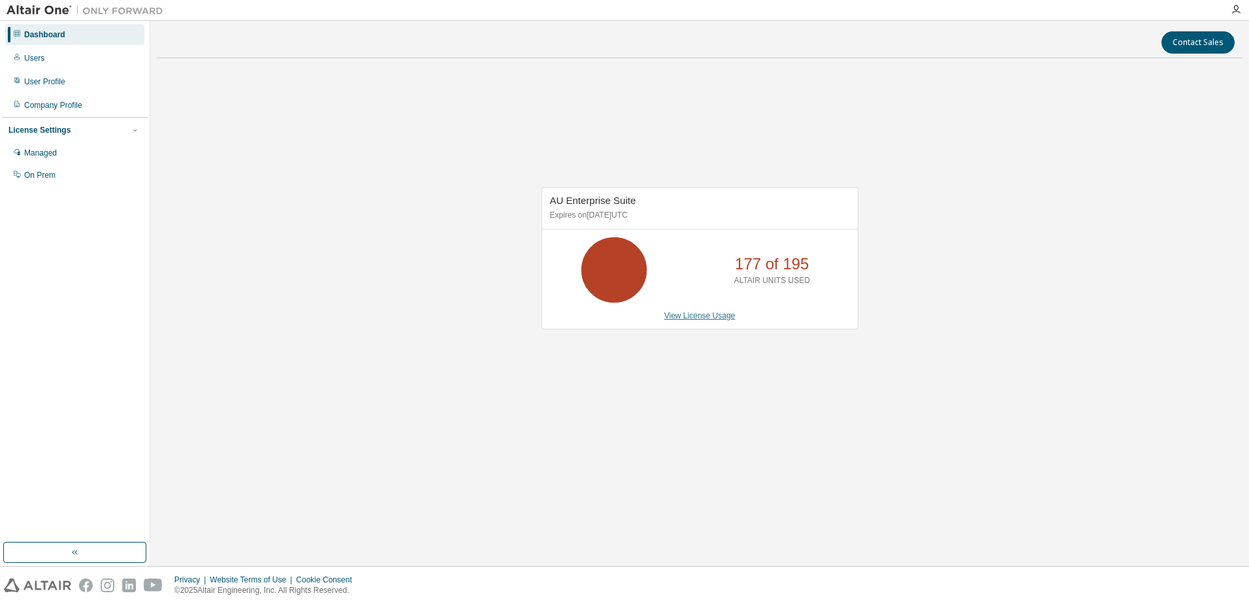
click at [685, 319] on link "View License Usage" at bounding box center [699, 315] width 71 height 9
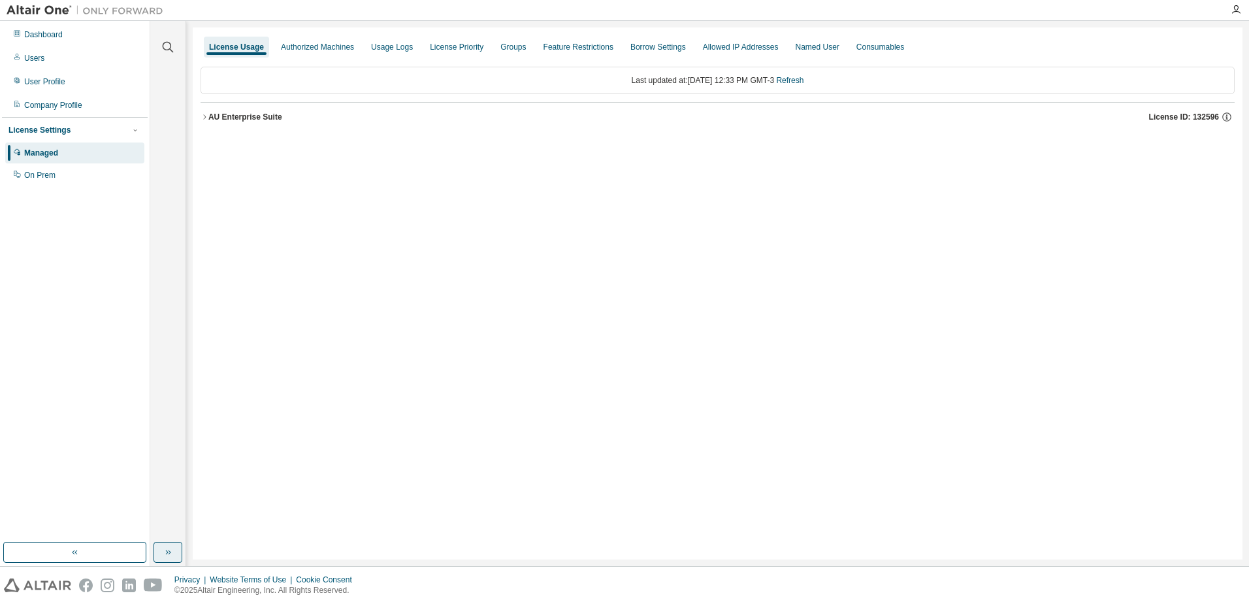
click at [179, 549] on button "button" at bounding box center [167, 551] width 29 height 21
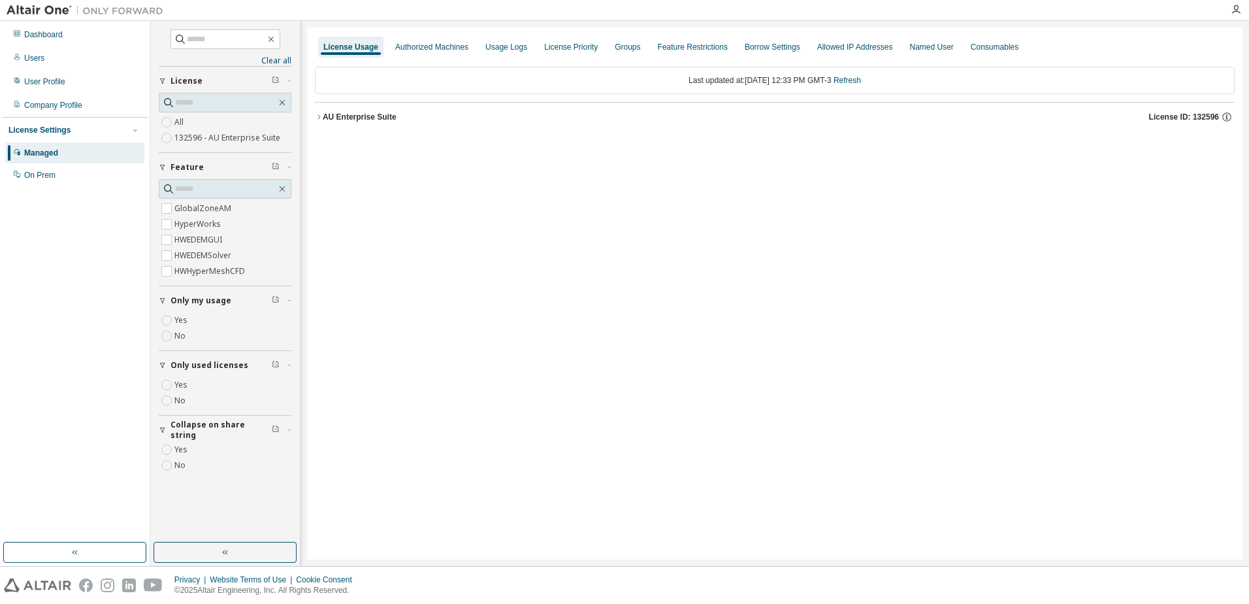
click at [385, 125] on button "AU Enterprise Suite License ID: 132596" at bounding box center [775, 117] width 920 height 29
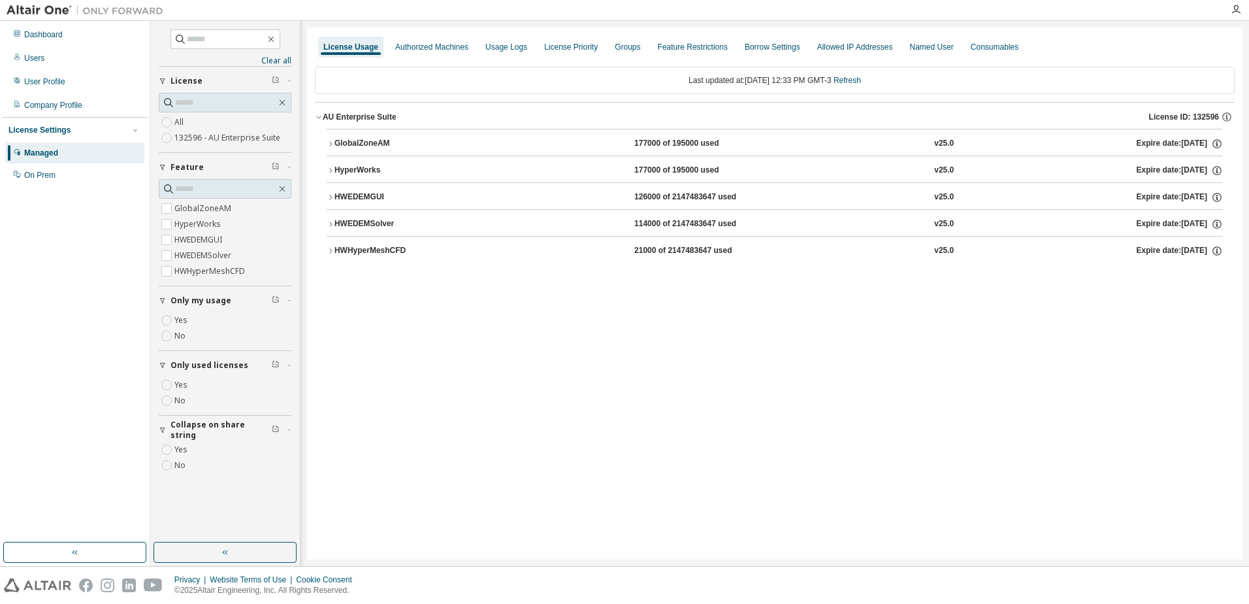
click at [398, 205] on button "HWEDEMGUI 126000 of 2147483647 used v25.0 Expire date: 2025-09-29" at bounding box center [775, 197] width 896 height 29
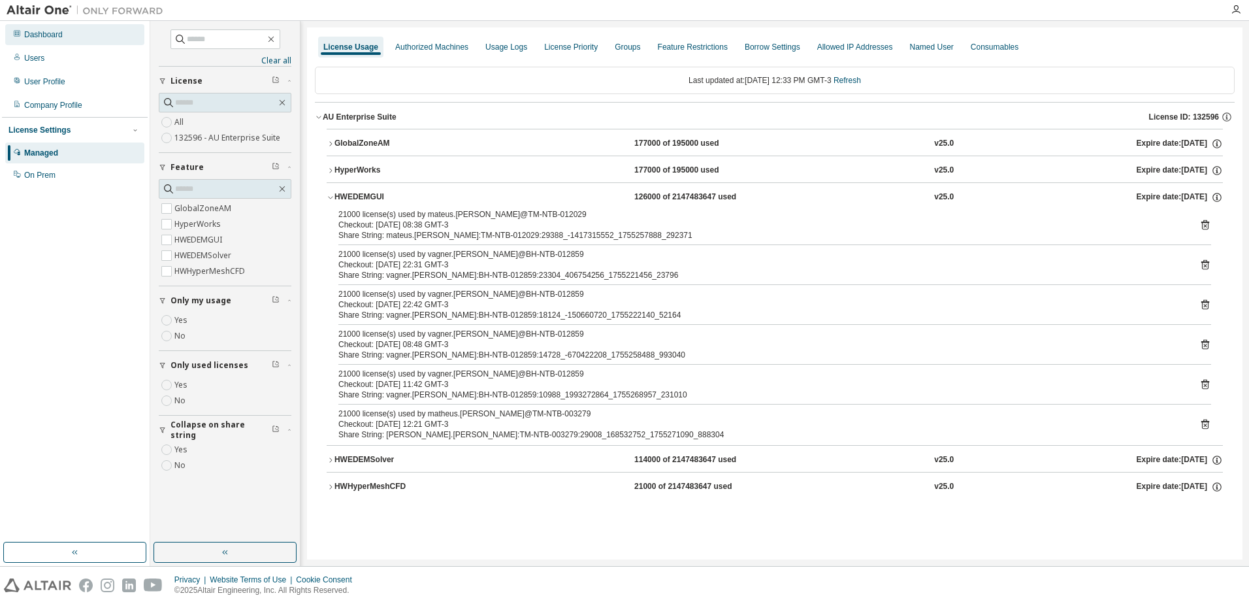
click at [84, 40] on div "Dashboard" at bounding box center [74, 34] width 139 height 21
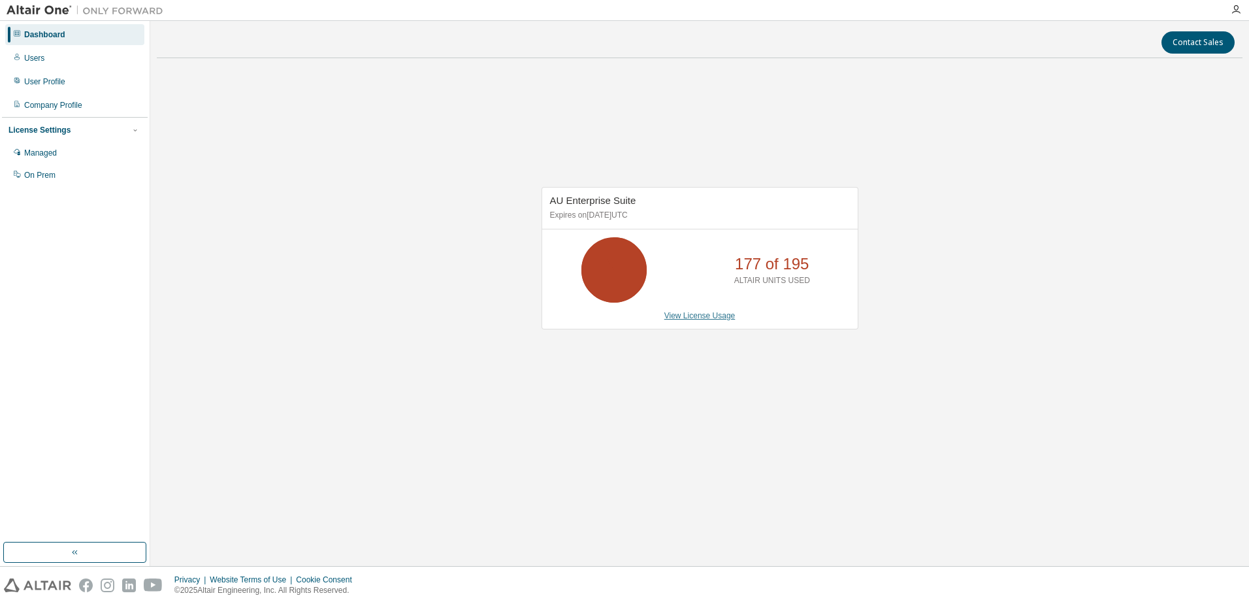
click at [694, 312] on link "View License Usage" at bounding box center [699, 315] width 71 height 9
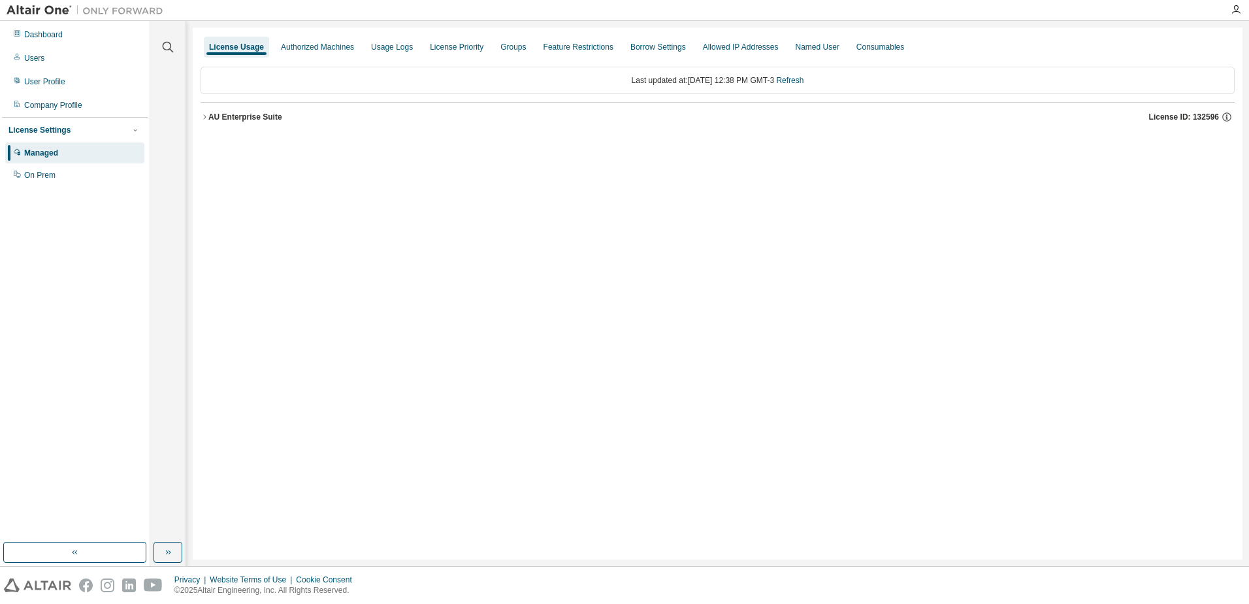
click at [276, 122] on button "AU Enterprise Suite License ID: 132596" at bounding box center [718, 117] width 1034 height 29
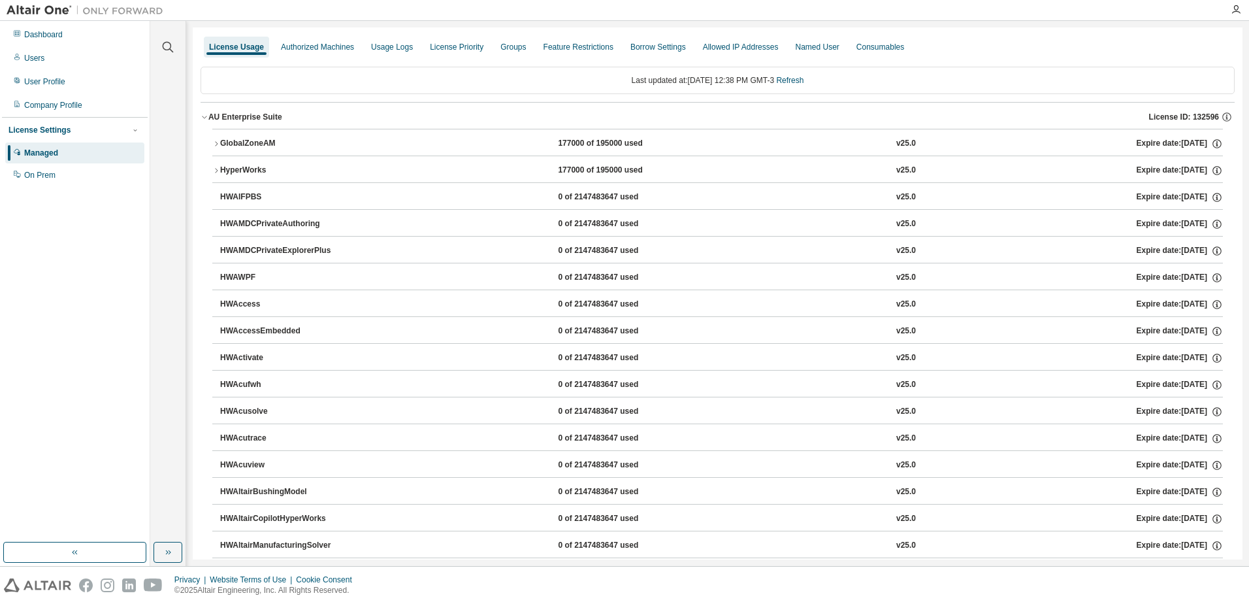
click at [174, 540] on div "Clear all Collapse on share string Yes No Only used licenses Yes No Only my usa…" at bounding box center [168, 293] width 36 height 545
click at [174, 552] on button "button" at bounding box center [167, 551] width 29 height 21
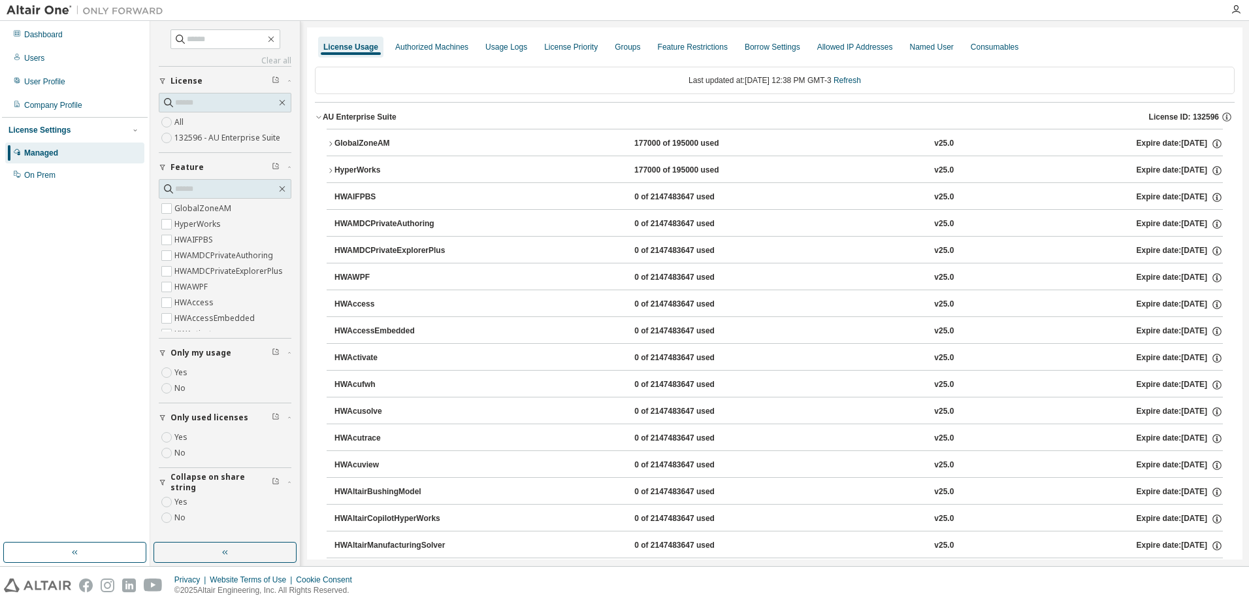
click at [180, 440] on label "Yes" at bounding box center [182, 437] width 16 height 16
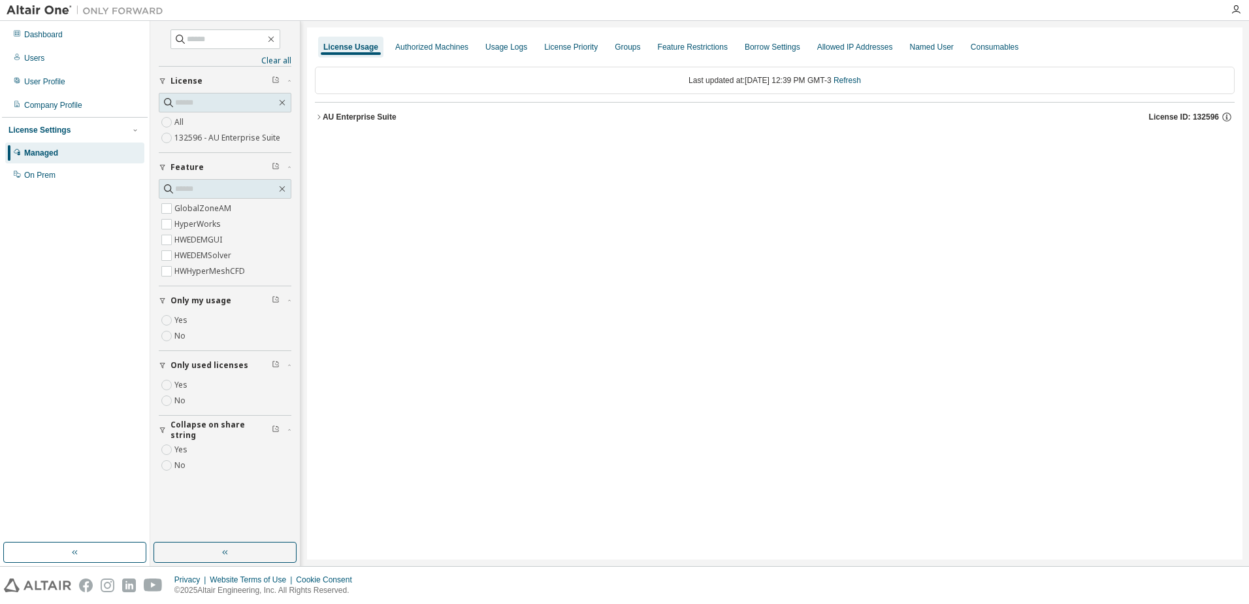
click at [322, 120] on icon "button" at bounding box center [319, 117] width 8 height 8
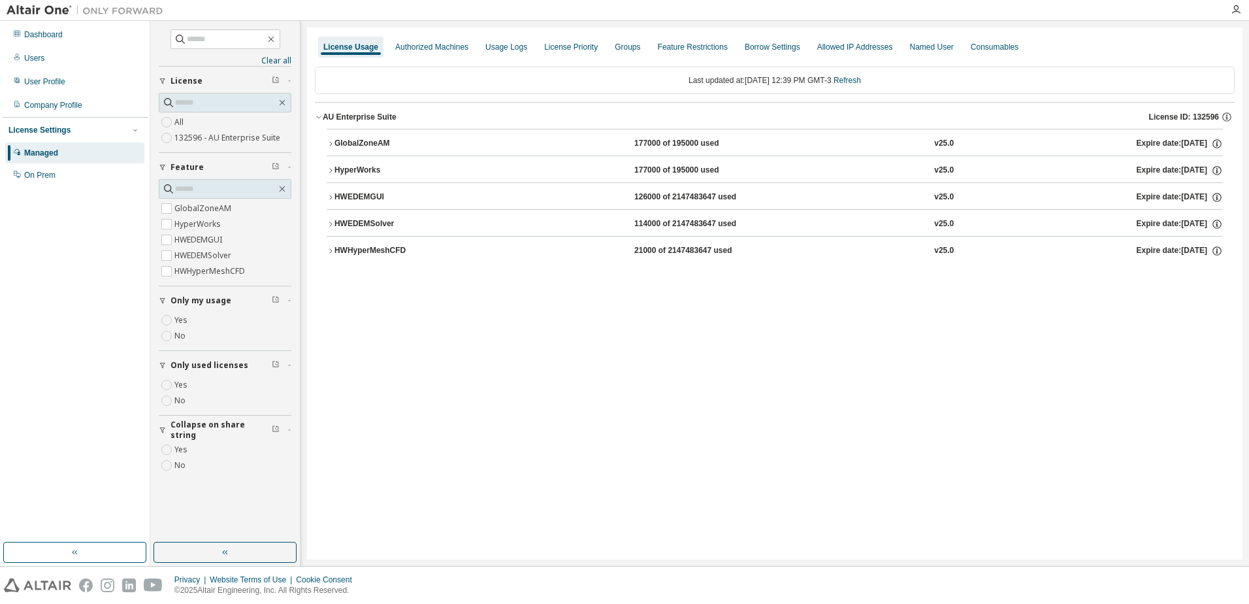
click at [402, 249] on div "HWHyperMeshCFD" at bounding box center [393, 251] width 118 height 12
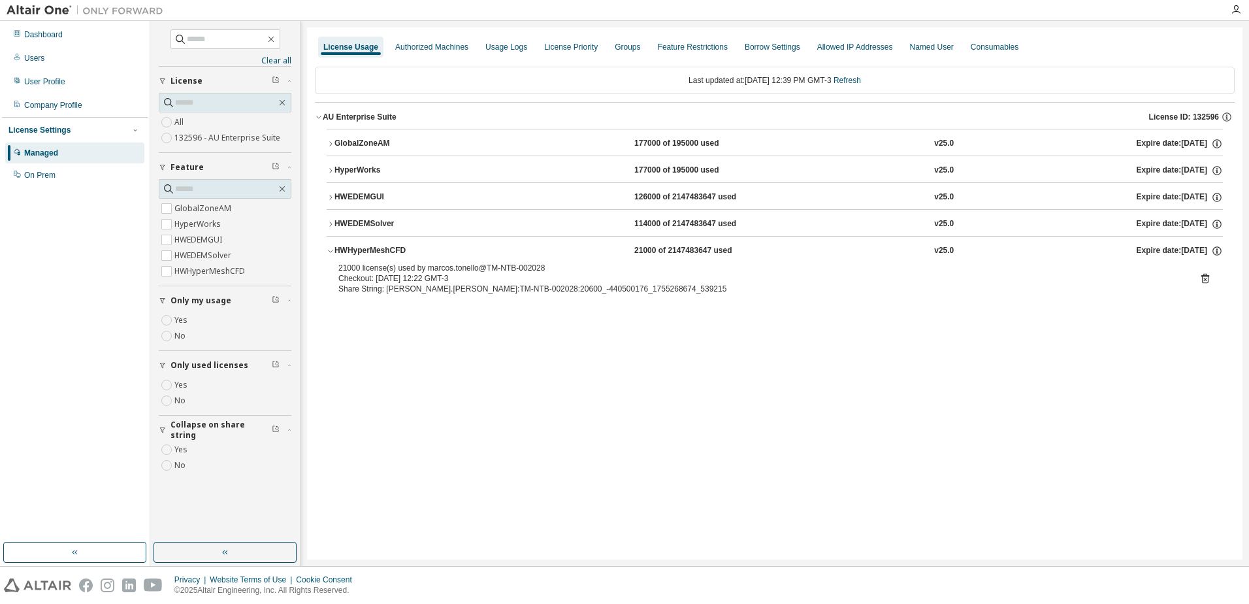
click at [433, 199] on div "HWEDEMGUI" at bounding box center [393, 197] width 118 height 12
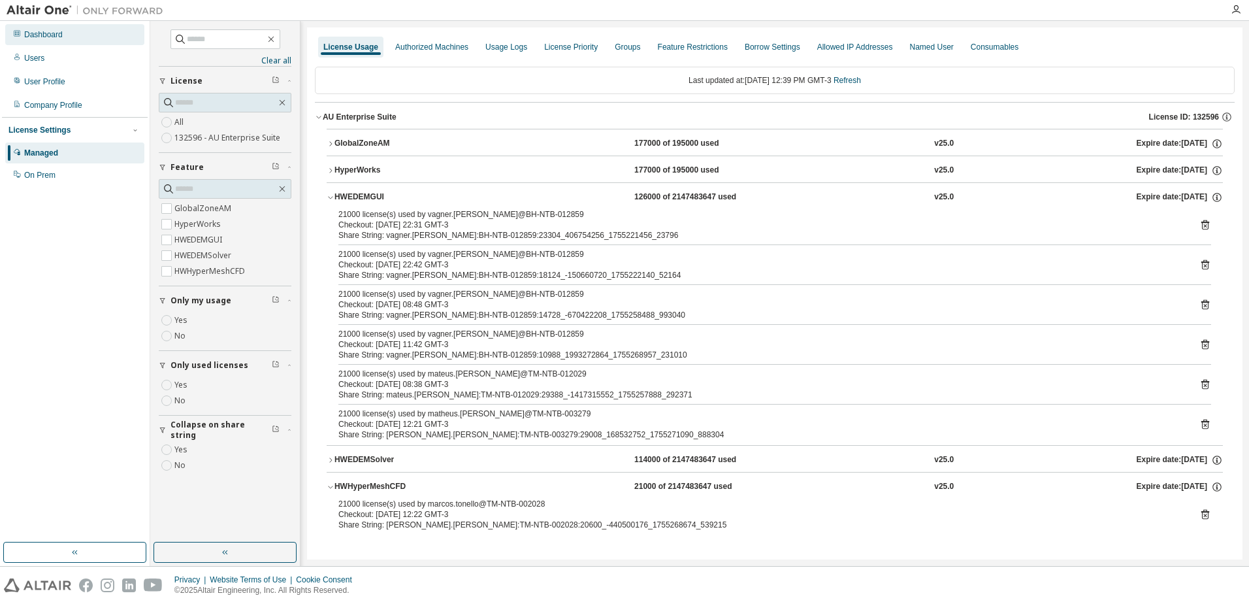
click at [63, 39] on div "Dashboard" at bounding box center [43, 34] width 39 height 10
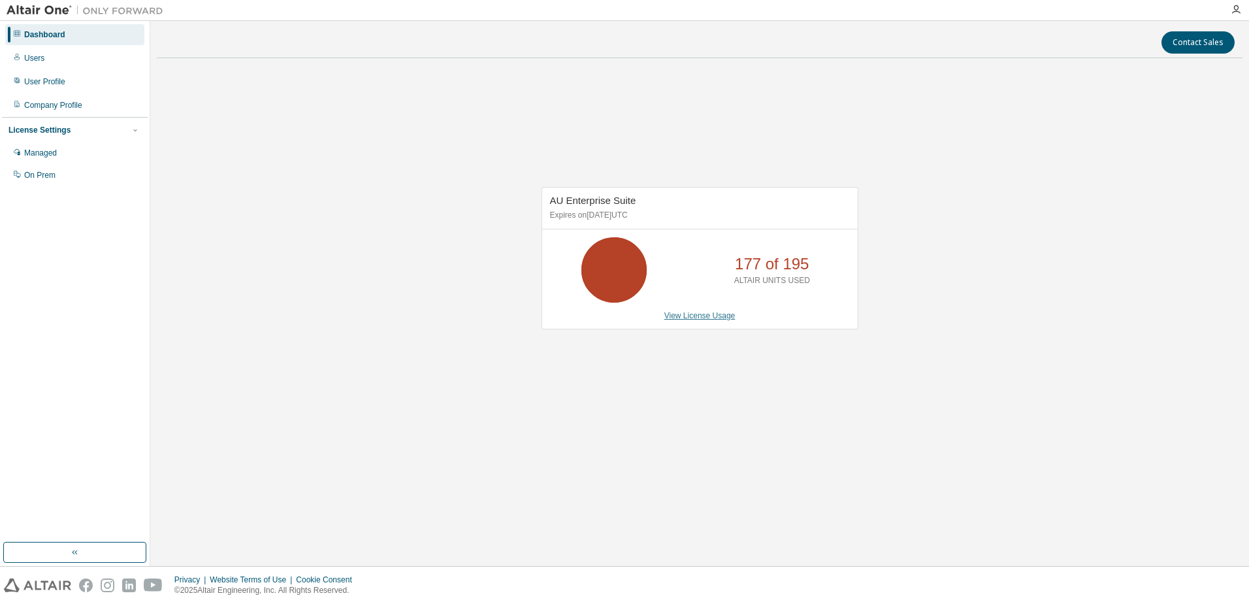
click at [721, 319] on link "View License Usage" at bounding box center [699, 315] width 71 height 9
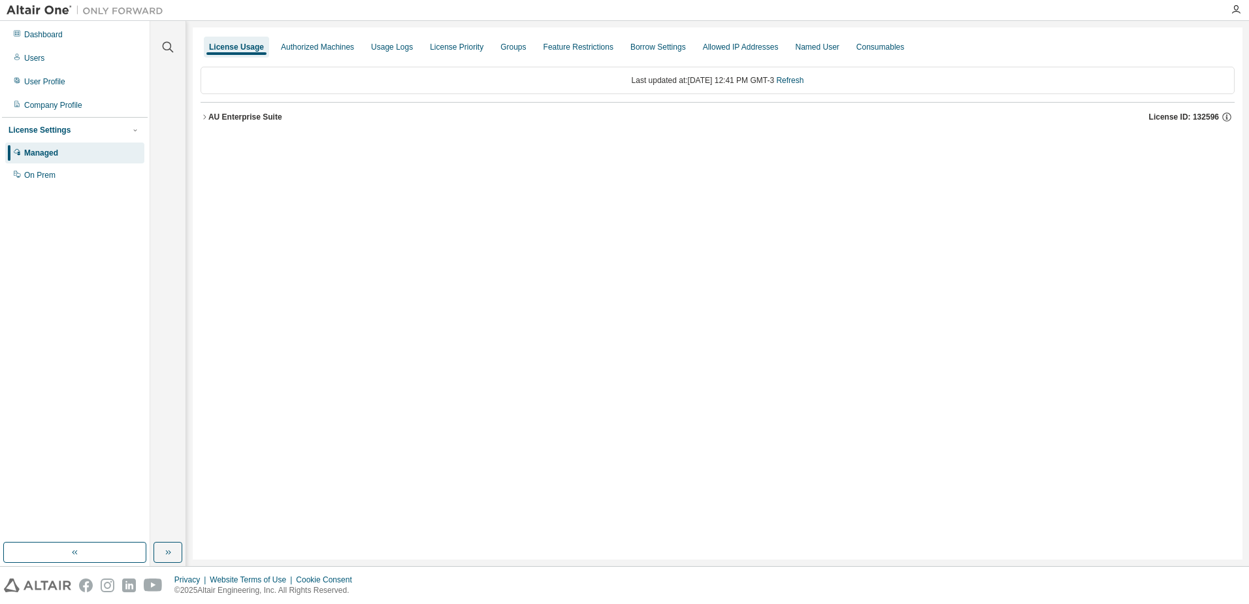
click at [244, 119] on div "AU Enterprise Suite" at bounding box center [245, 117] width 74 height 10
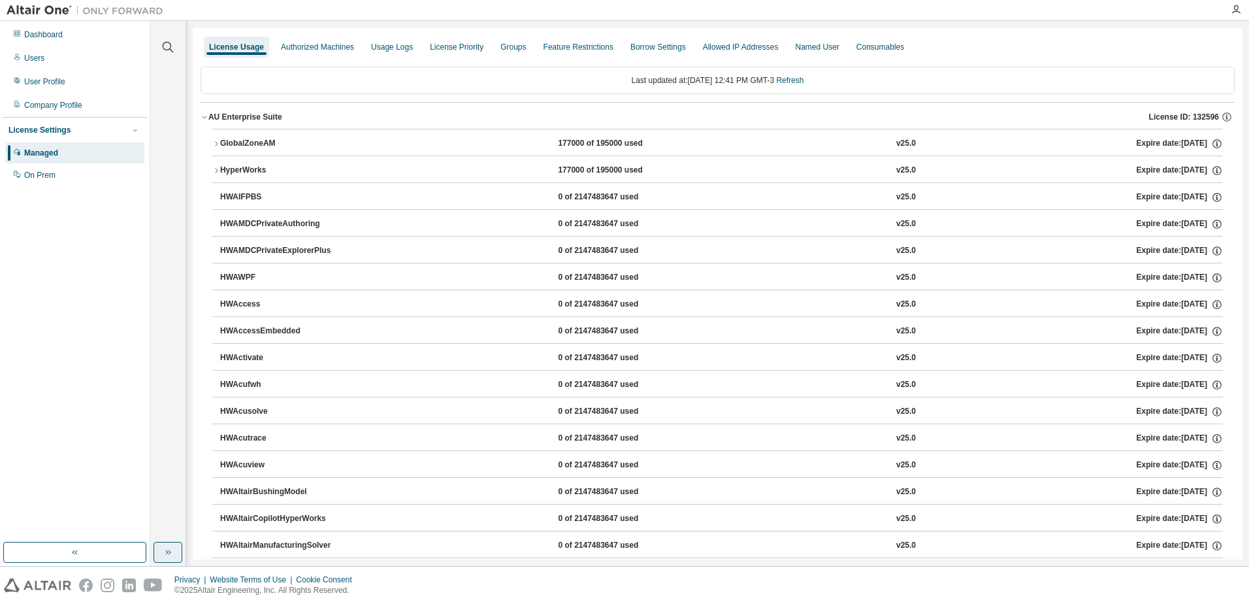
click at [165, 560] on button "button" at bounding box center [167, 551] width 29 height 21
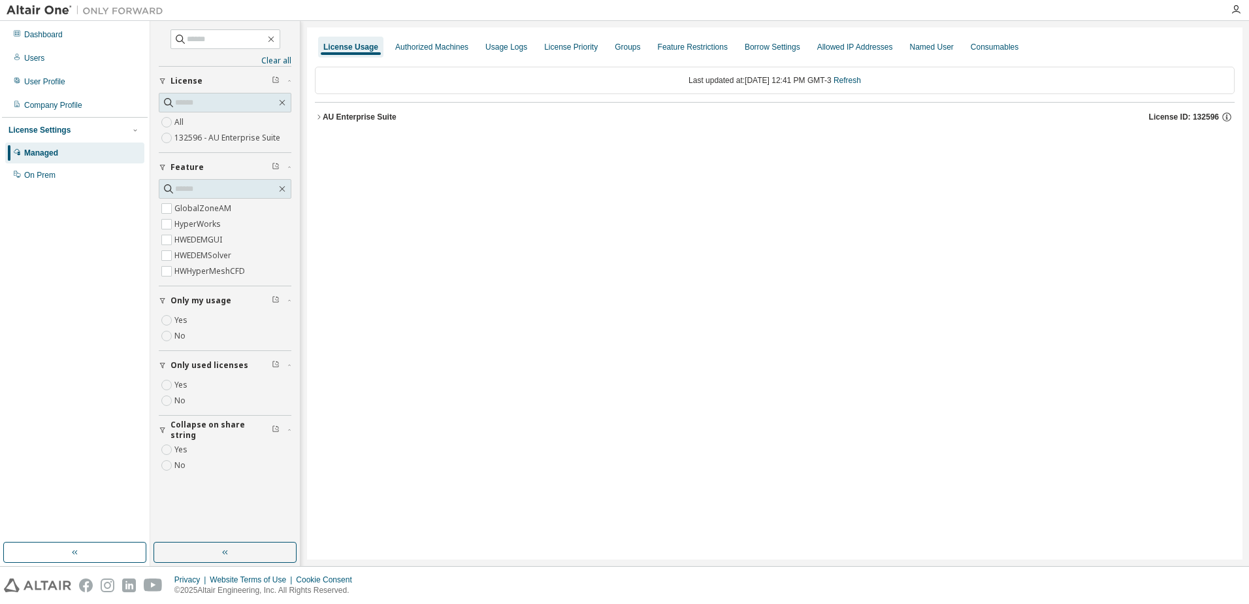
click at [408, 123] on button "AU Enterprise Suite License ID: 132596" at bounding box center [775, 117] width 920 height 29
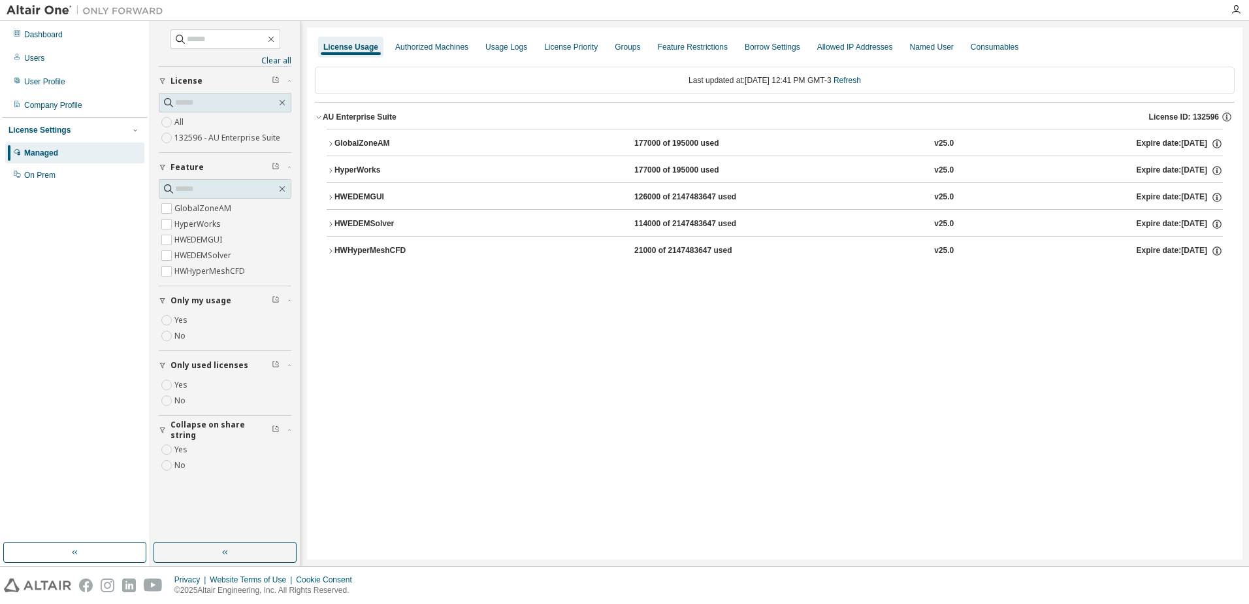
click at [355, 199] on div "HWEDEMGUI" at bounding box center [393, 197] width 118 height 12
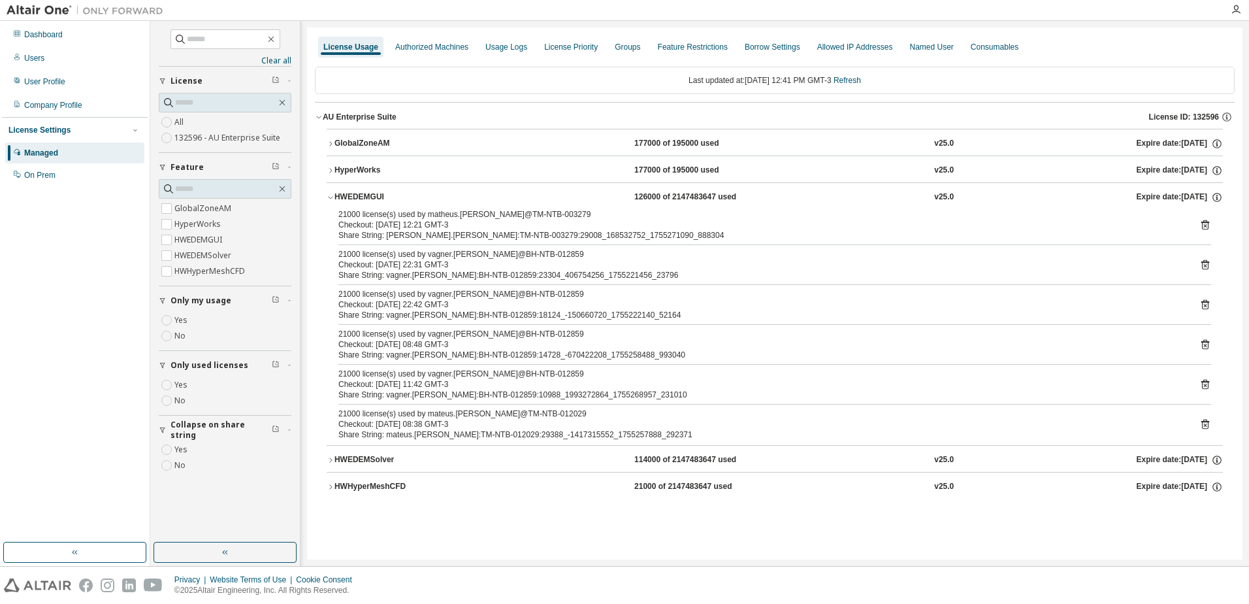
click at [359, 193] on div "HWEDEMGUI" at bounding box center [393, 197] width 118 height 12
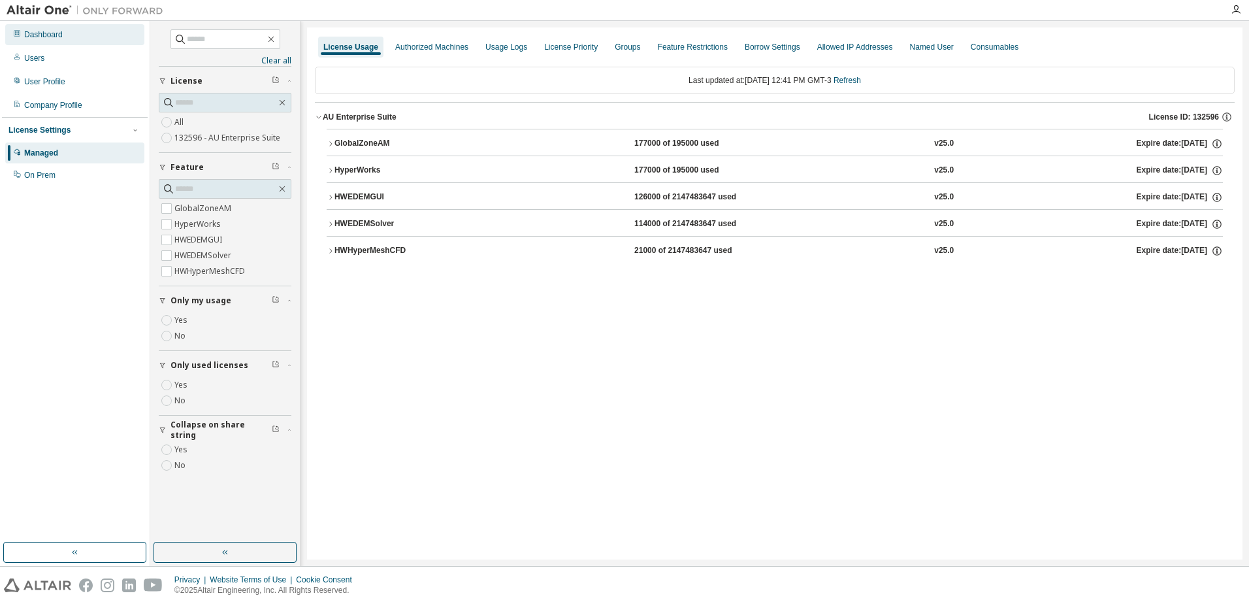
click at [78, 44] on div "Dashboard" at bounding box center [74, 34] width 139 height 21
